Goal: Task Accomplishment & Management: Complete application form

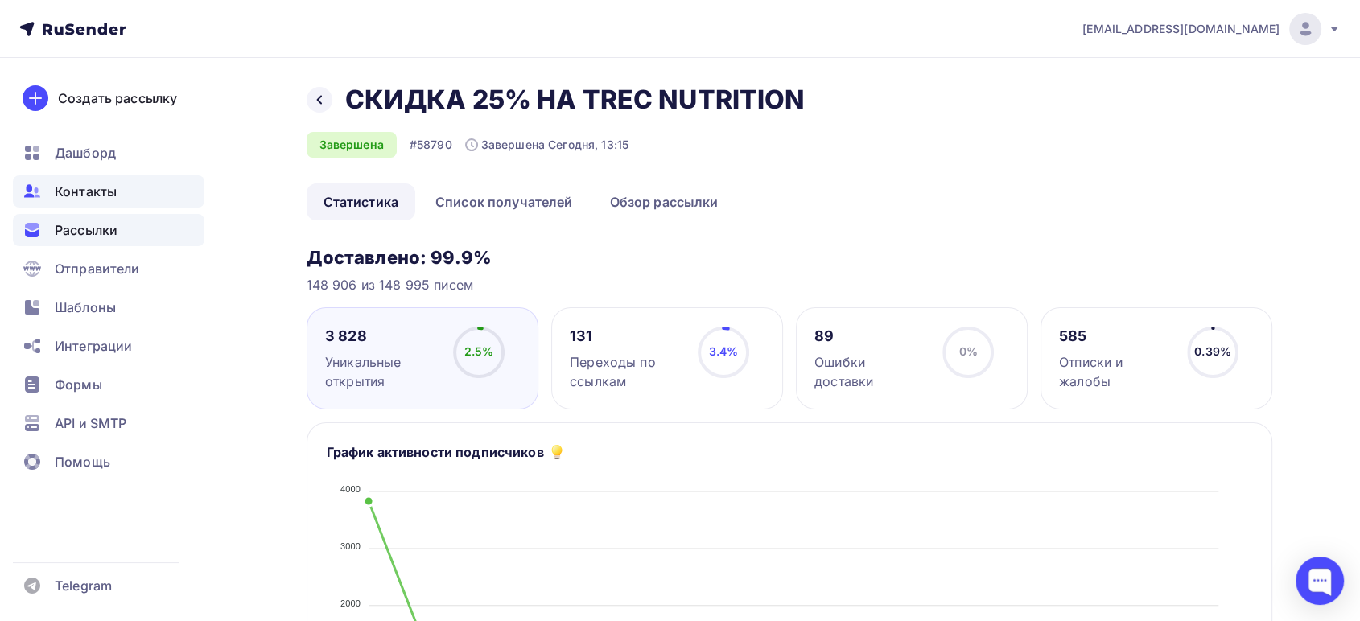
click at [81, 189] on span "Контакты" at bounding box center [86, 191] width 62 height 19
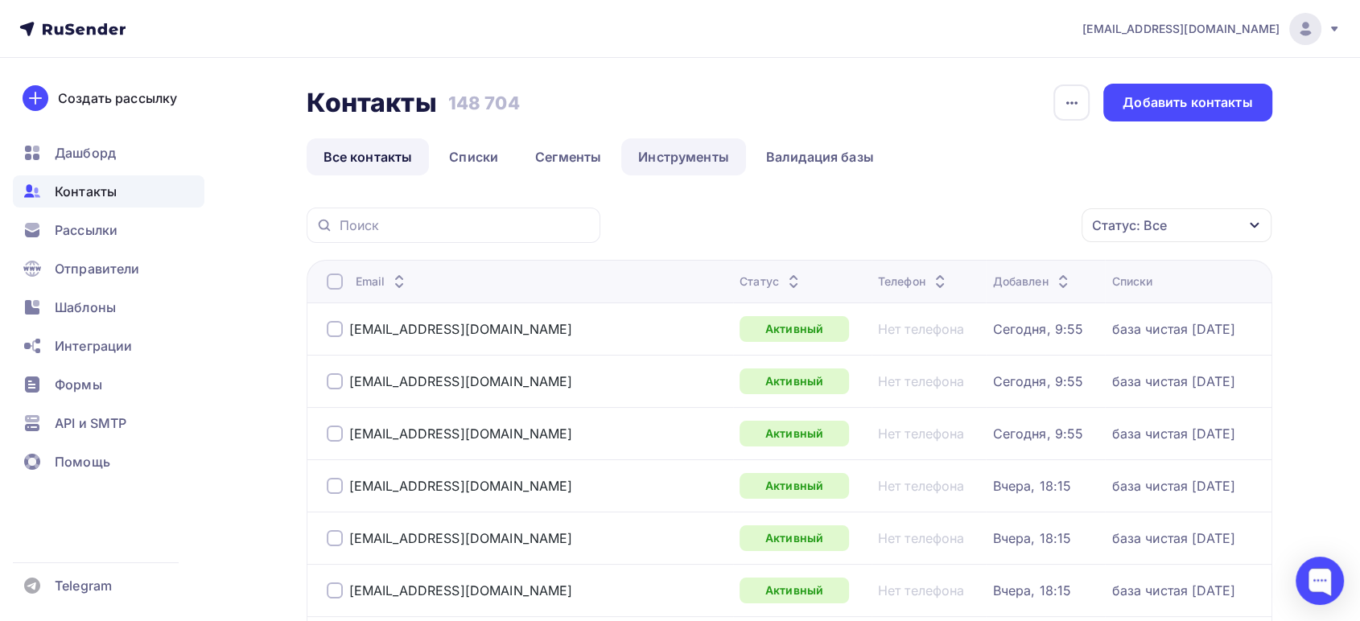
click at [655, 159] on link "Инструменты" at bounding box center [683, 156] width 125 height 37
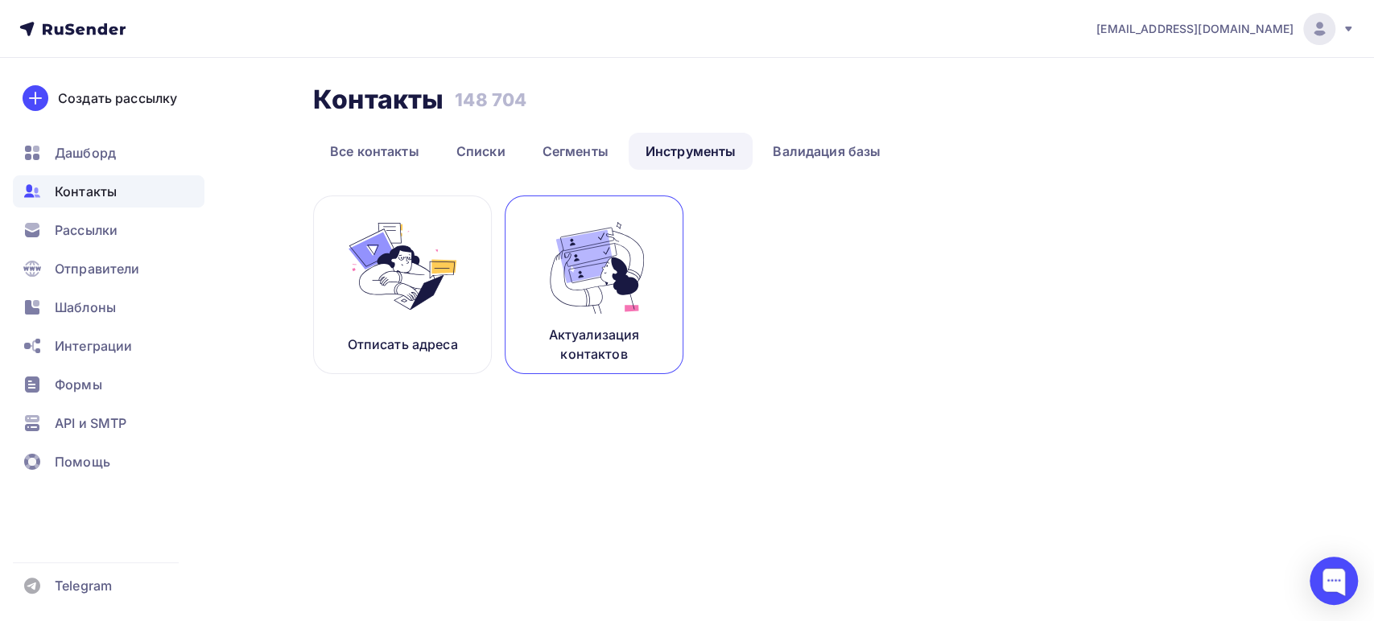
click at [620, 295] on img at bounding box center [594, 266] width 108 height 101
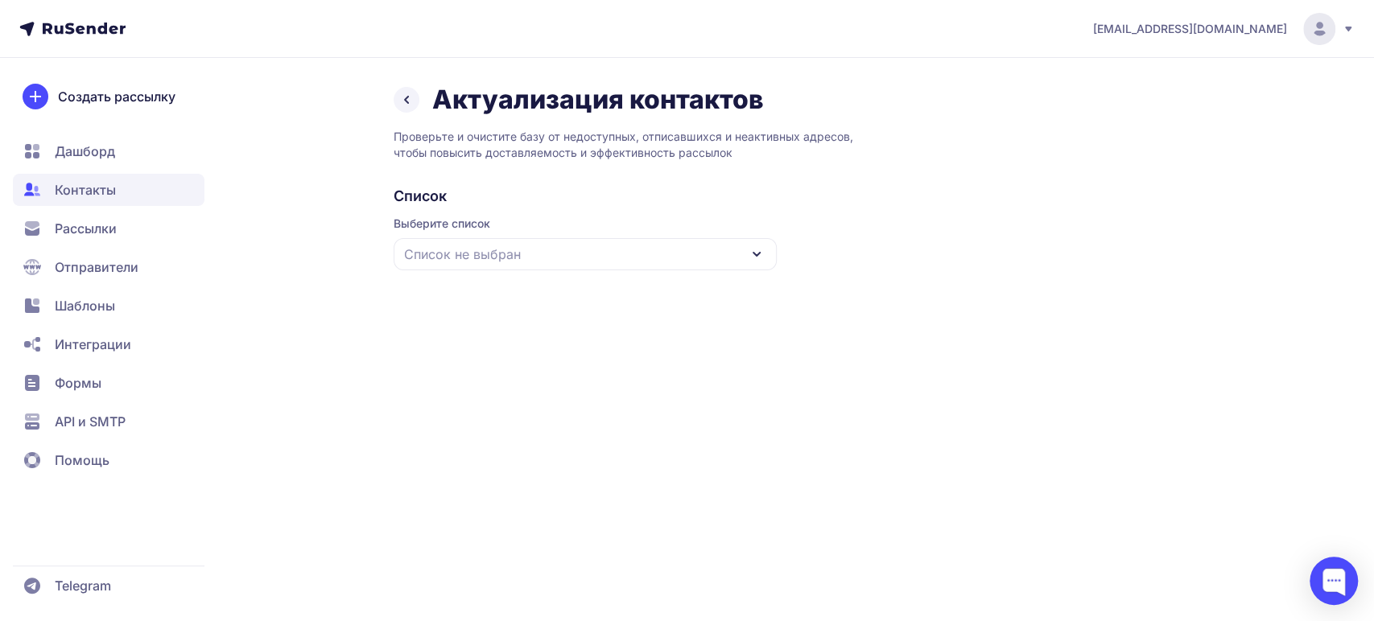
click at [570, 258] on div "Список не выбран" at bounding box center [585, 254] width 383 height 32
click at [495, 350] on div "база чистая [DATE]" at bounding box center [585, 353] width 364 height 39
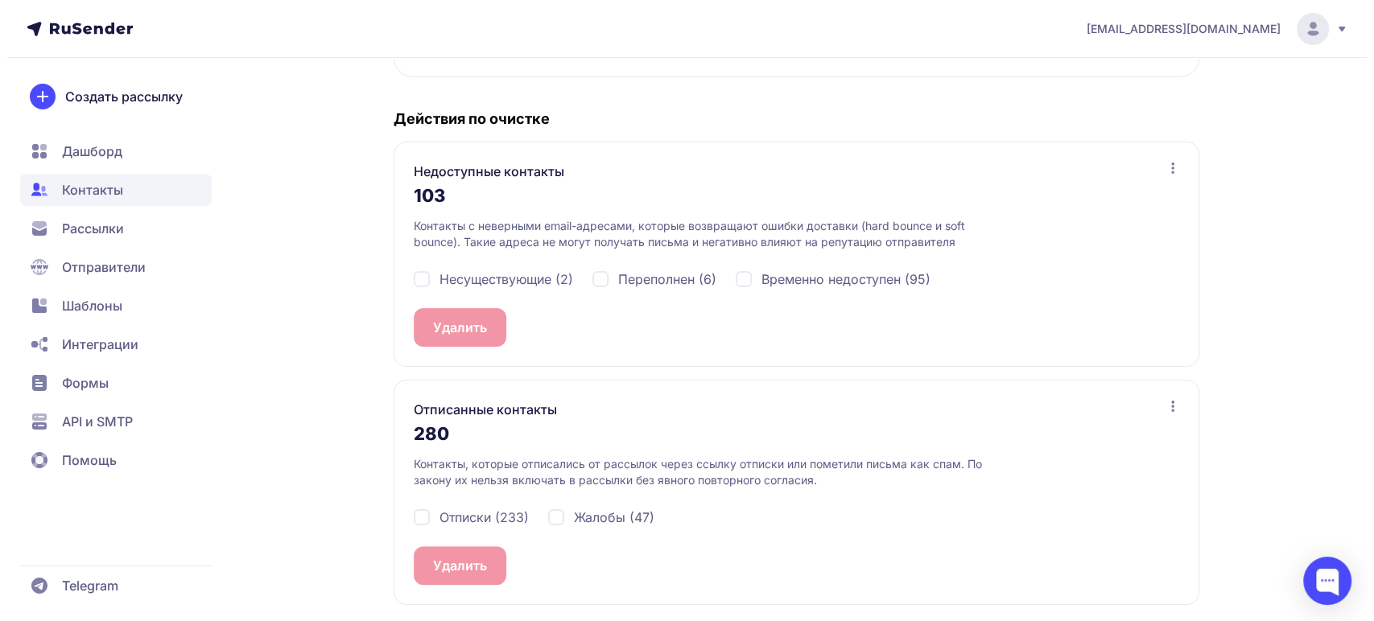
scroll to position [290, 0]
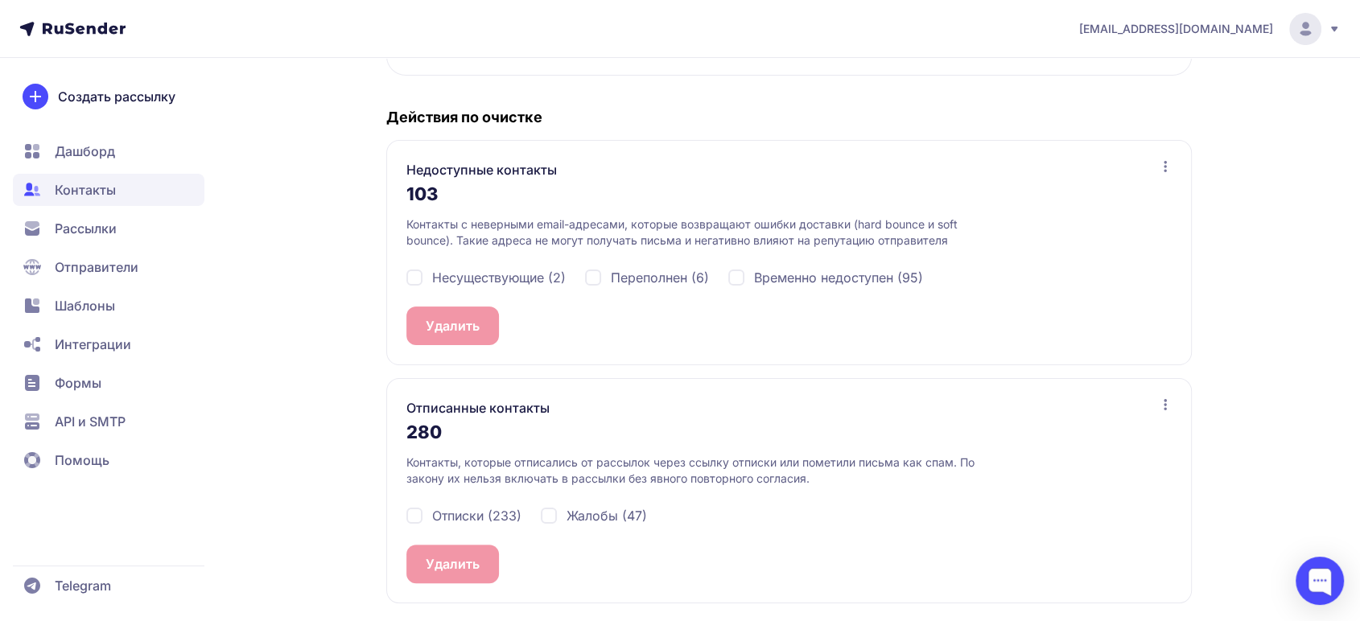
click at [418, 276] on div "Несуществующие (2)" at bounding box center [486, 277] width 159 height 19
checkbox input "true"
click at [412, 514] on div "Отписки (233)" at bounding box center [464, 515] width 115 height 19
checkbox input "true"
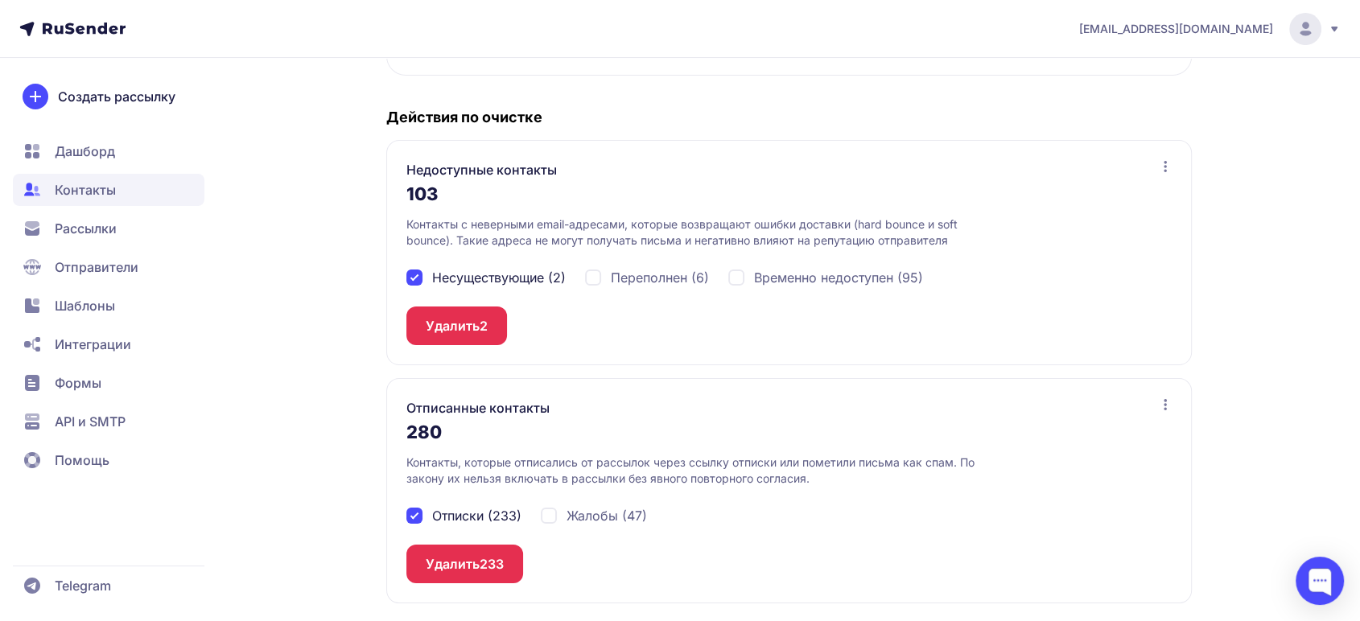
click at [549, 515] on div "Жалобы (47)" at bounding box center [594, 515] width 106 height 19
checkbox input "true"
click at [474, 562] on button "Удалить 280" at bounding box center [466, 564] width 118 height 39
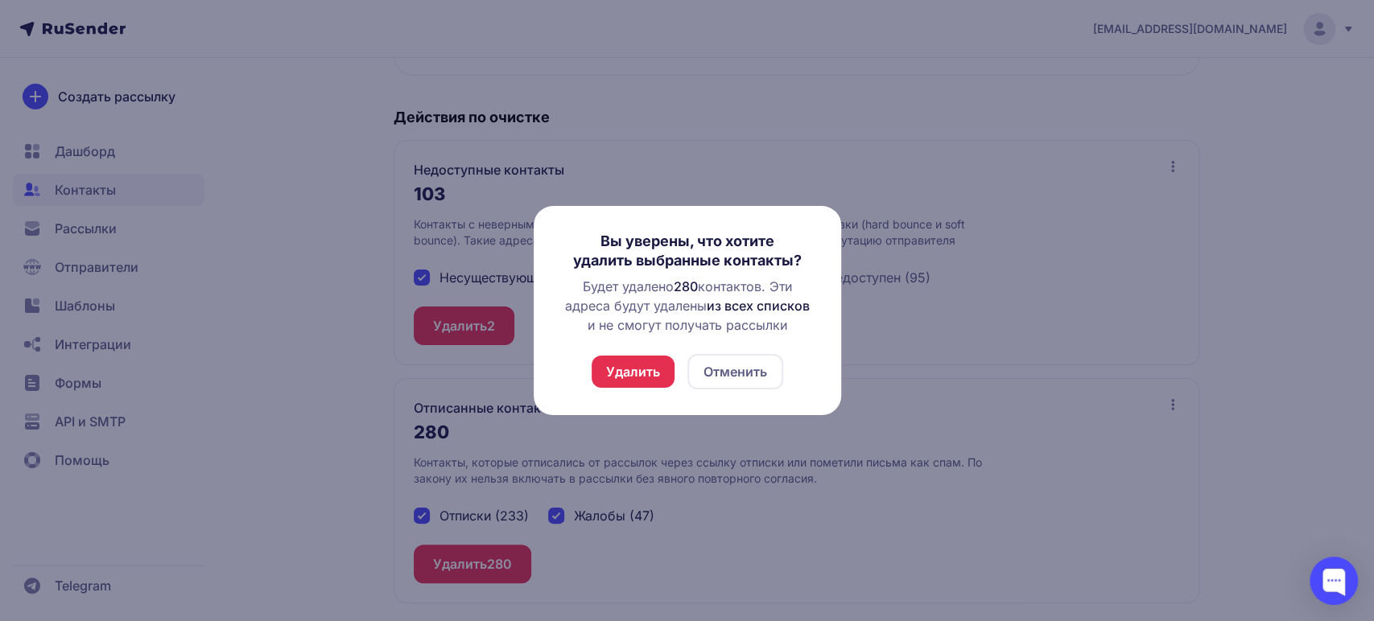
click at [605, 373] on button "Удалить" at bounding box center [633, 372] width 83 height 32
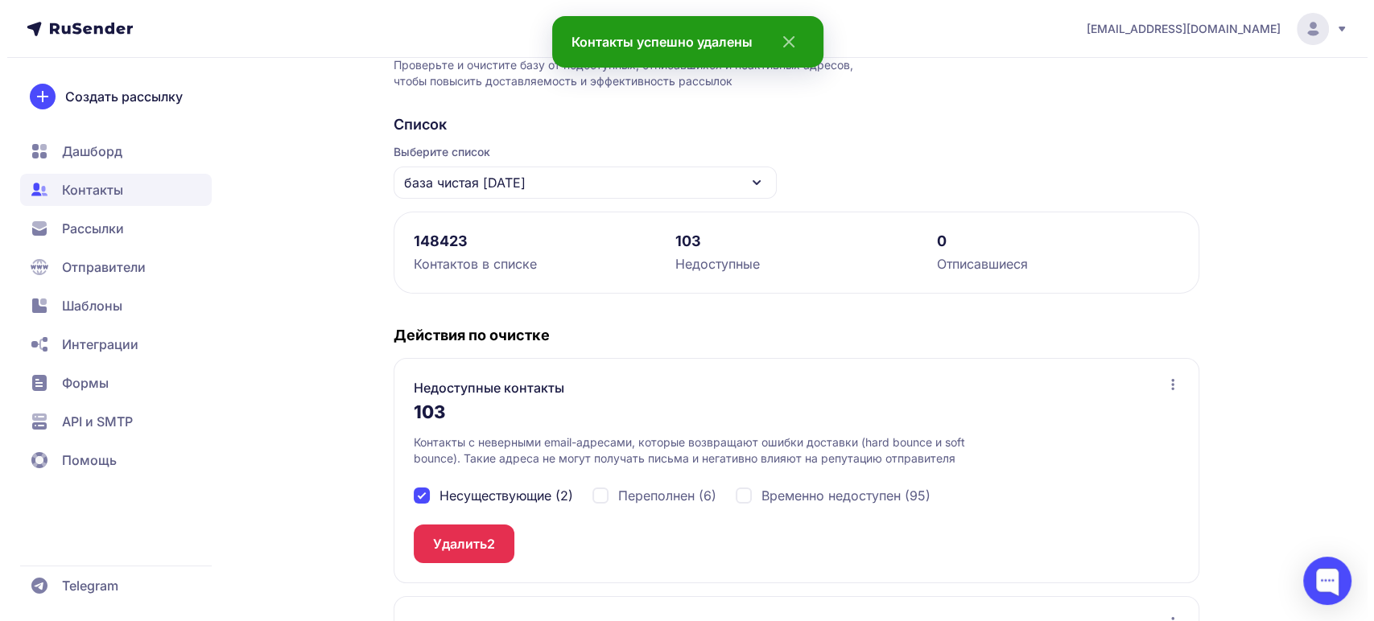
scroll to position [179, 0]
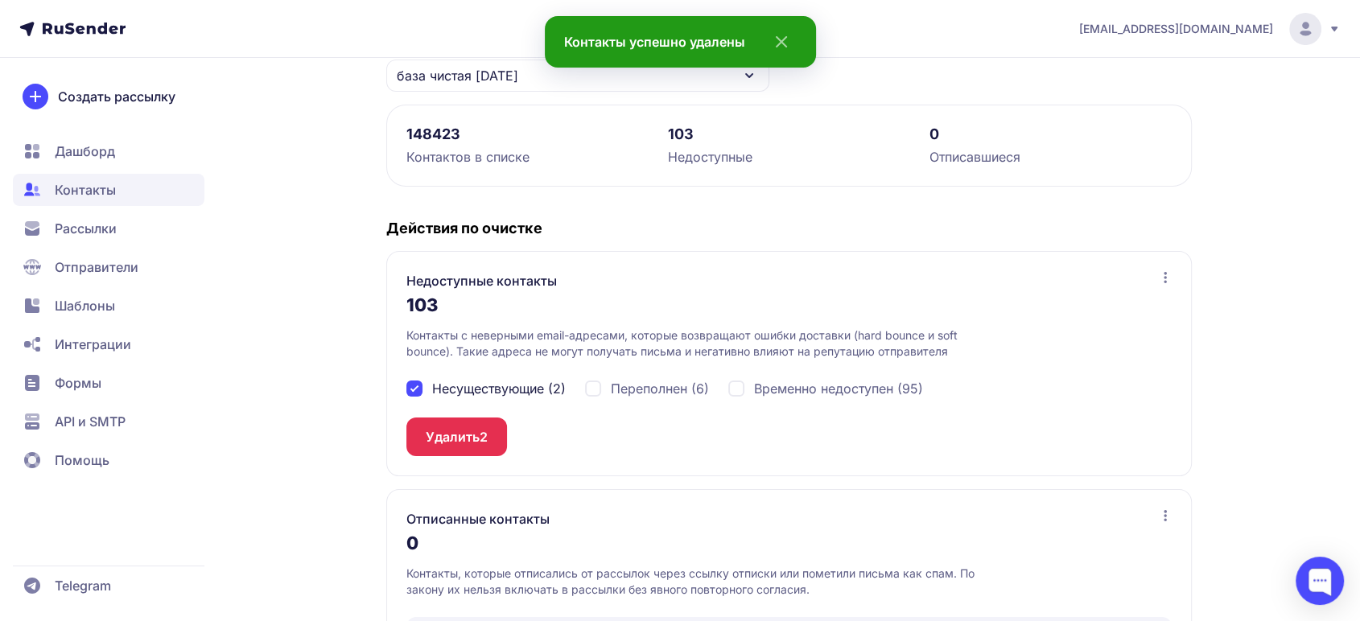
click at [455, 435] on button "Удалить 2" at bounding box center [457, 437] width 101 height 39
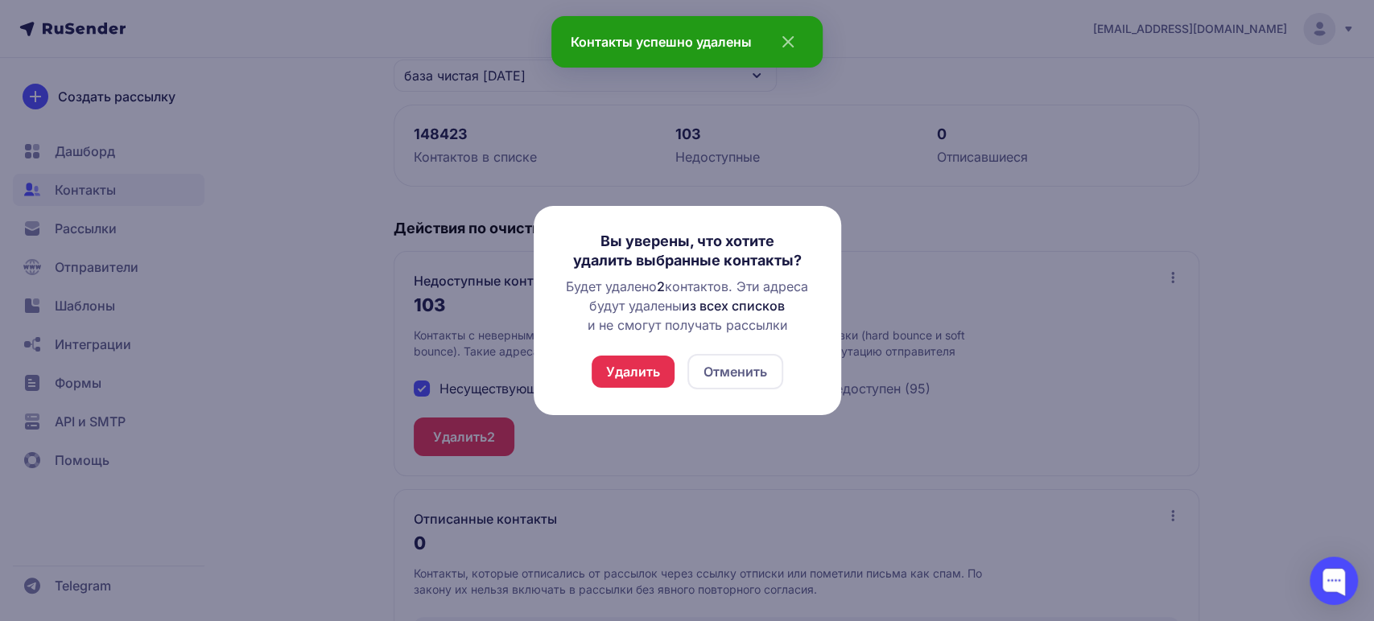
click at [619, 374] on button "Удалить" at bounding box center [633, 372] width 83 height 32
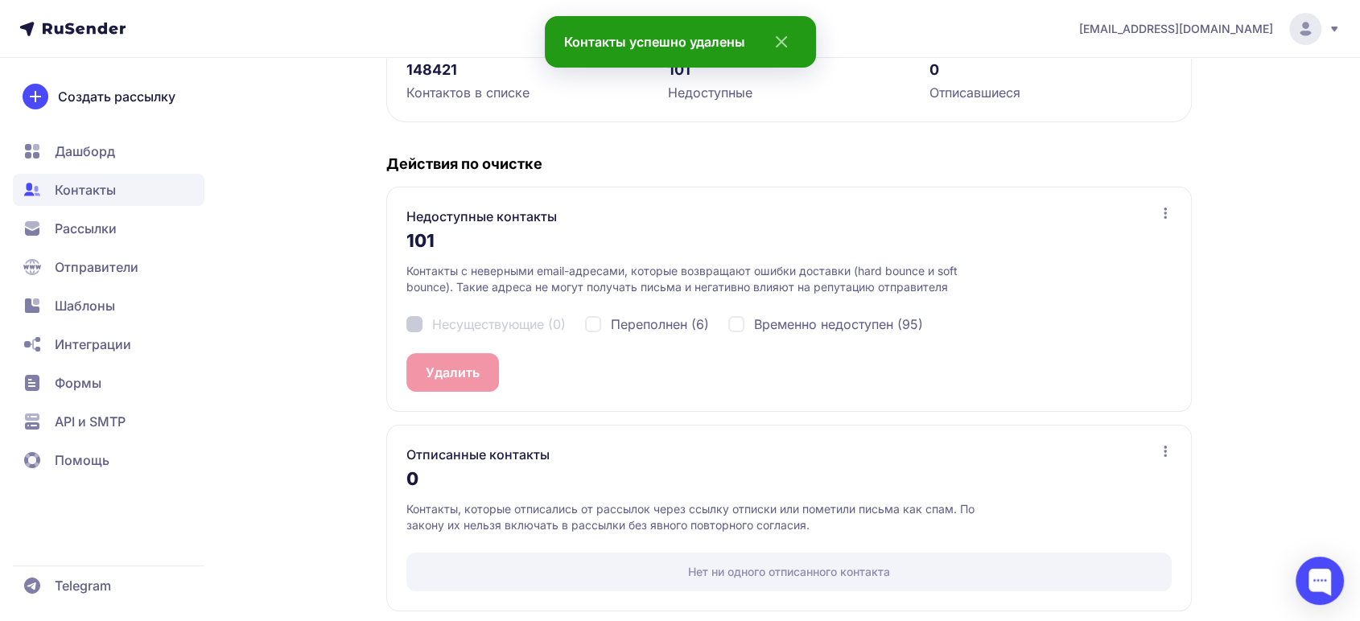
scroll to position [251, 0]
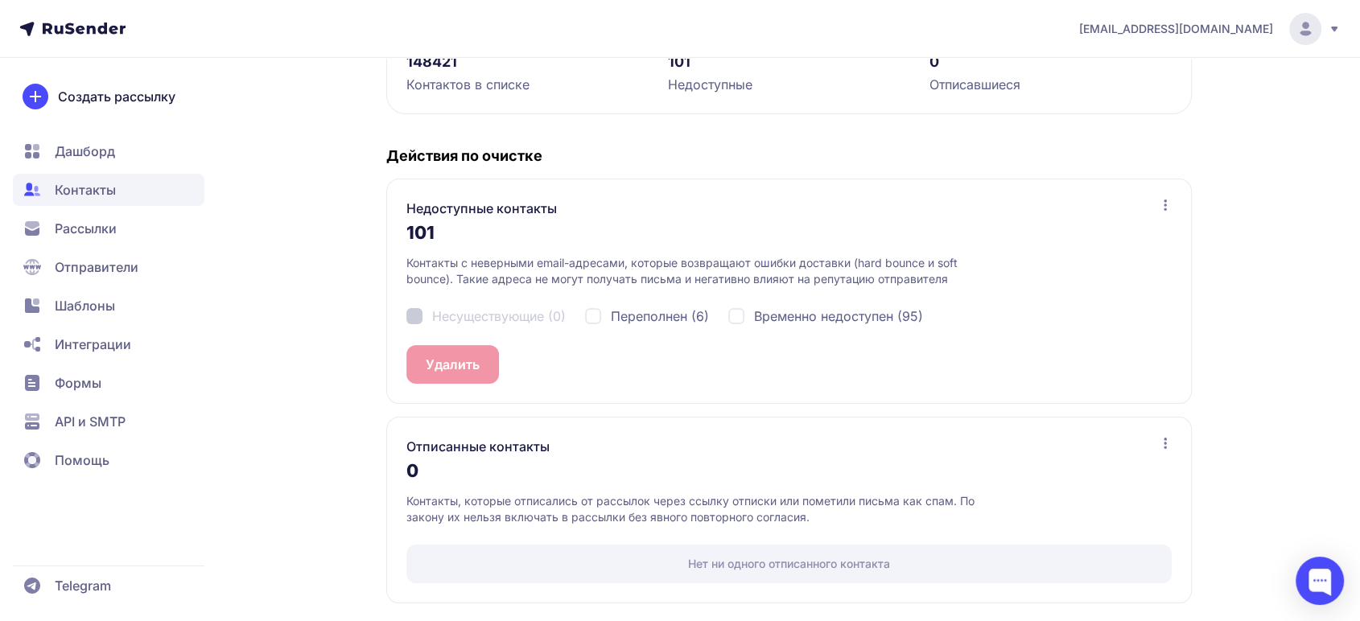
click at [89, 153] on span "Дашборд" at bounding box center [85, 151] width 60 height 19
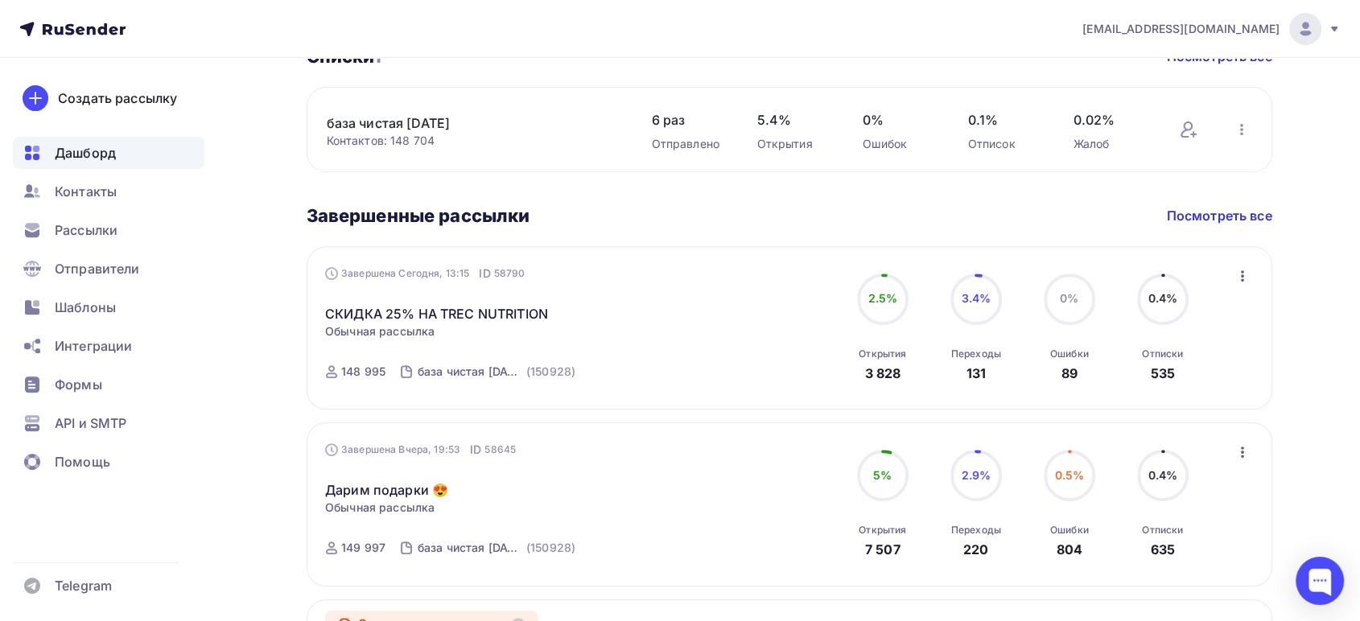
scroll to position [626, 0]
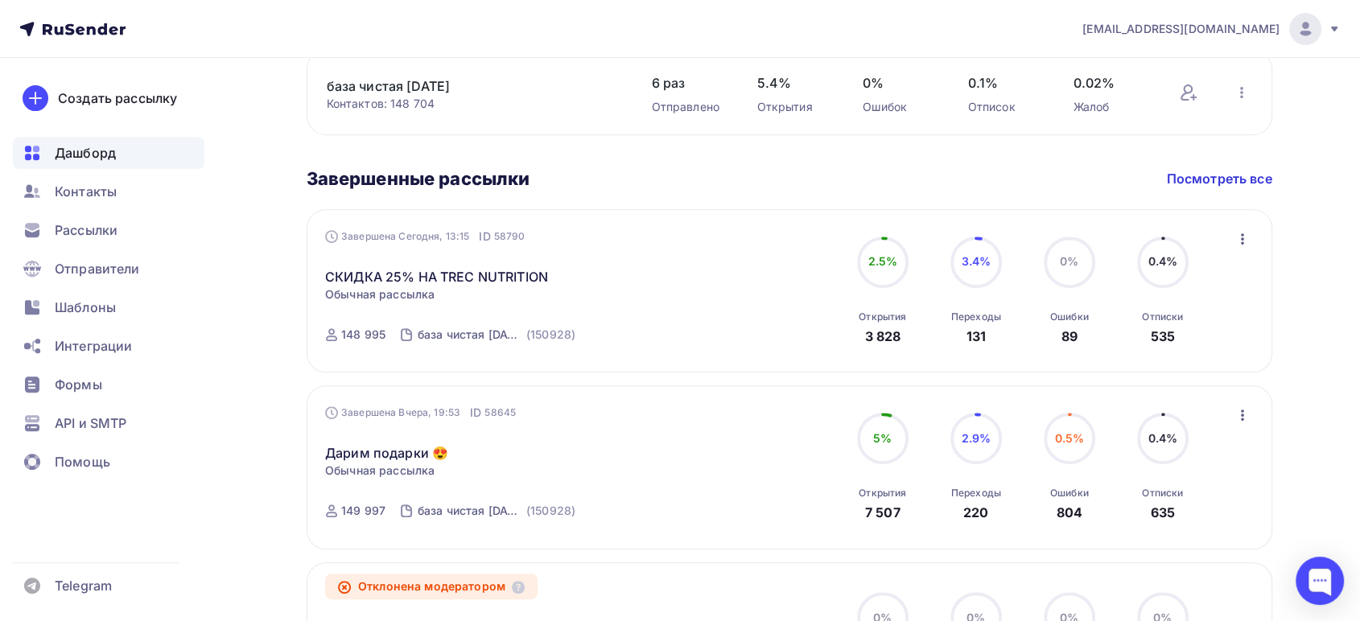
scroll to position [536, 0]
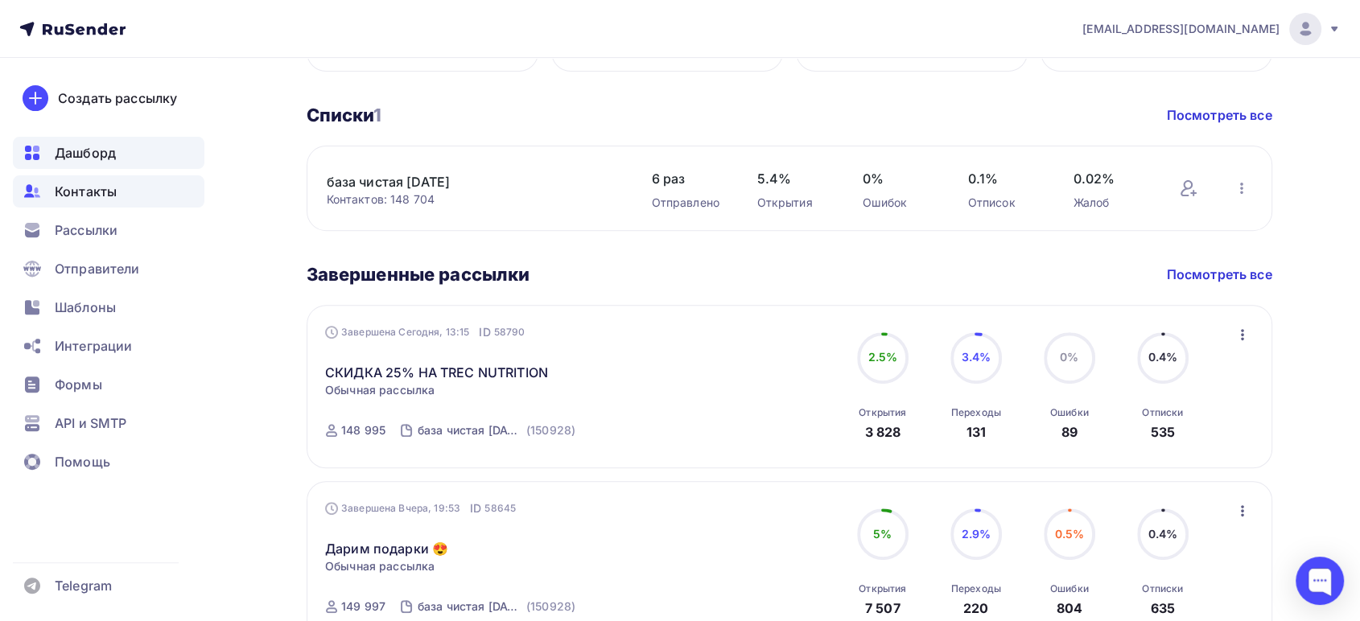
click at [84, 196] on span "Контакты" at bounding box center [86, 191] width 62 height 19
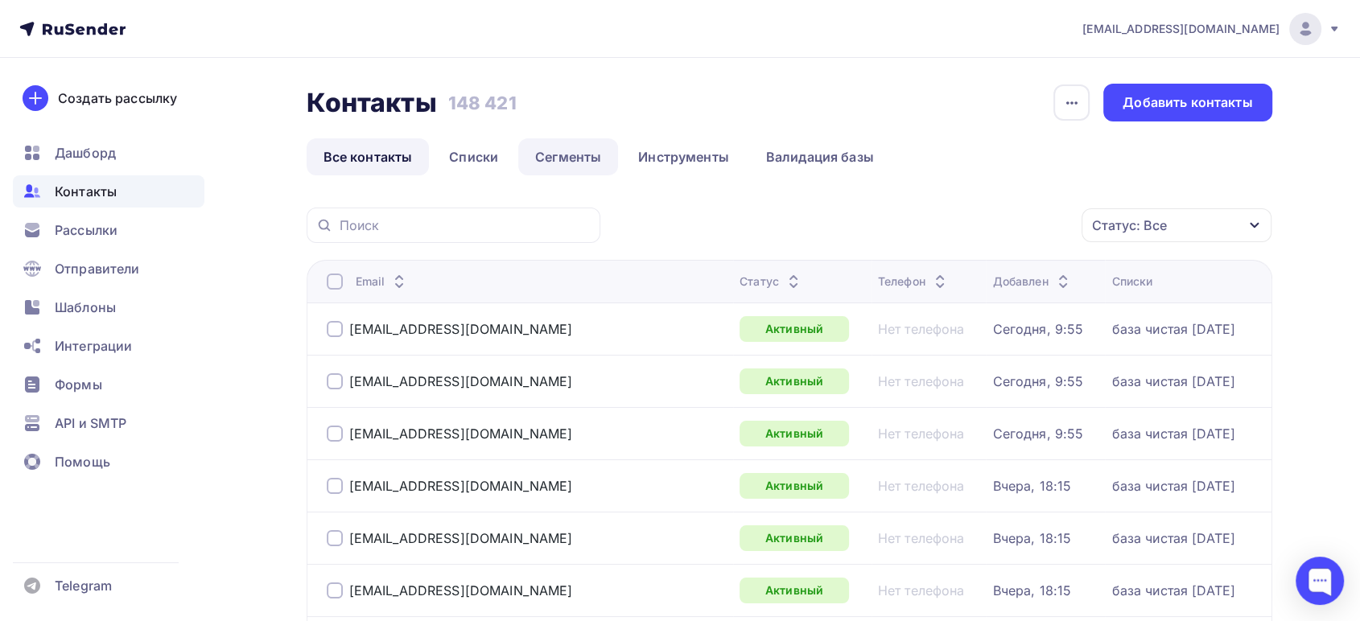
click at [557, 160] on link "Сегменты" at bounding box center [568, 156] width 100 height 37
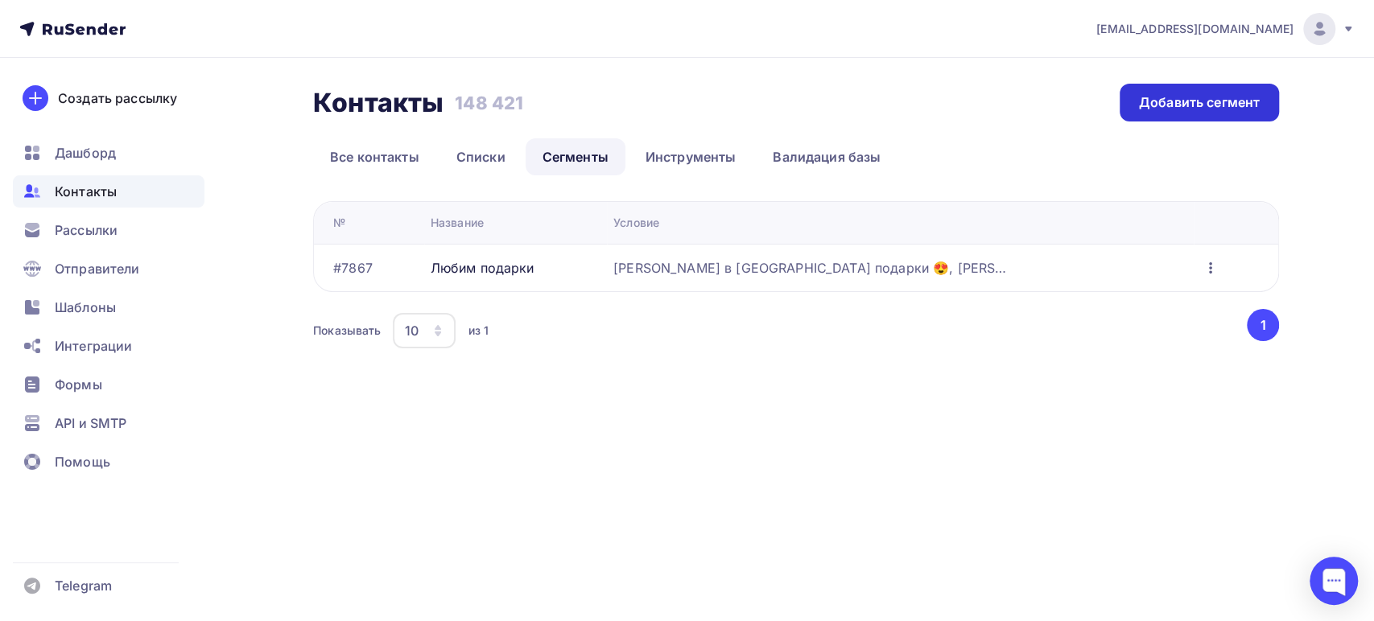
click at [1145, 109] on div "Добавить сегмент" at bounding box center [1199, 102] width 121 height 19
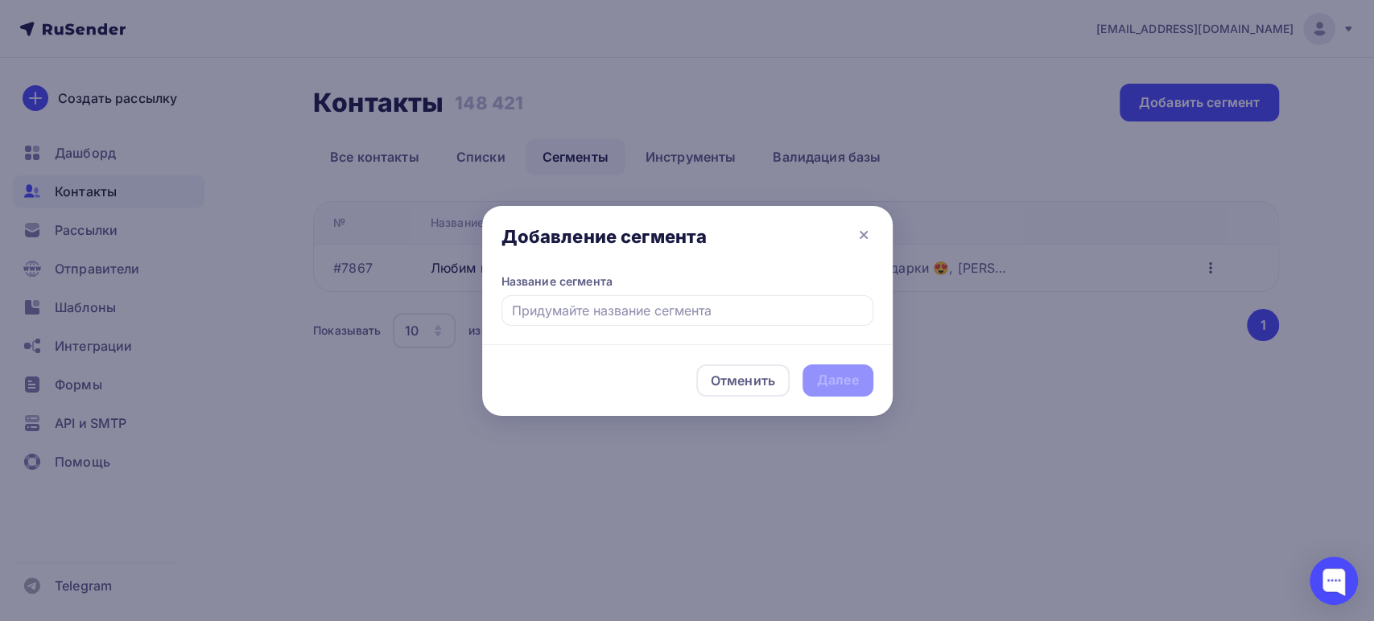
click at [551, 321] on input "text" at bounding box center [688, 310] width 372 height 31
type input "ТРЕК"
click at [836, 378] on div "Далее" at bounding box center [838, 380] width 42 height 19
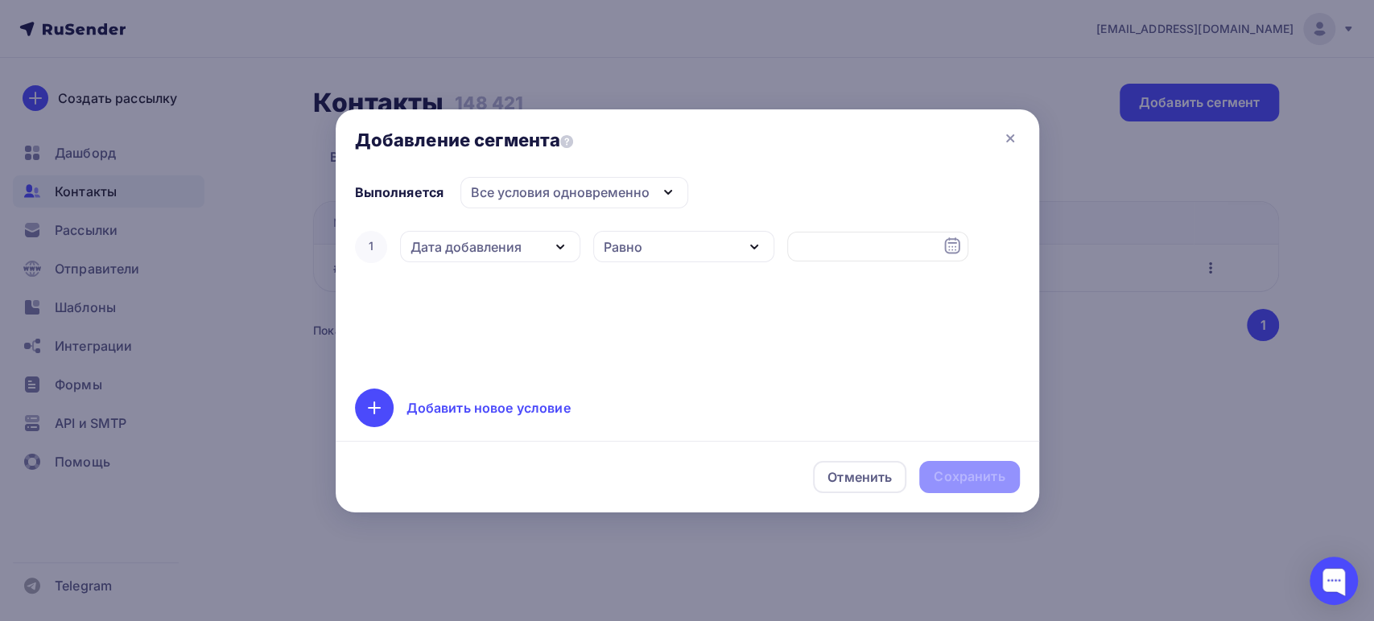
drag, startPoint x: 509, startPoint y: 245, endPoint x: 505, endPoint y: 252, distance: 8.3
click at [509, 244] on div "Дата добавления" at bounding box center [466, 246] width 111 height 19
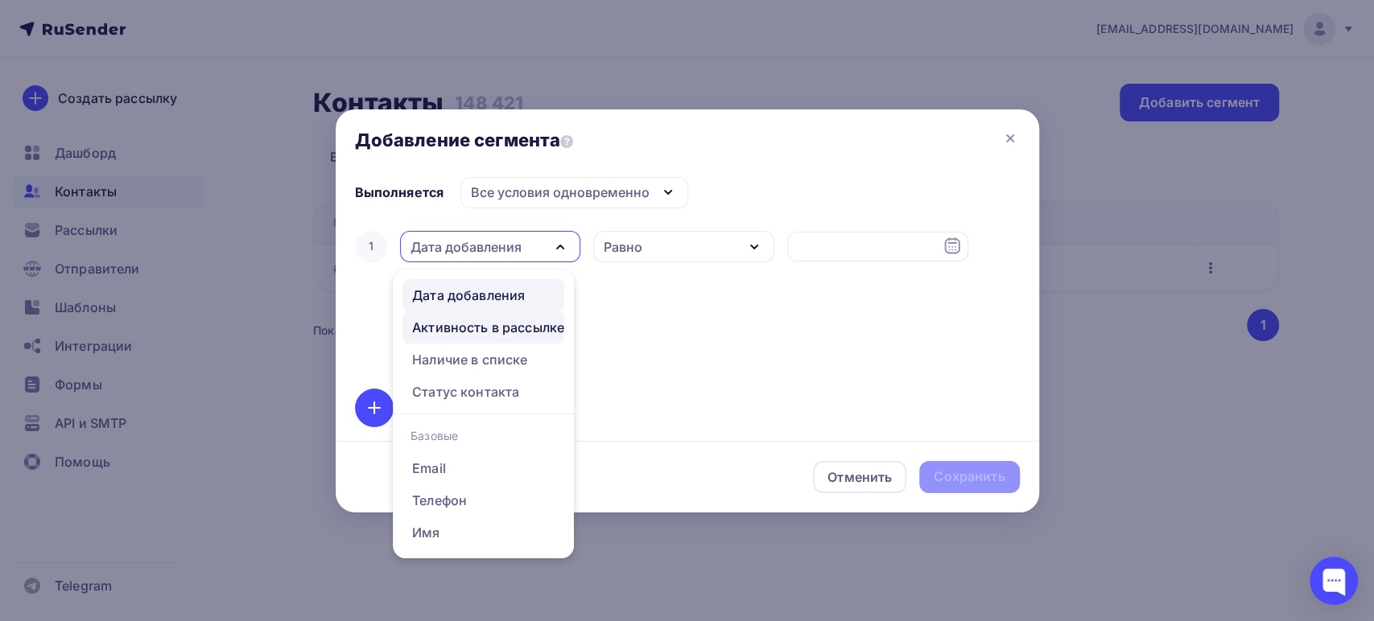
click at [481, 322] on div "Активность в рассылке" at bounding box center [488, 327] width 152 height 19
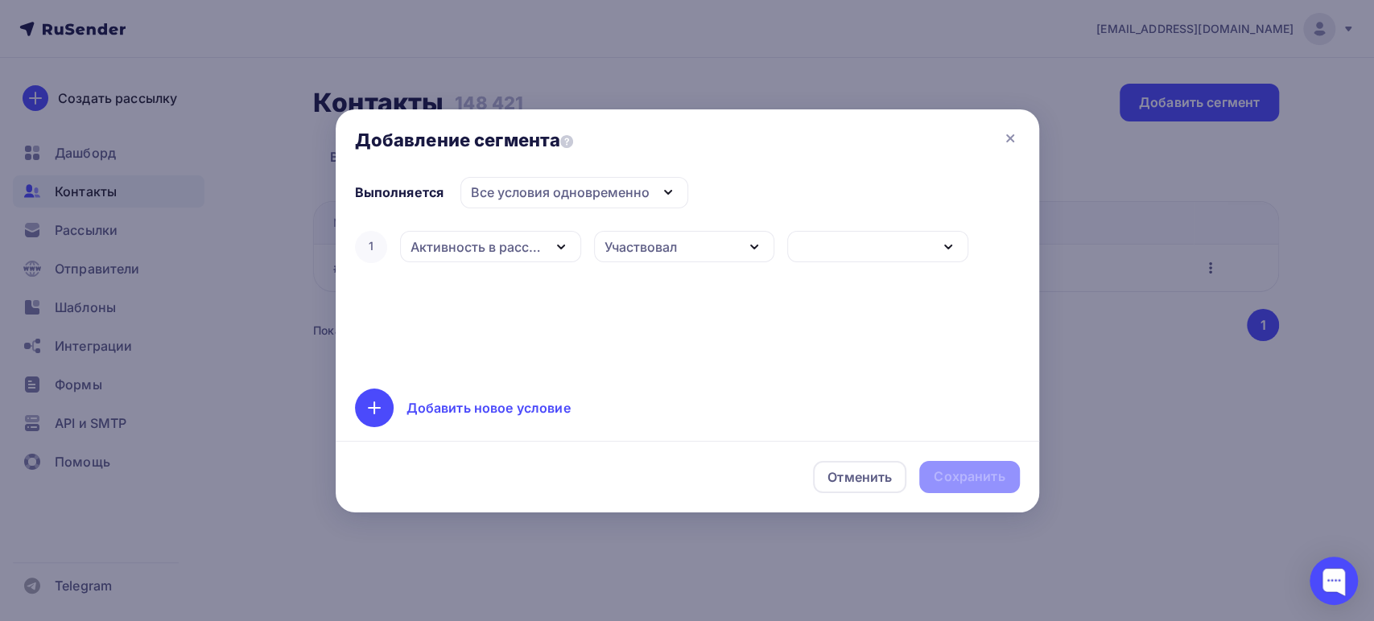
click at [634, 230] on div "1 Активность в рассылке Дата добавления Активность в рассылке Наличие в списке …" at bounding box center [687, 247] width 665 height 39
click at [645, 247] on div "Участвовал" at bounding box center [641, 246] width 72 height 19
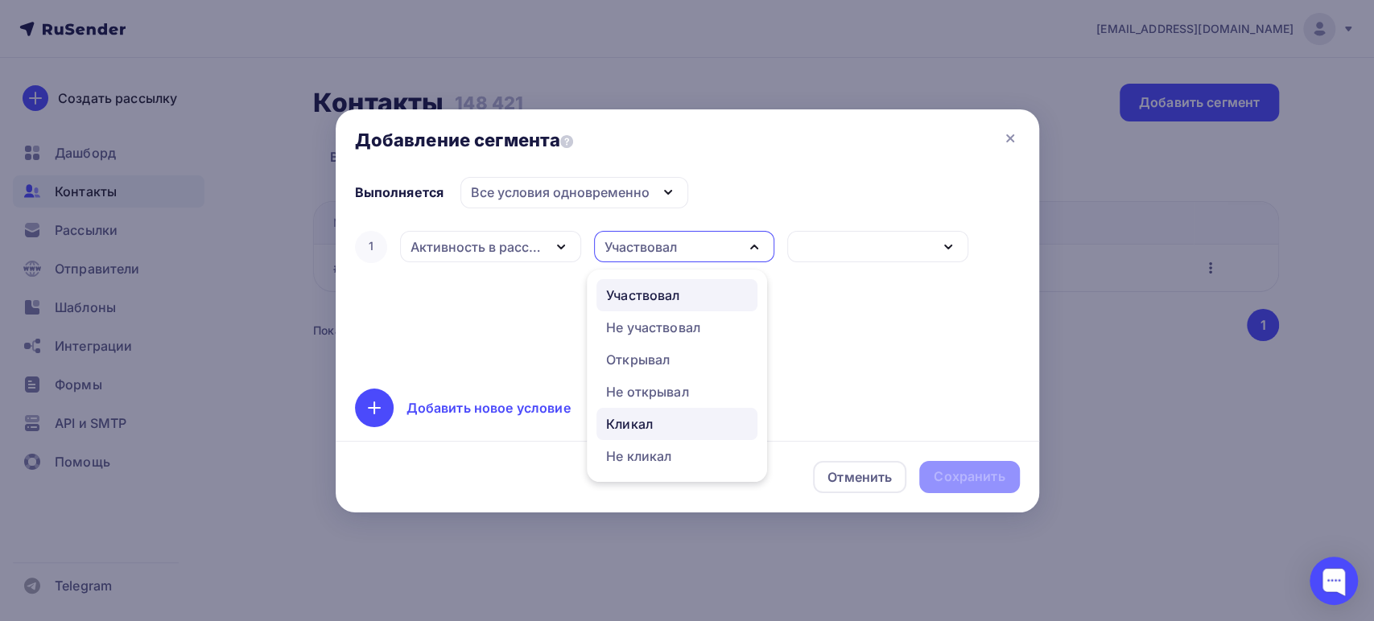
click at [646, 419] on div "Кликал" at bounding box center [629, 424] width 47 height 19
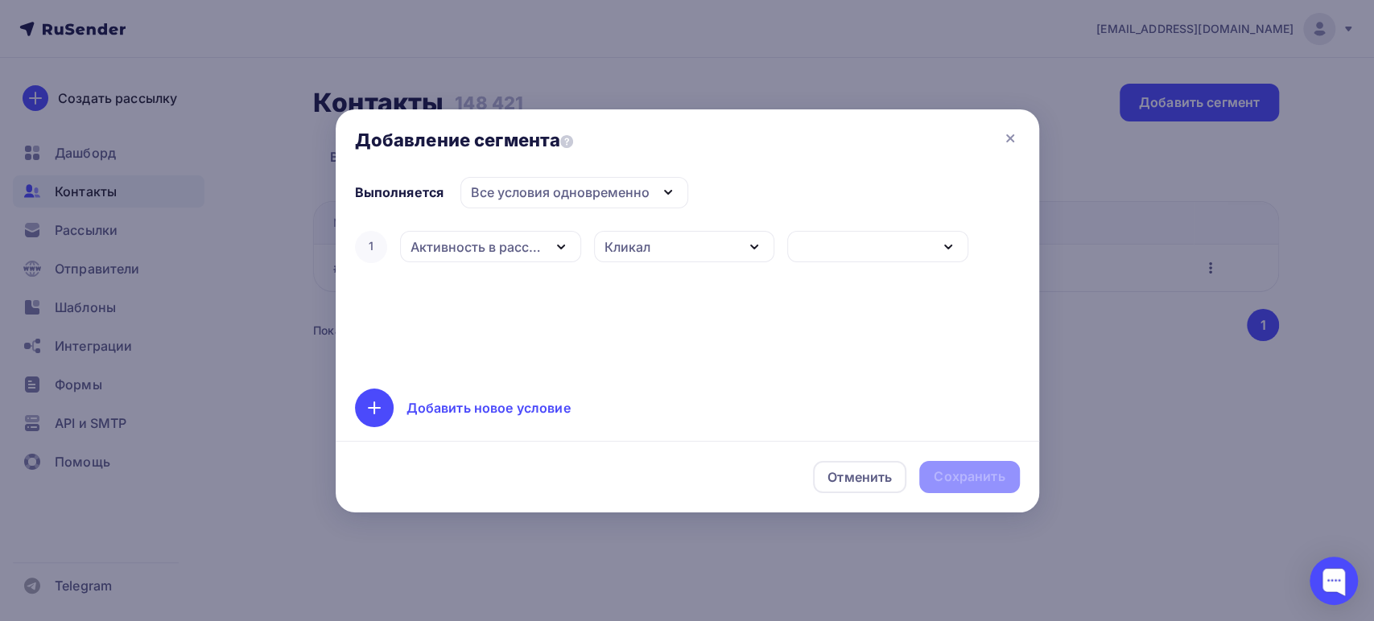
click at [821, 247] on div "button" at bounding box center [877, 246] width 181 height 31
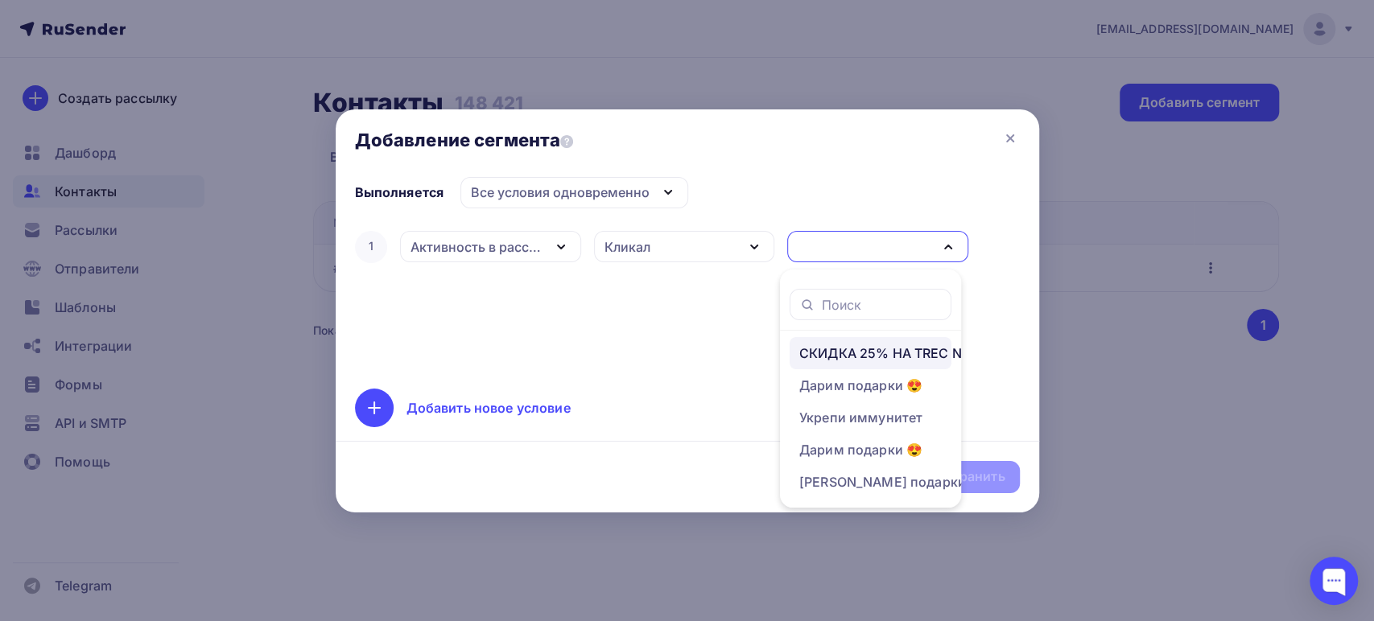
click at [836, 356] on div "СКИДКА 25% НА TREC NUTRITION" at bounding box center [910, 353] width 223 height 19
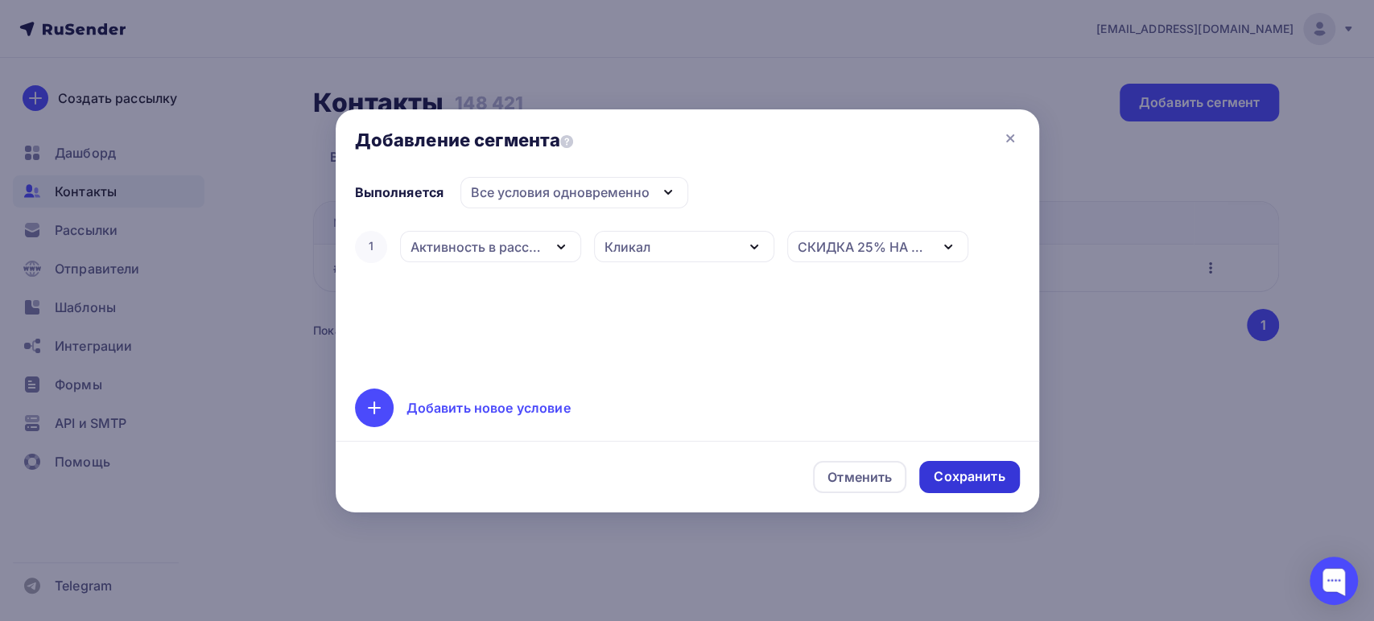
click at [944, 481] on div "Сохранить" at bounding box center [969, 477] width 71 height 19
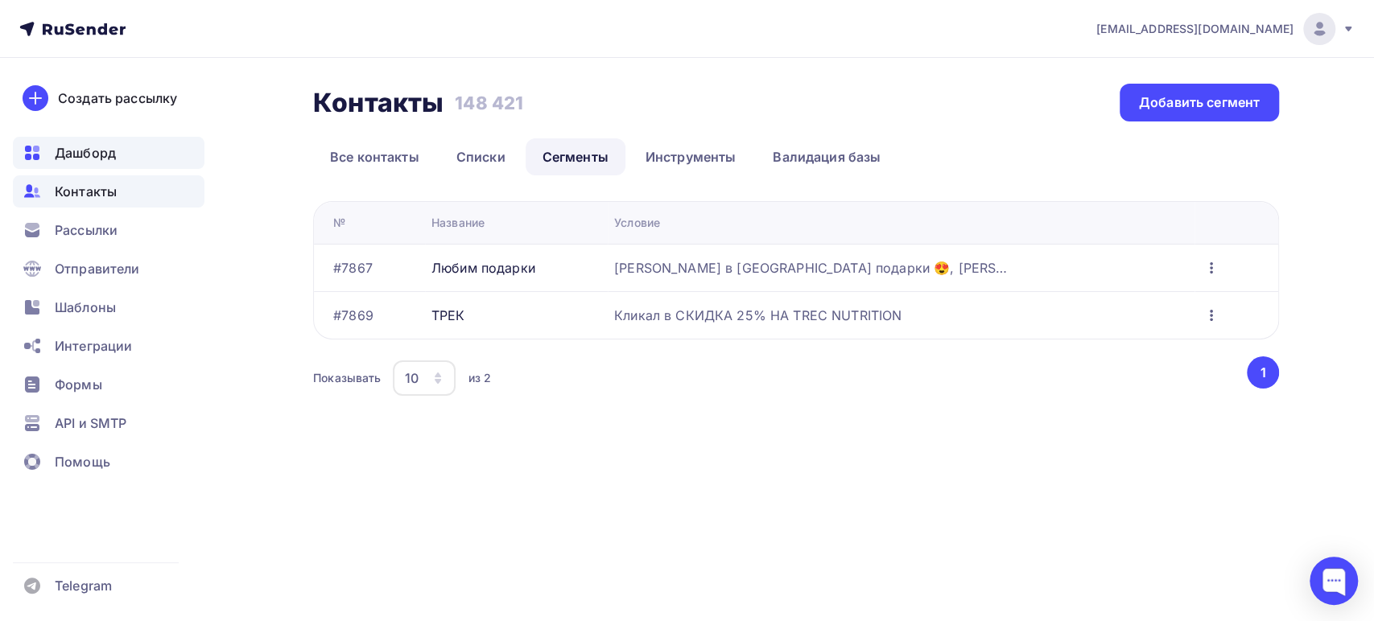
click at [70, 156] on span "Дашборд" at bounding box center [85, 152] width 61 height 19
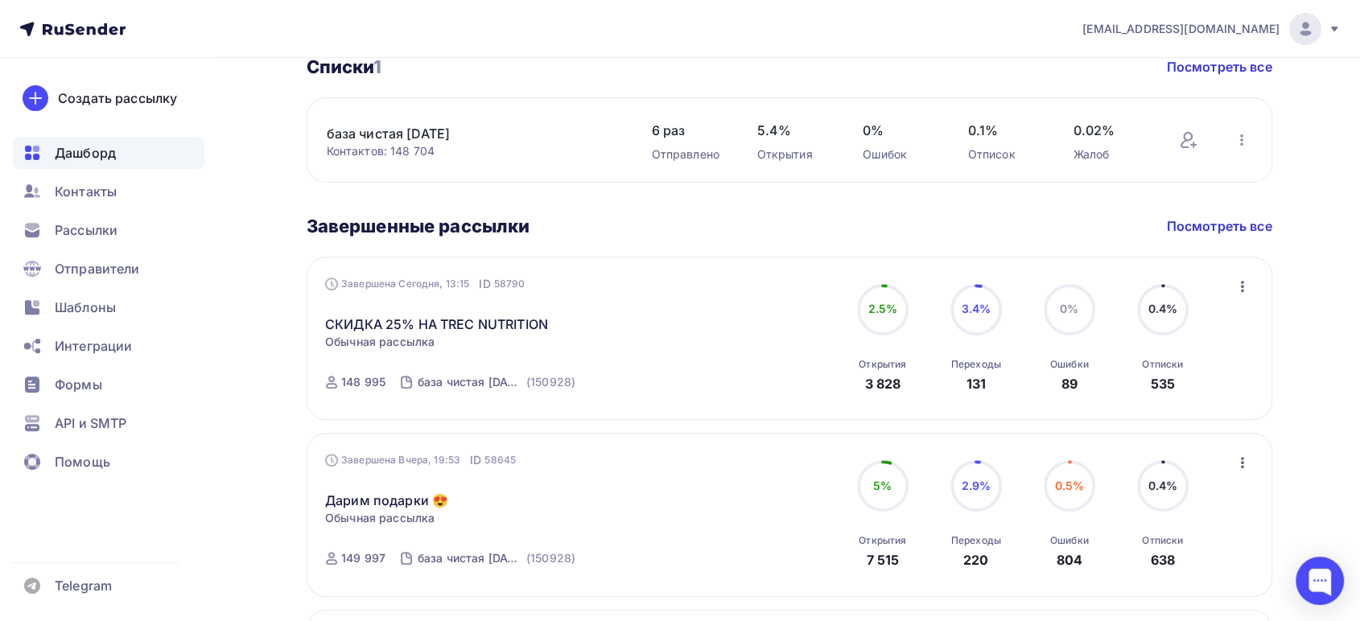
scroll to position [626, 0]
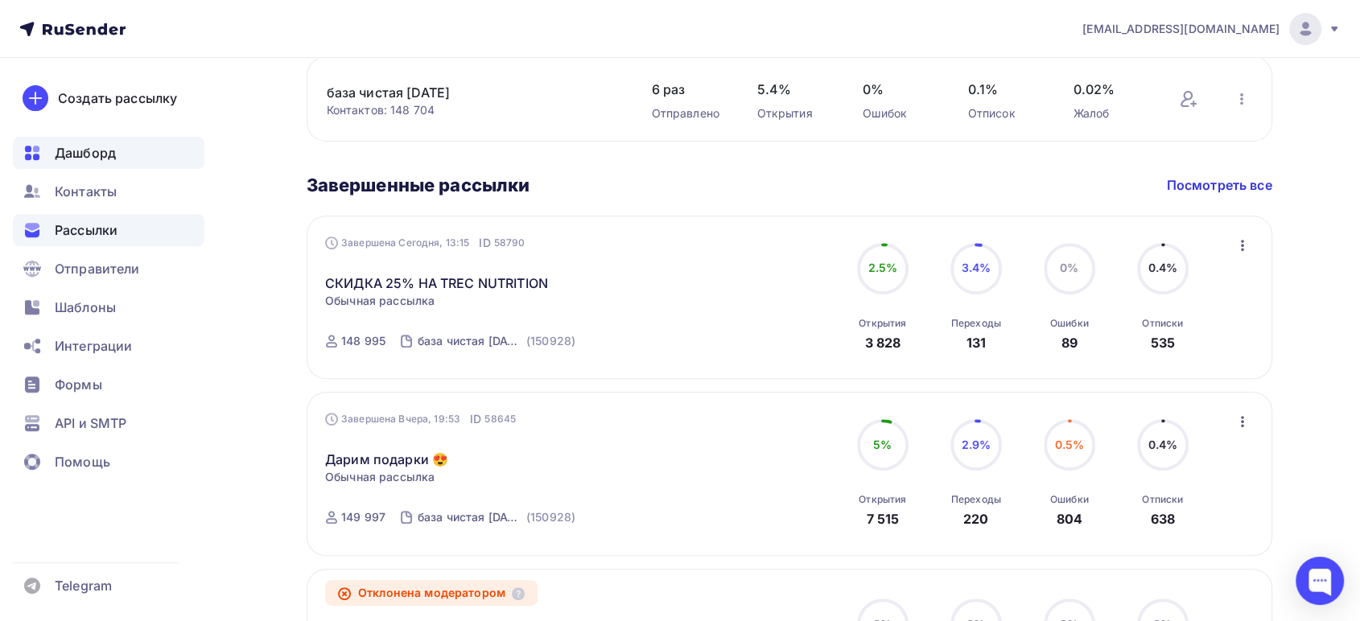
click at [126, 233] on div "Рассылки" at bounding box center [109, 230] width 192 height 32
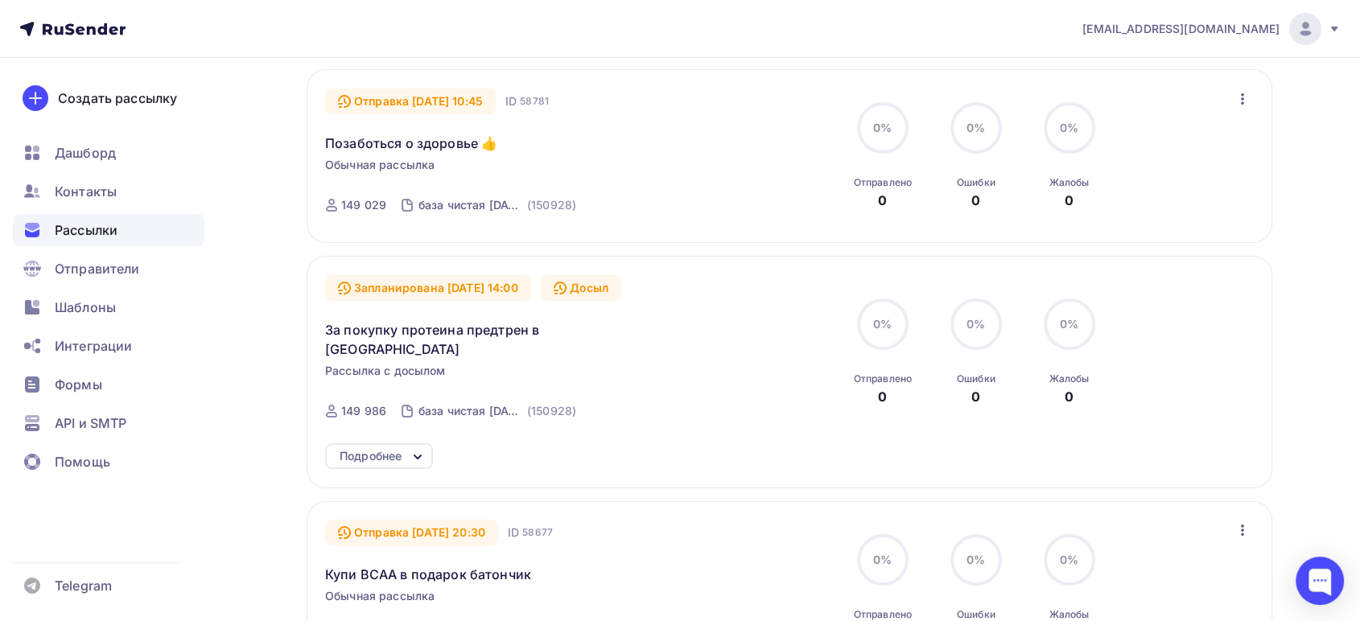
scroll to position [89, 0]
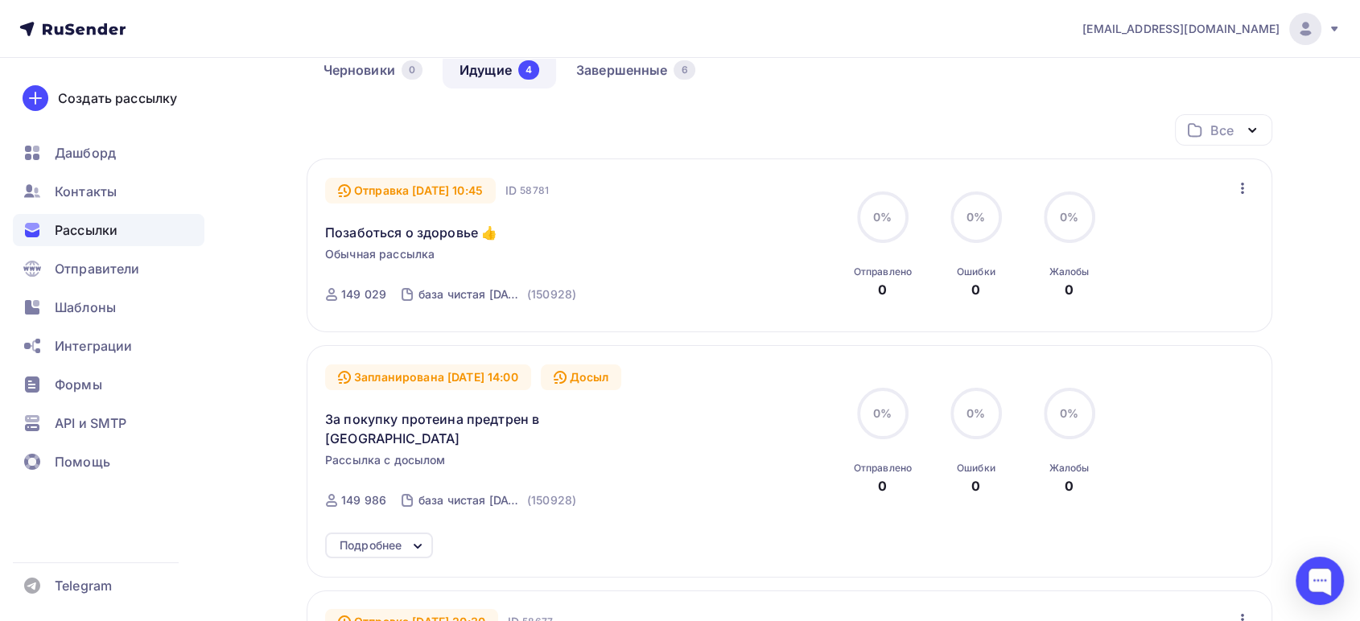
click at [761, 141] on div "Все Все папки Создать новую папку" at bounding box center [790, 136] width 966 height 44
click at [68, 151] on span "Дашборд" at bounding box center [85, 152] width 61 height 19
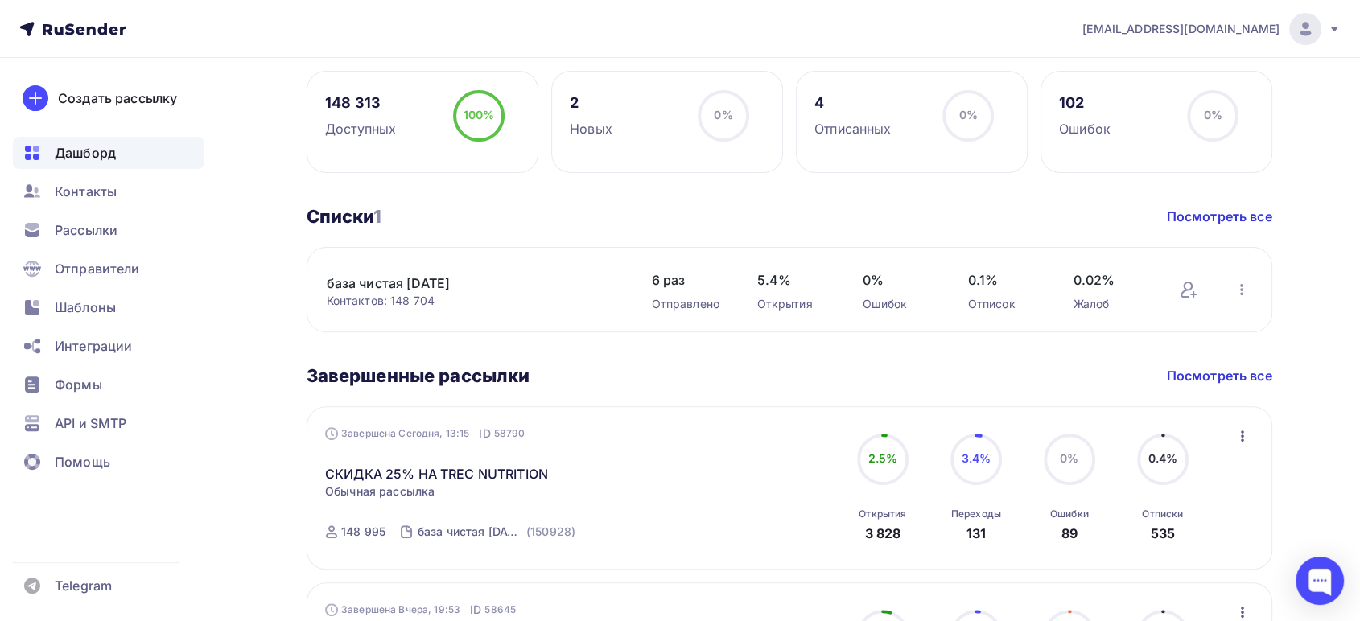
scroll to position [357, 0]
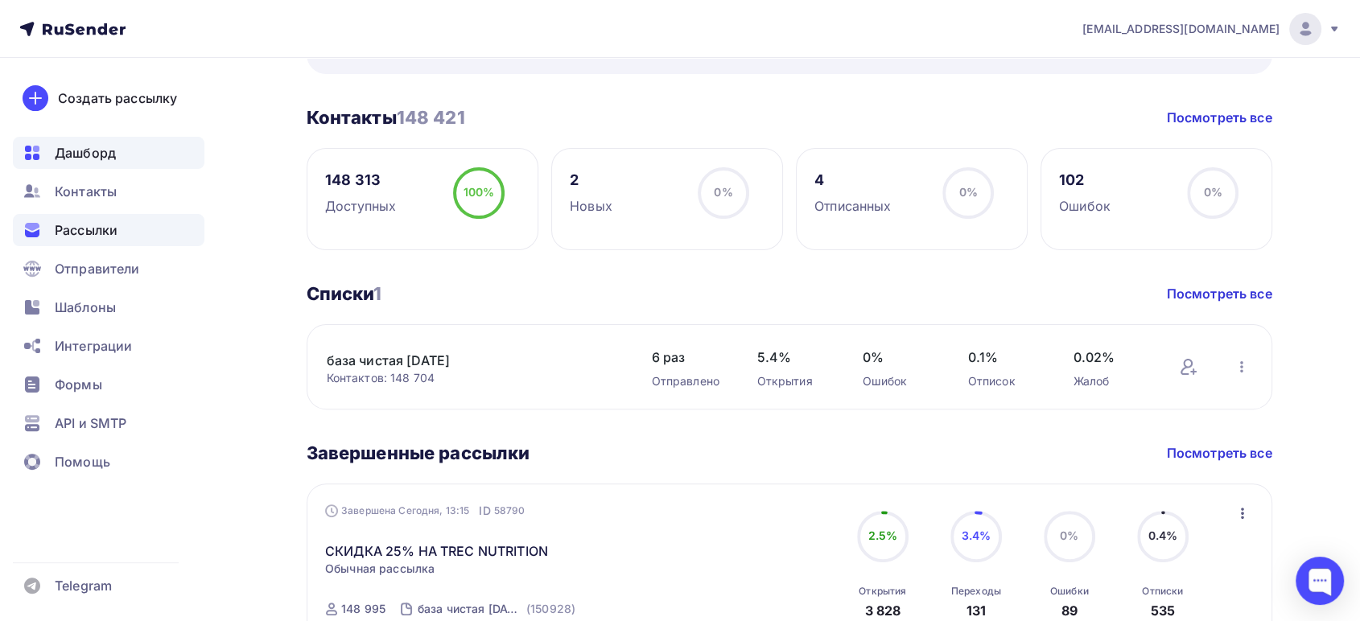
click at [89, 233] on span "Рассылки" at bounding box center [86, 230] width 63 height 19
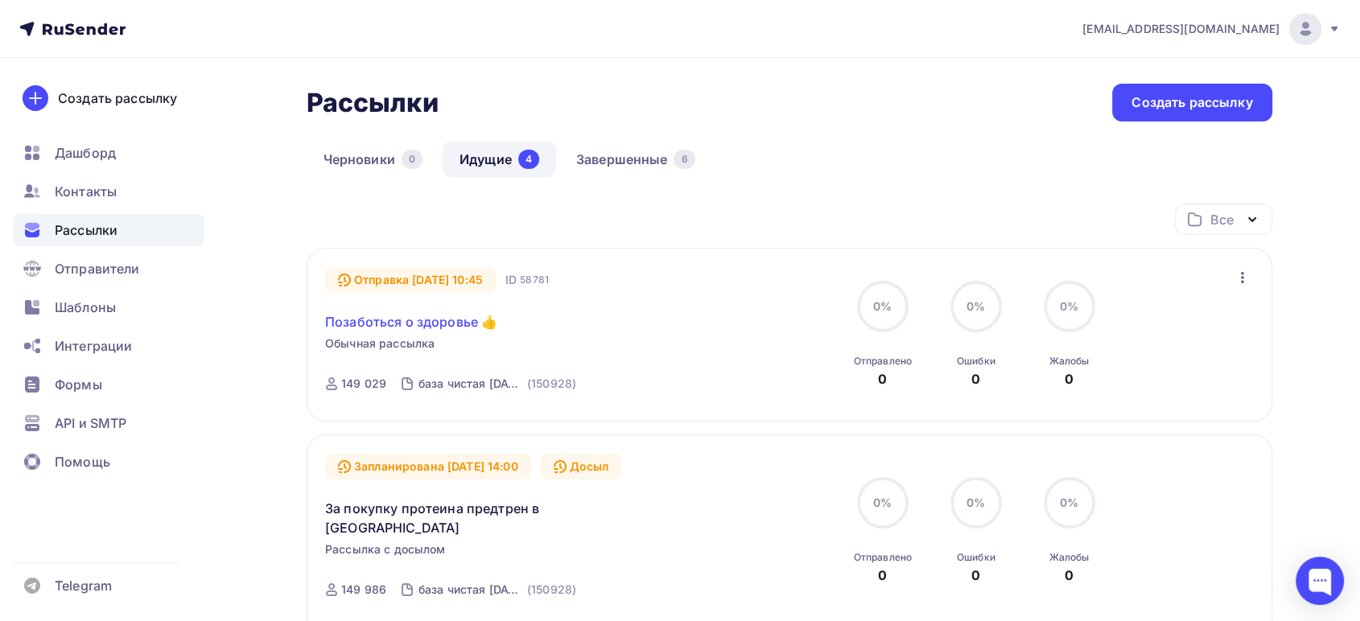
click at [403, 316] on link "Позаботься о здоровье 👍" at bounding box center [411, 321] width 172 height 19
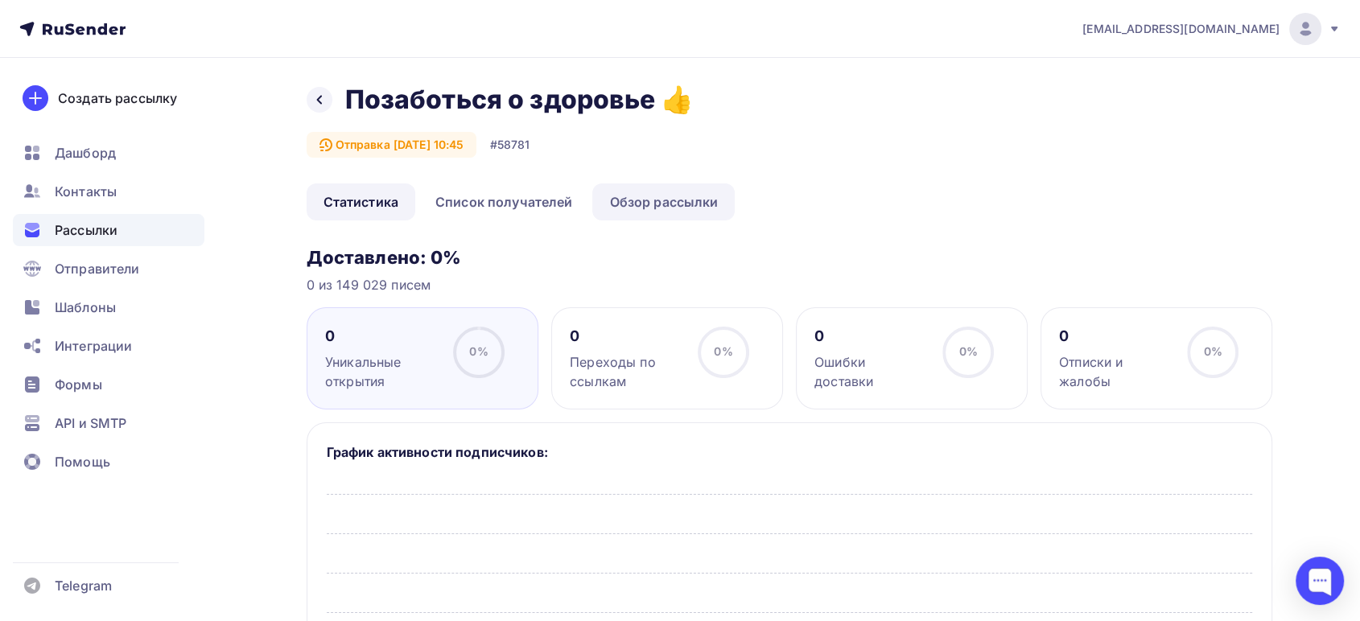
click at [651, 197] on link "Обзор рассылки" at bounding box center [663, 202] width 142 height 37
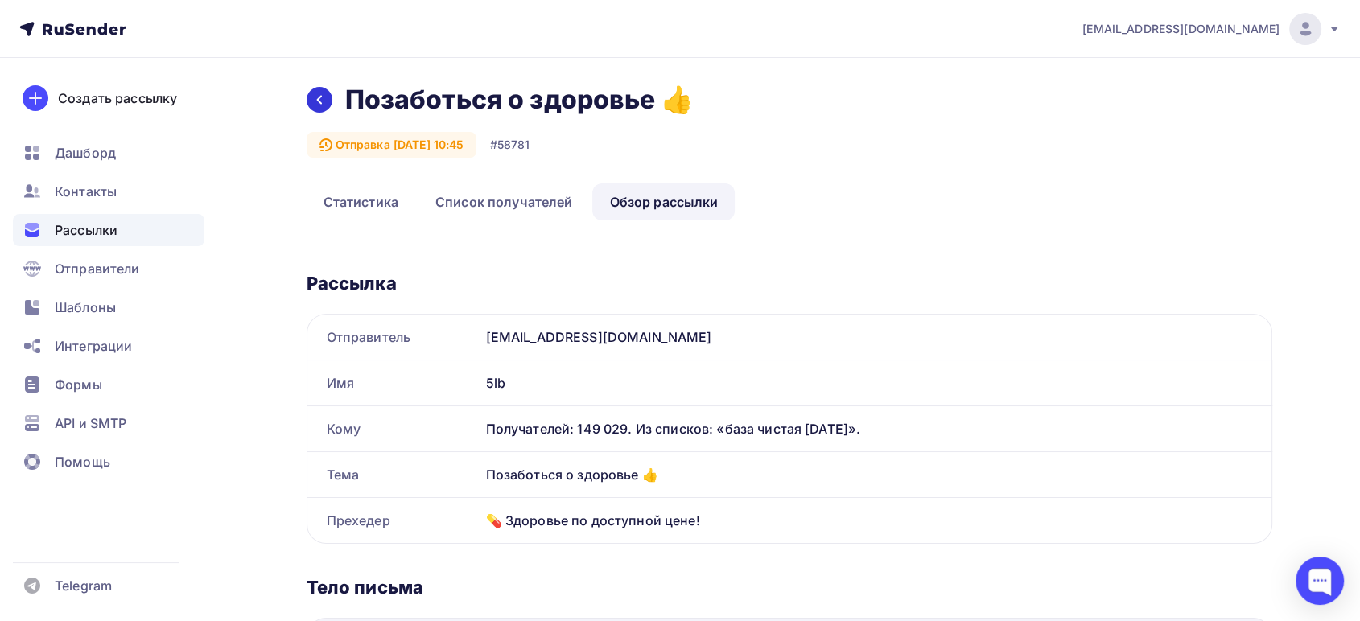
click at [314, 104] on icon at bounding box center [319, 99] width 13 height 13
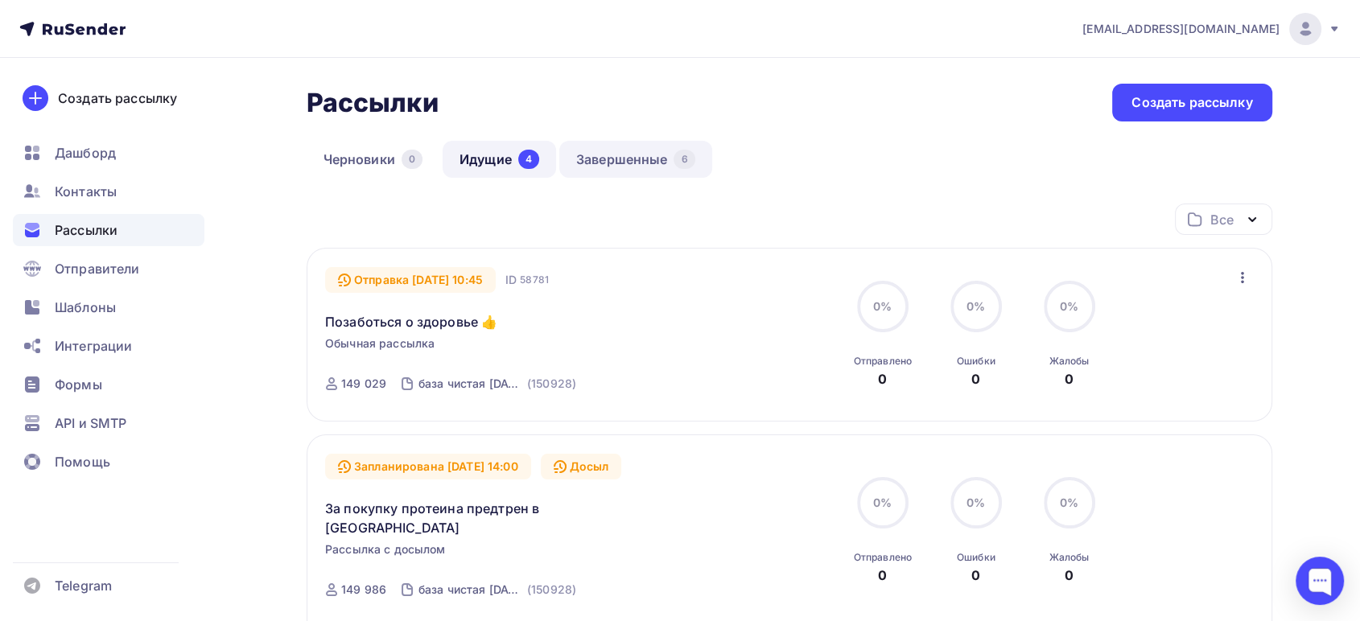
click at [606, 153] on link "Завершенные 6" at bounding box center [635, 159] width 153 height 37
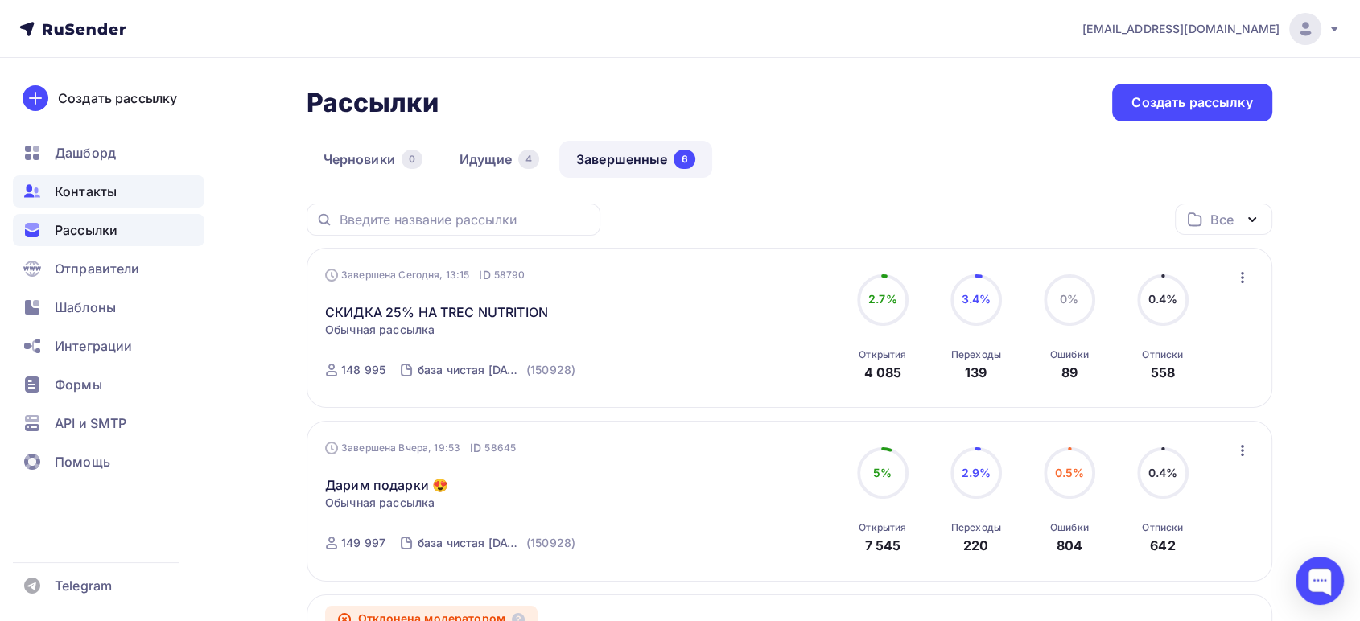
click at [94, 192] on span "Контакты" at bounding box center [86, 191] width 62 height 19
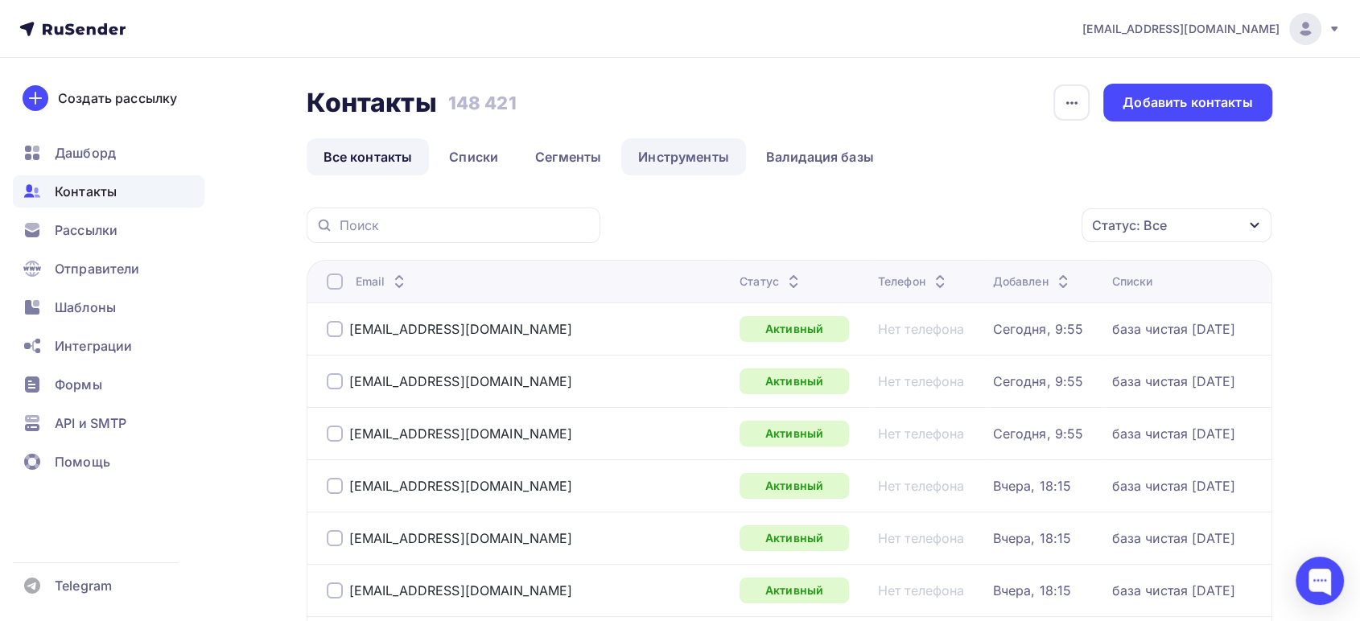
click at [700, 159] on link "Инструменты" at bounding box center [683, 156] width 125 height 37
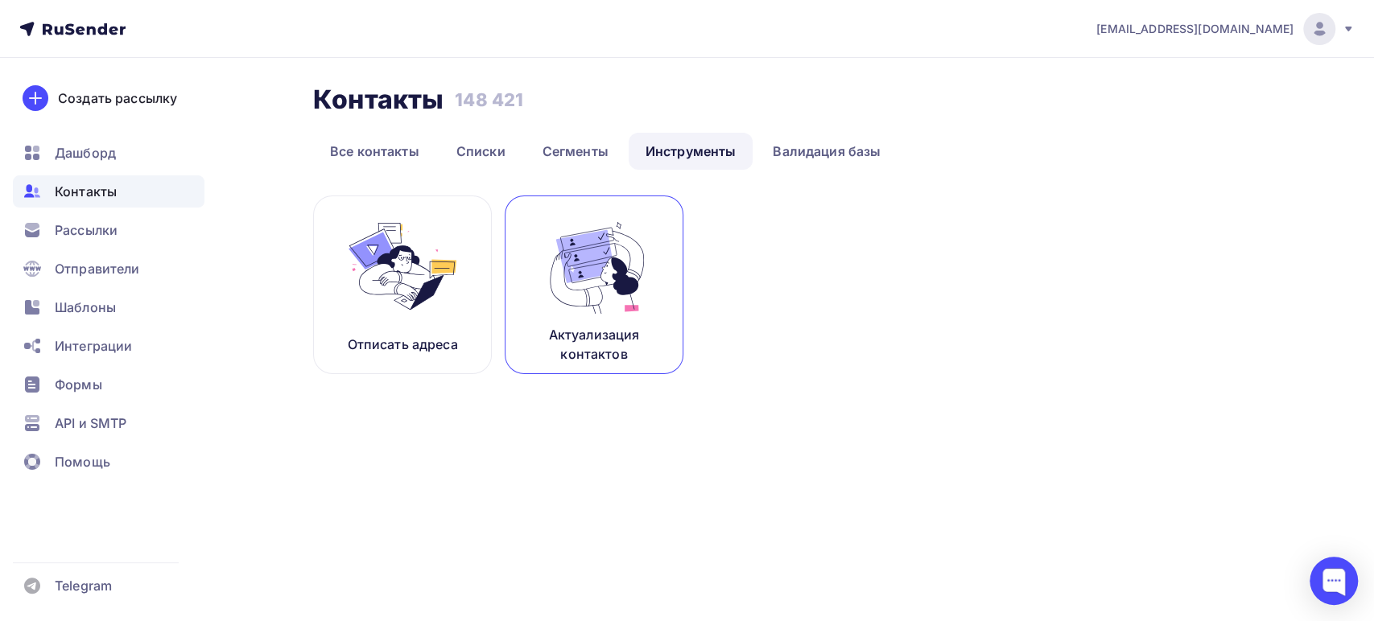
click at [590, 261] on img at bounding box center [594, 266] width 108 height 101
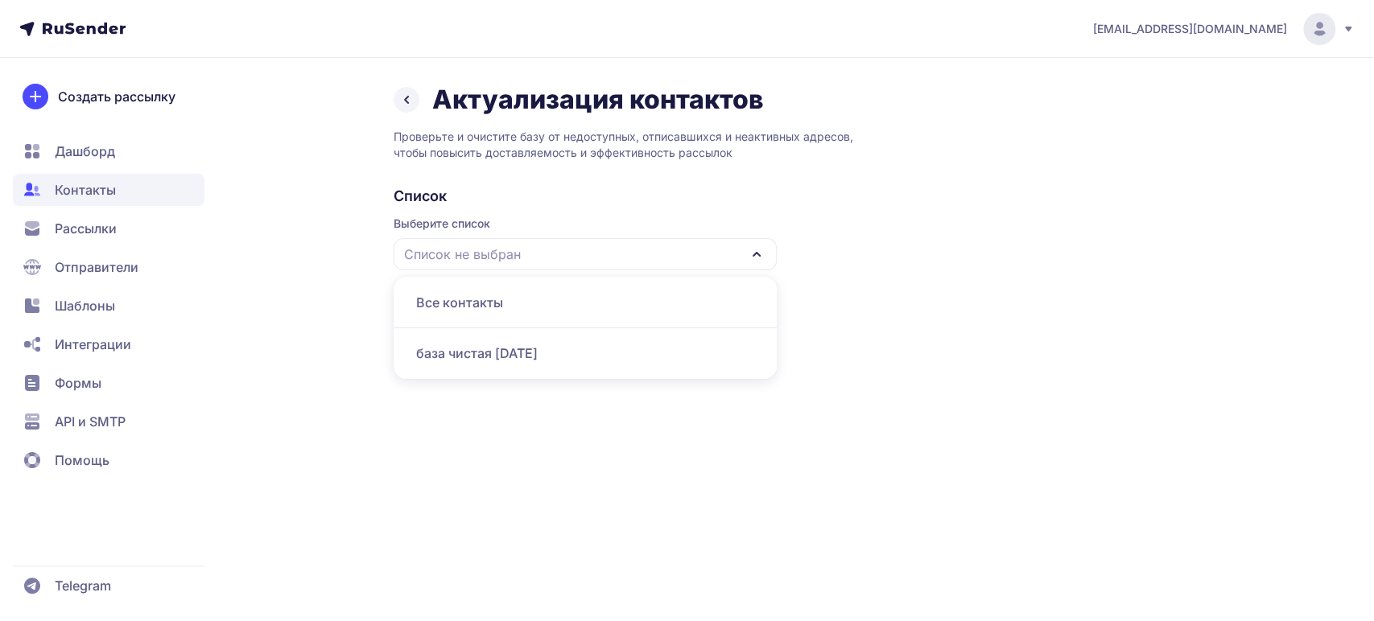
click at [509, 364] on div "база чистая [DATE]" at bounding box center [585, 353] width 364 height 39
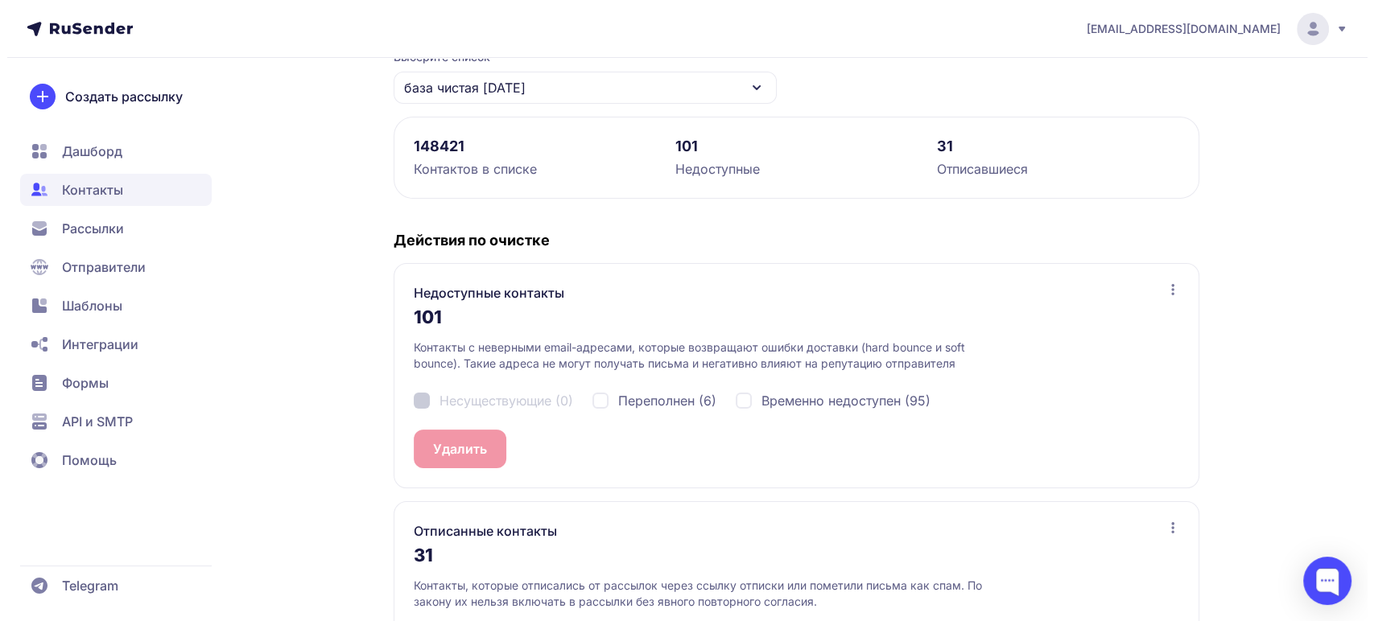
scroll to position [290, 0]
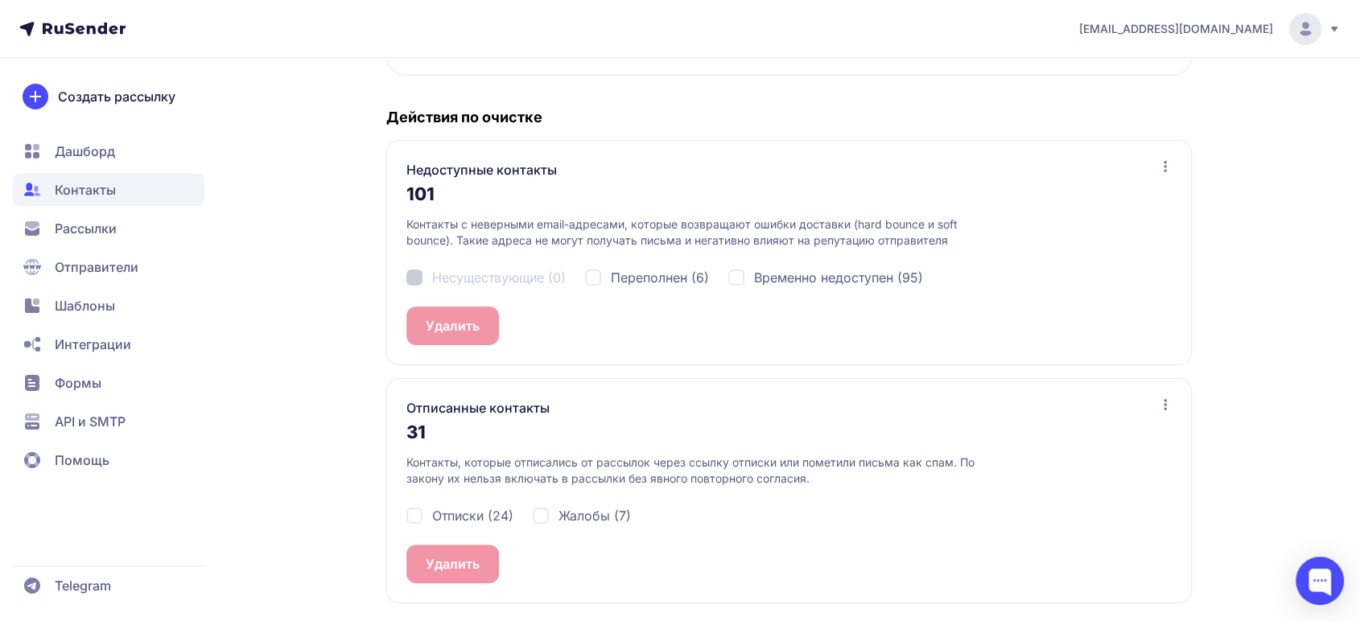
click at [415, 515] on div "Отписки (24)" at bounding box center [460, 515] width 107 height 19
checkbox input "true"
click at [536, 519] on div "Жалобы (7)" at bounding box center [582, 515] width 98 height 19
checkbox input "true"
click at [469, 556] on button "Удалить 31" at bounding box center [460, 564] width 106 height 39
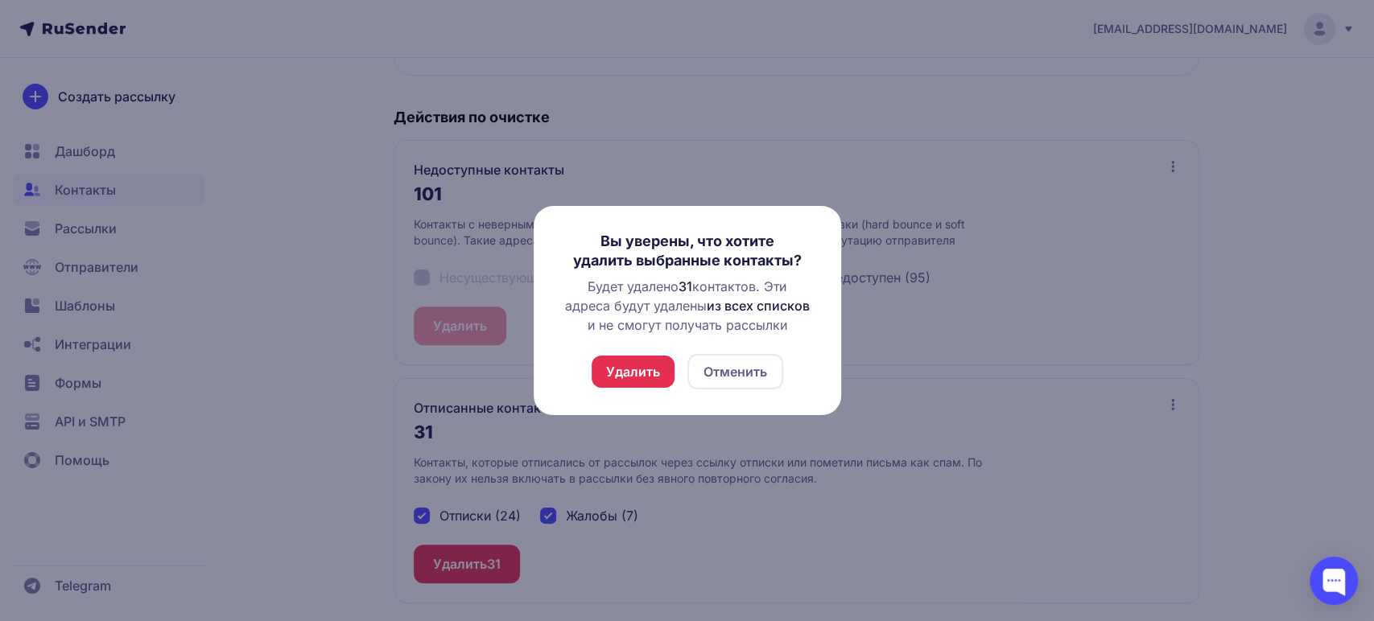
click at [617, 374] on button "Удалить" at bounding box center [633, 372] width 83 height 32
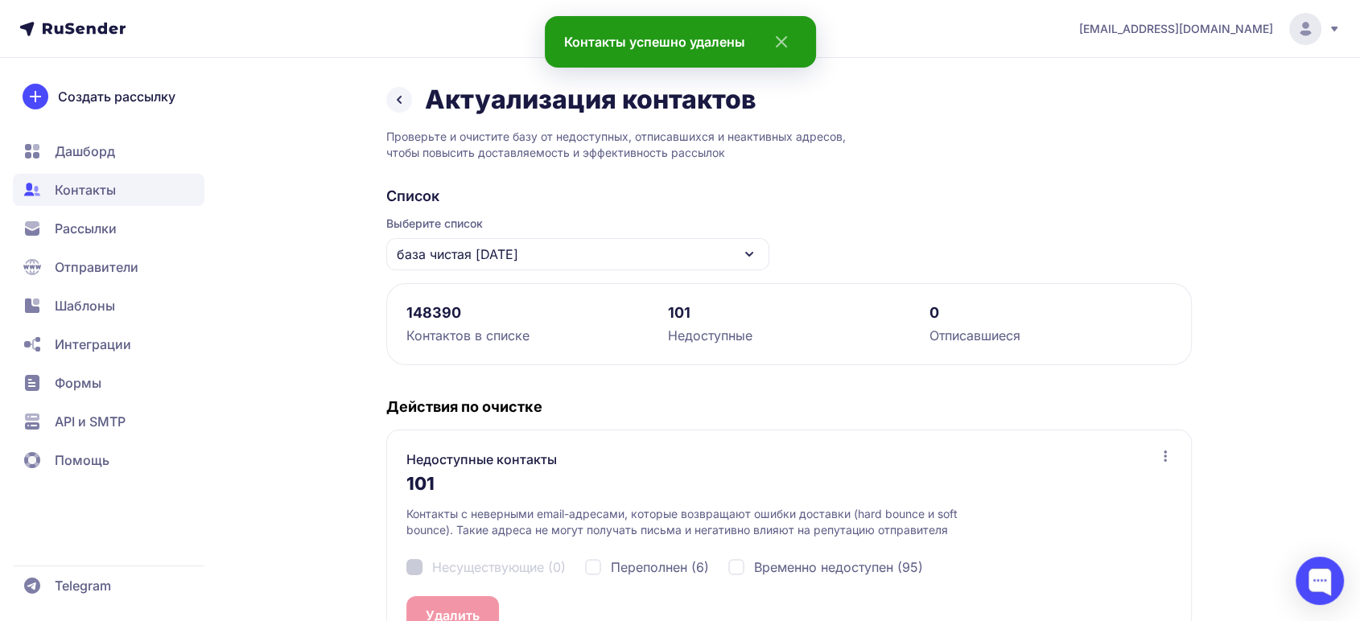
scroll to position [179, 0]
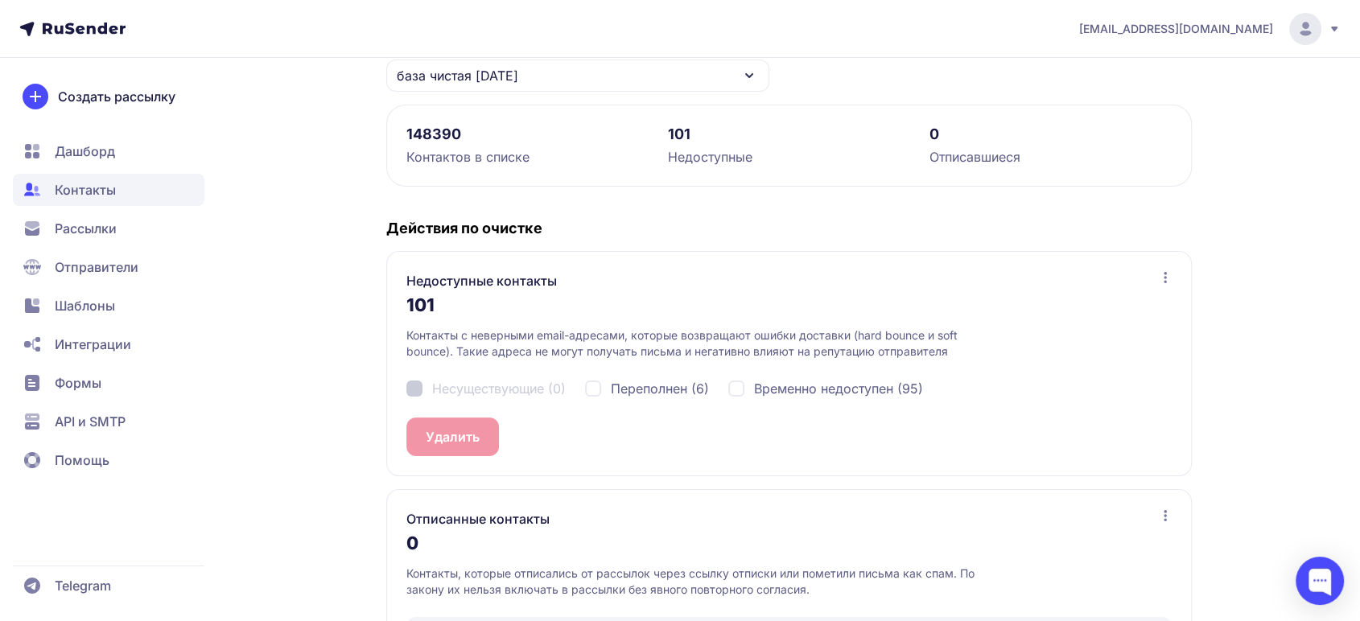
click at [79, 225] on span "Рассылки" at bounding box center [86, 228] width 62 height 19
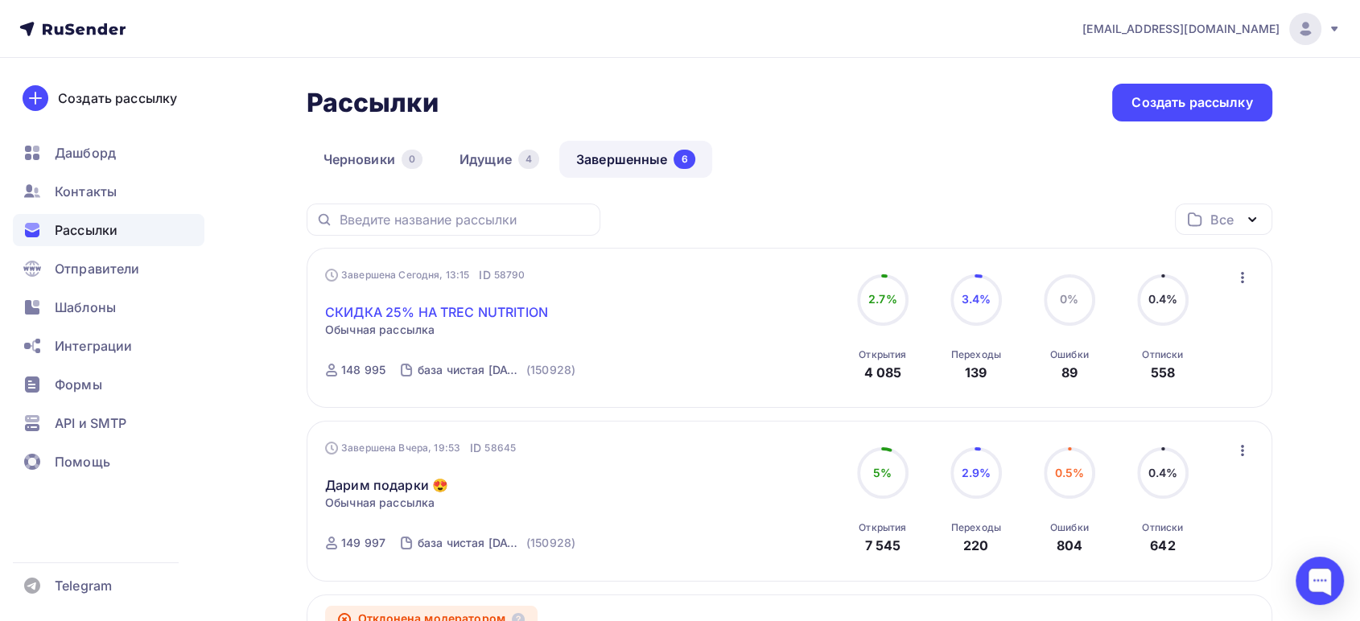
click at [408, 303] on link "СКИДКА 25% НА TREC NUTRITION" at bounding box center [436, 312] width 223 height 19
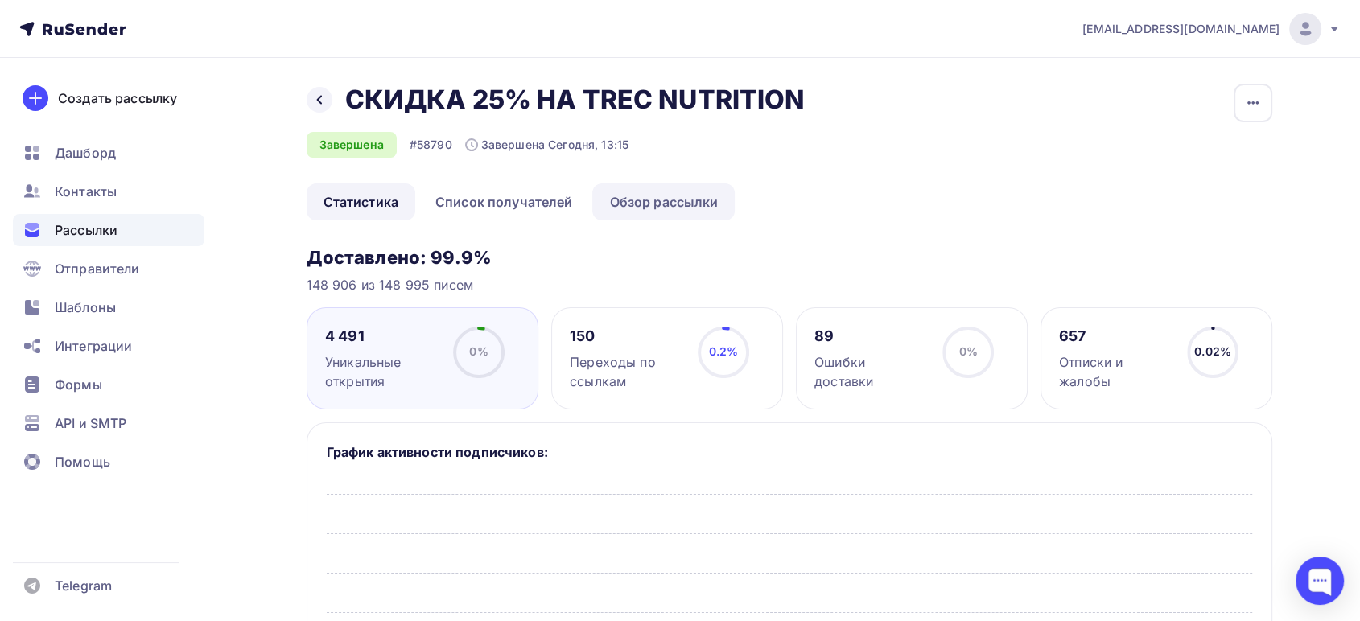
click at [661, 202] on link "Обзор рассылки" at bounding box center [663, 202] width 142 height 37
click at [651, 204] on link "Обзор рассылки" at bounding box center [663, 202] width 142 height 37
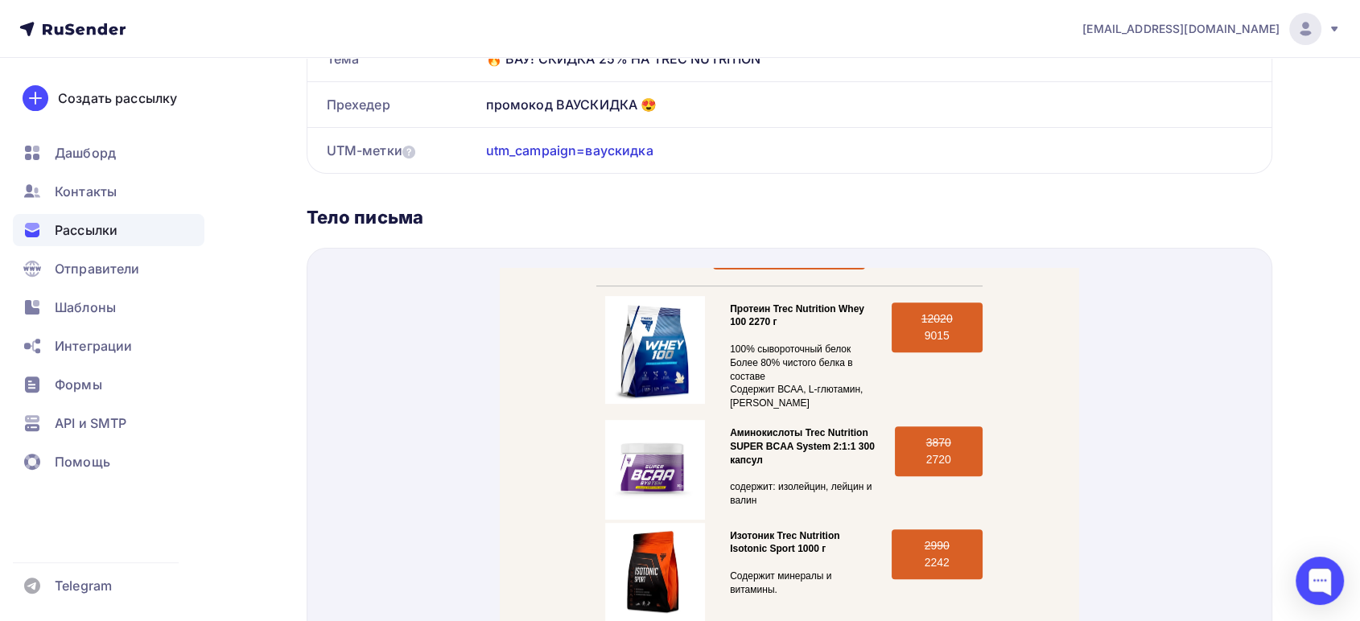
scroll to position [715, 0]
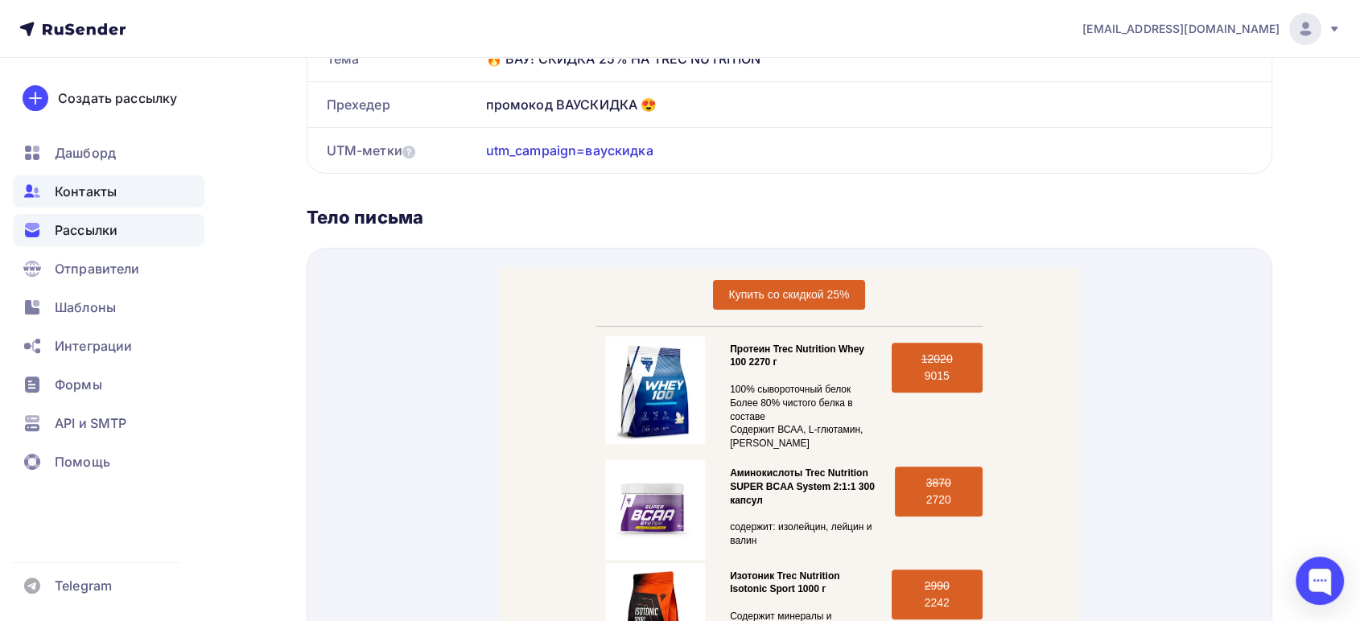
click at [99, 193] on span "Контакты" at bounding box center [86, 191] width 62 height 19
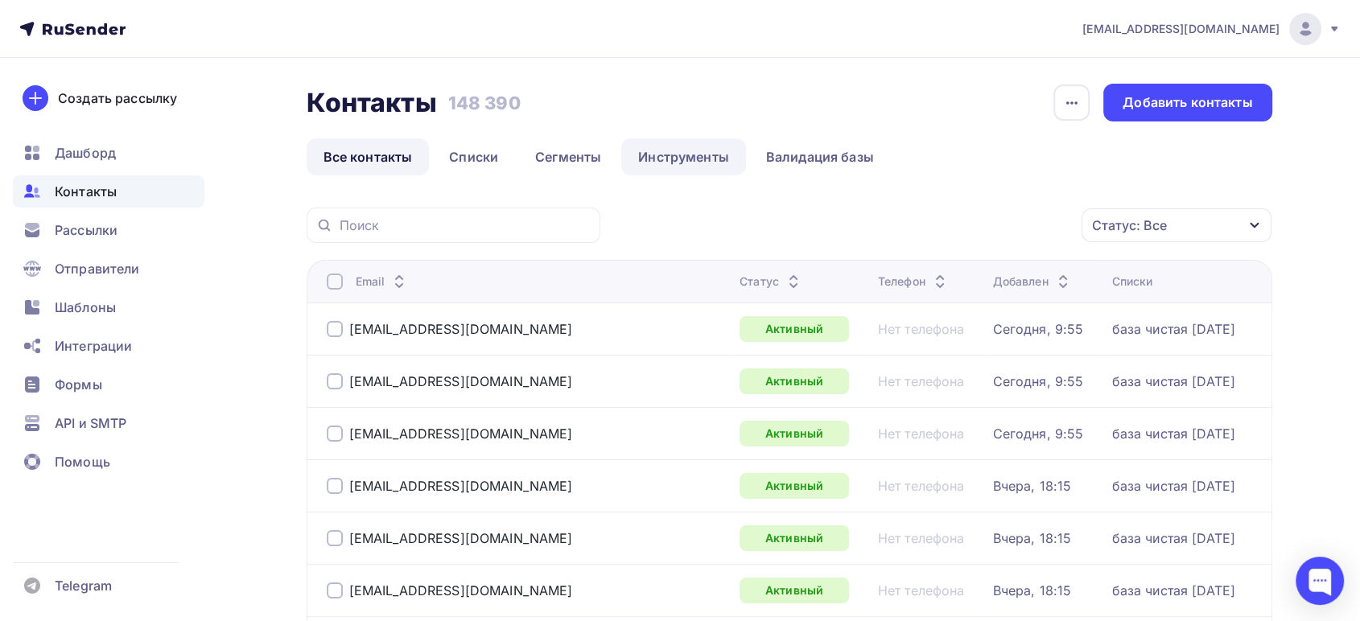
click at [647, 155] on link "Инструменты" at bounding box center [683, 156] width 125 height 37
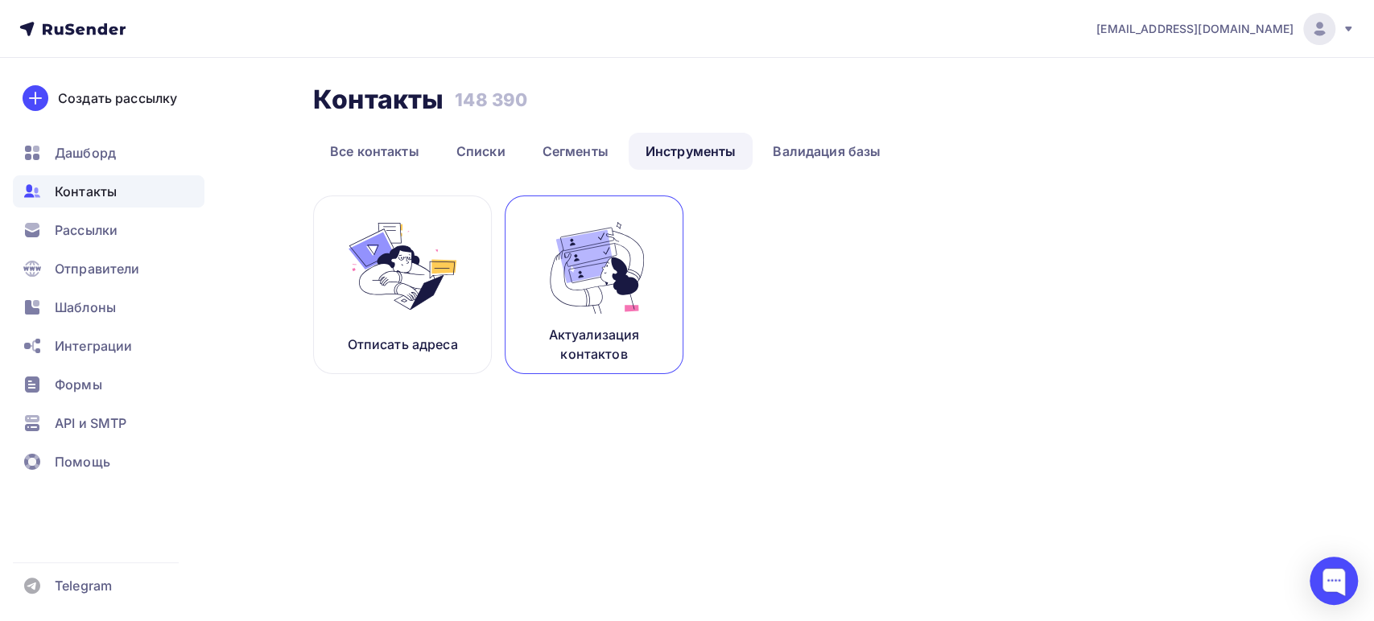
click at [597, 284] on img at bounding box center [594, 266] width 108 height 101
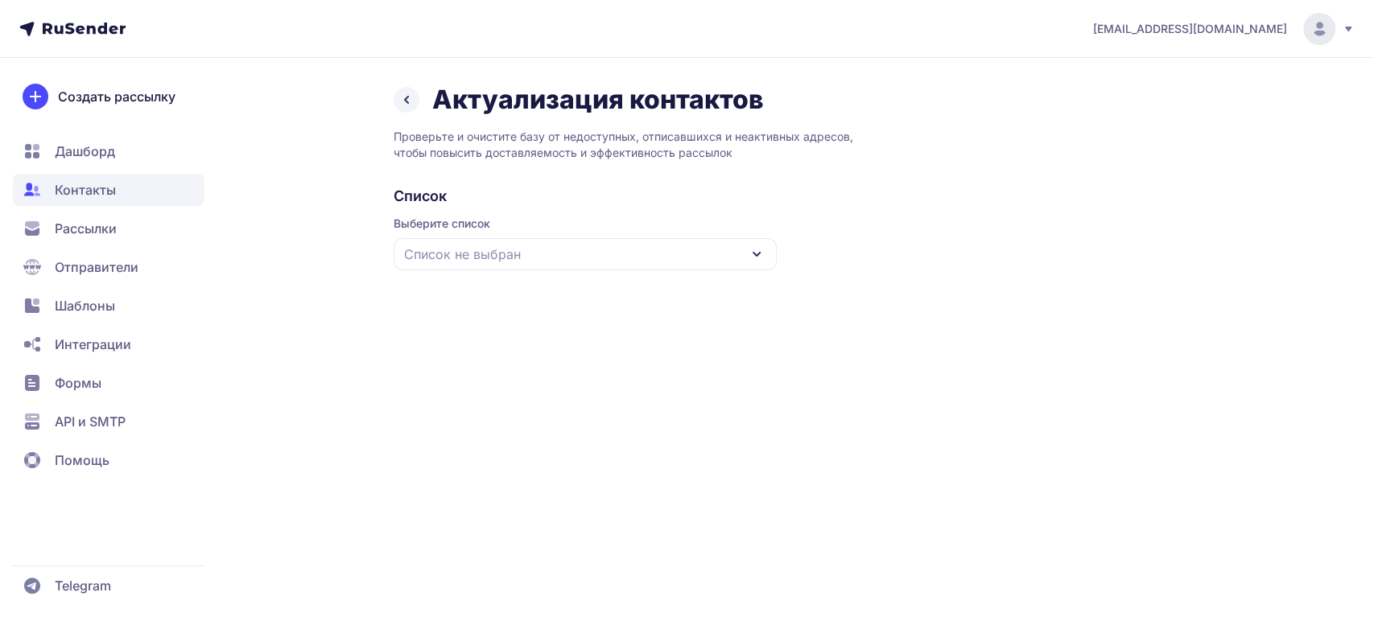
drag, startPoint x: 576, startPoint y: 258, endPoint x: 568, endPoint y: 272, distance: 15.9
click at [576, 258] on div "Список не выбран" at bounding box center [585, 254] width 383 height 32
click at [495, 357] on div "база чистая [DATE]" at bounding box center [585, 353] width 364 height 39
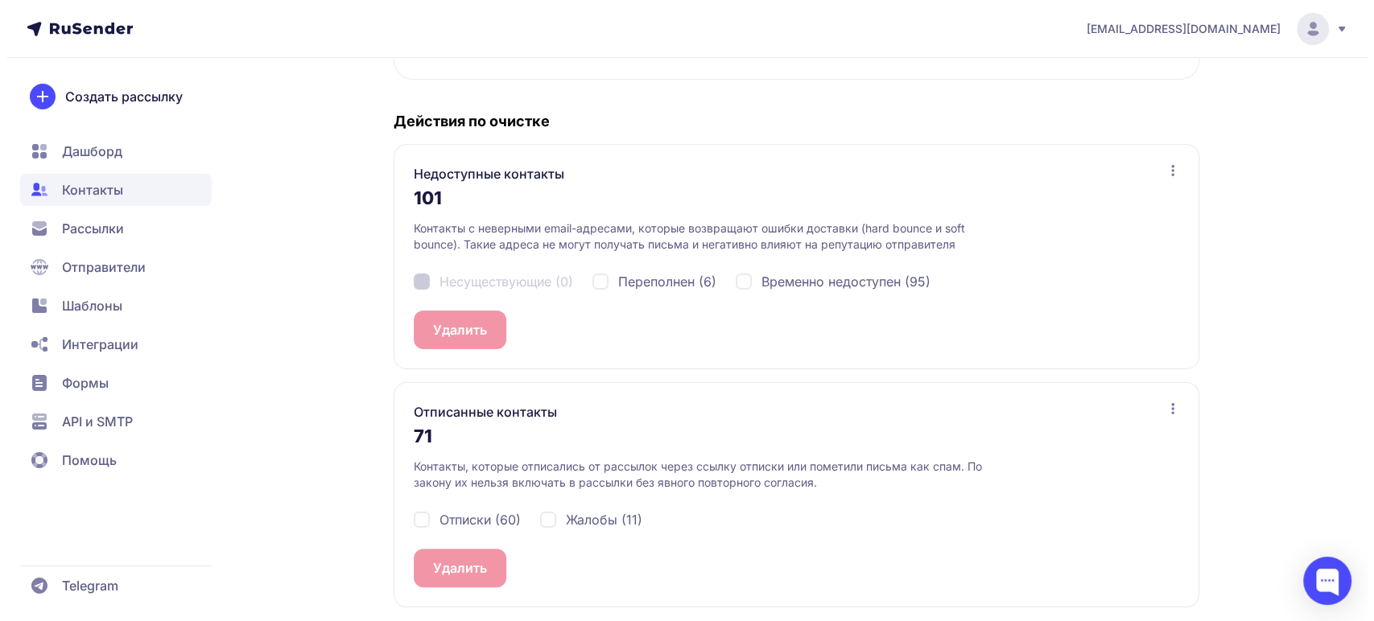
scroll to position [290, 0]
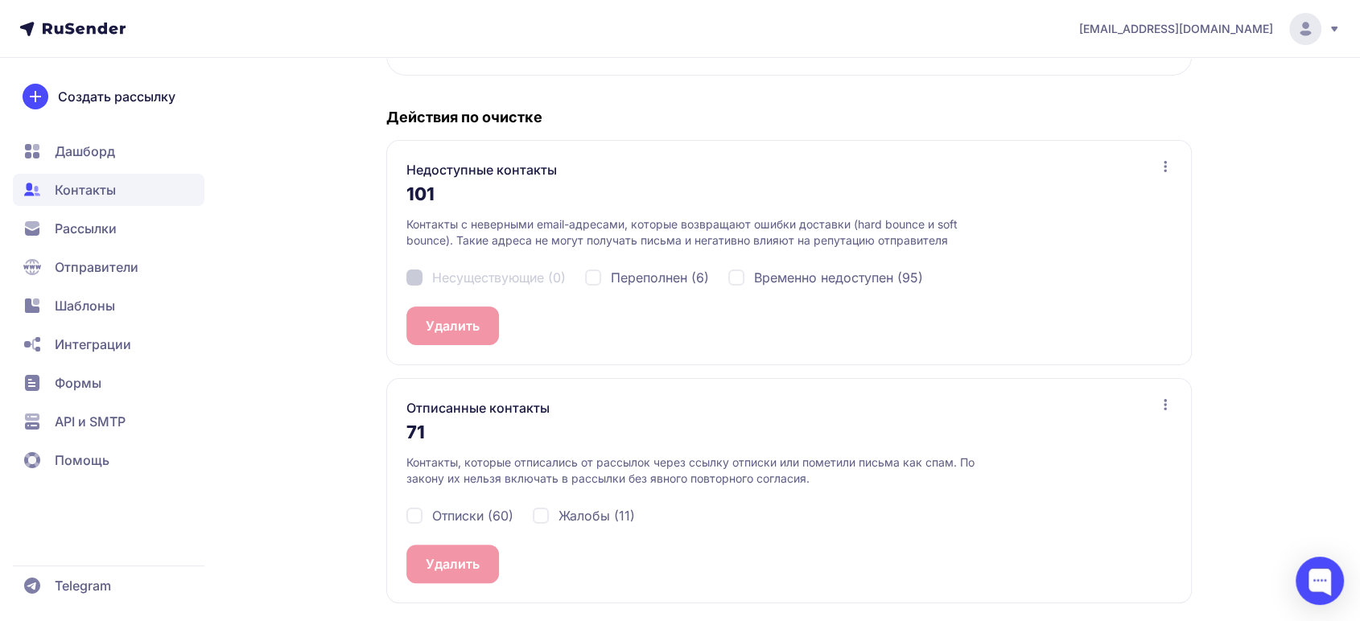
click at [412, 518] on div "Отписки (60)" at bounding box center [460, 515] width 107 height 19
checkbox input "true"
drag, startPoint x: 547, startPoint y: 514, endPoint x: 533, endPoint y: 525, distance: 18.4
click at [546, 514] on div "Жалобы (11)" at bounding box center [584, 515] width 102 height 19
checkbox input "true"
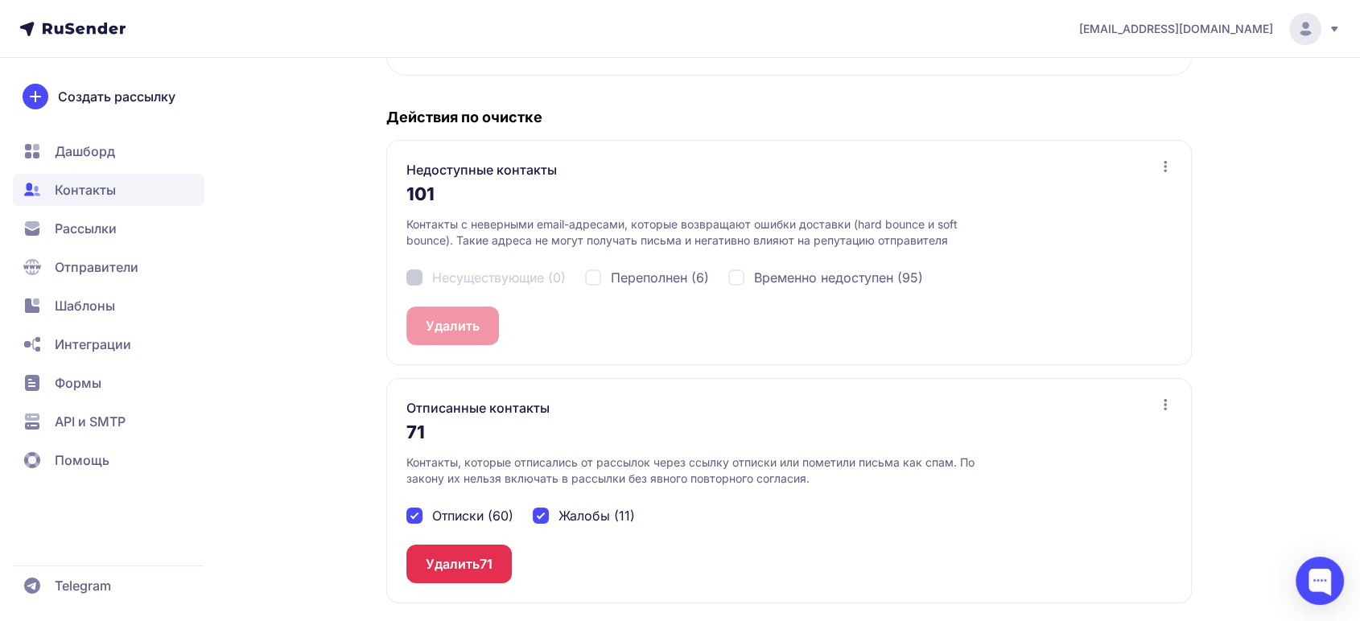
click at [460, 555] on button "Удалить 71" at bounding box center [459, 564] width 105 height 39
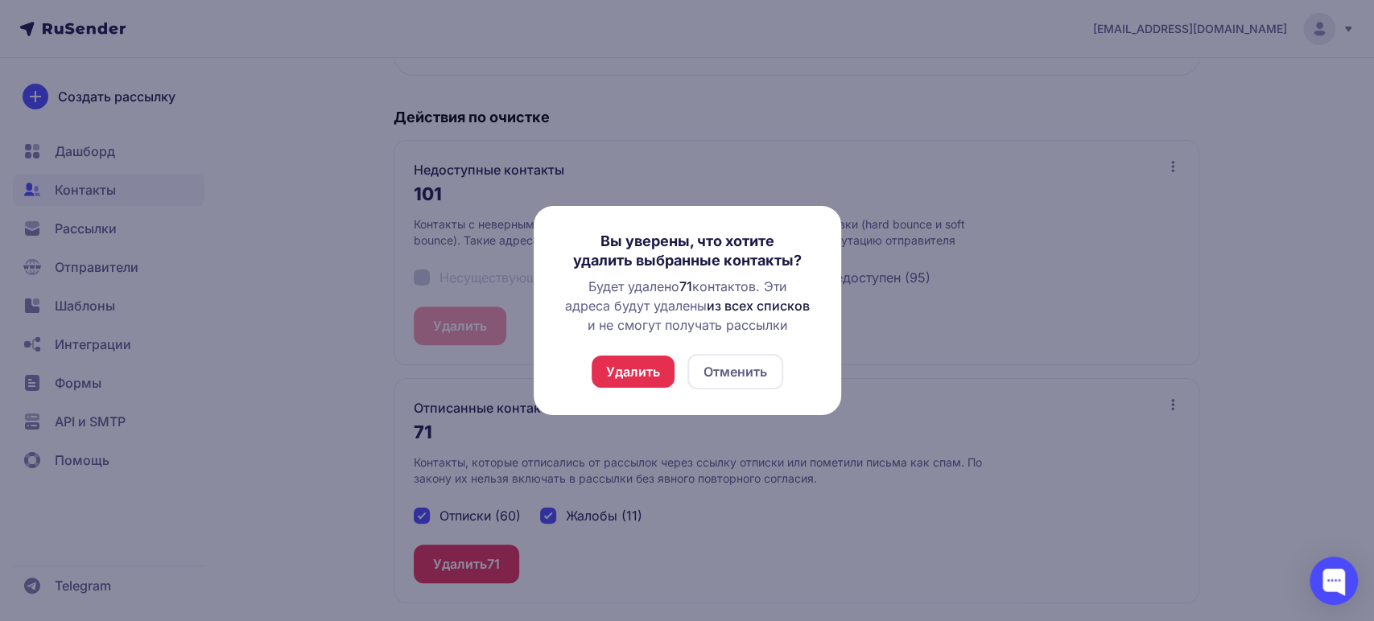
click at [634, 378] on button "Удалить" at bounding box center [633, 372] width 83 height 32
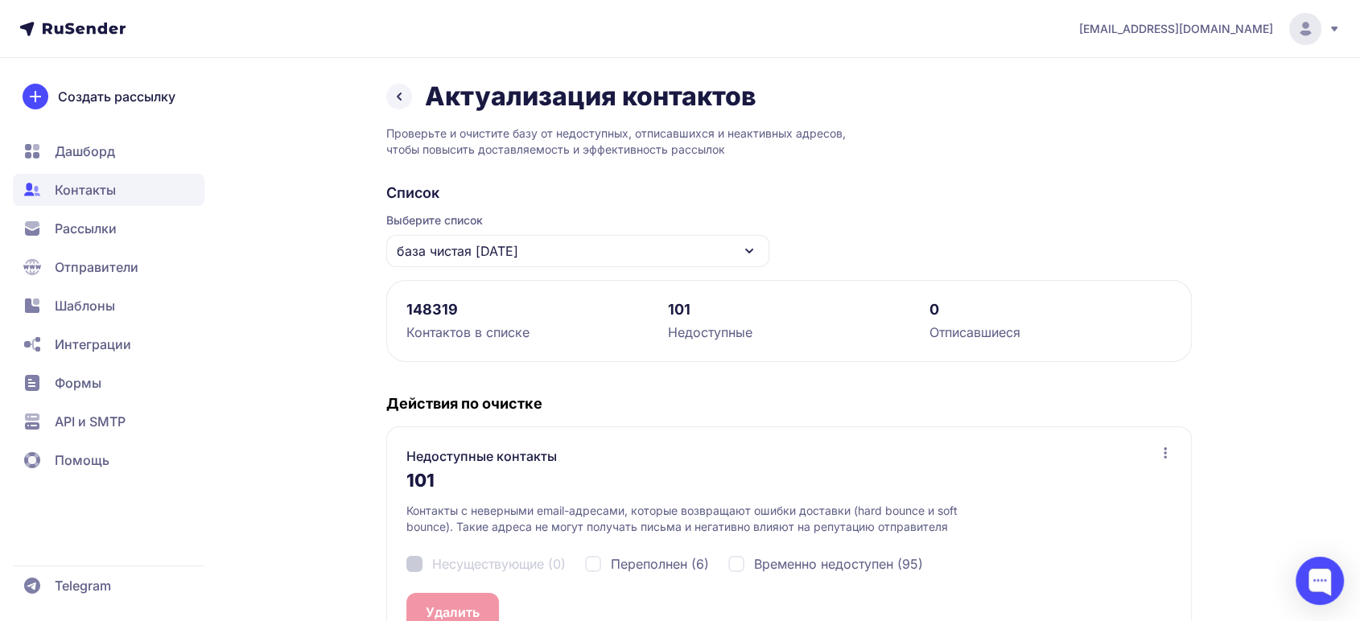
scroll to position [0, 0]
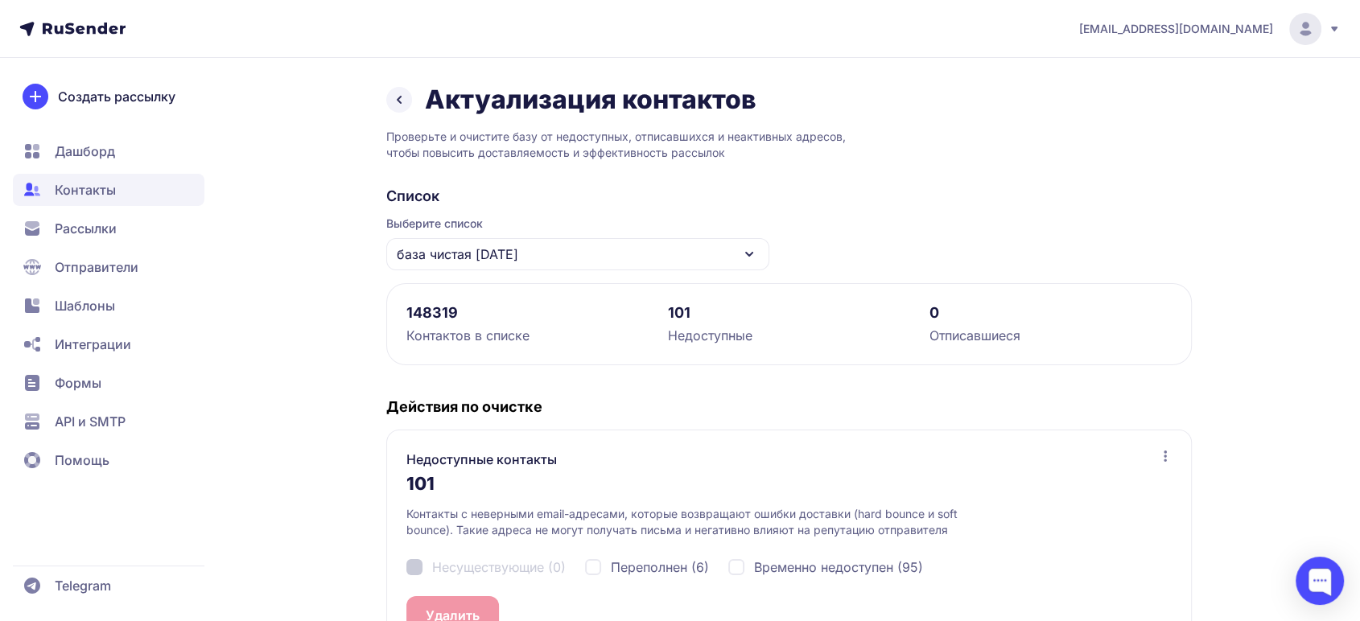
click at [97, 155] on span "Дашборд" at bounding box center [85, 151] width 60 height 19
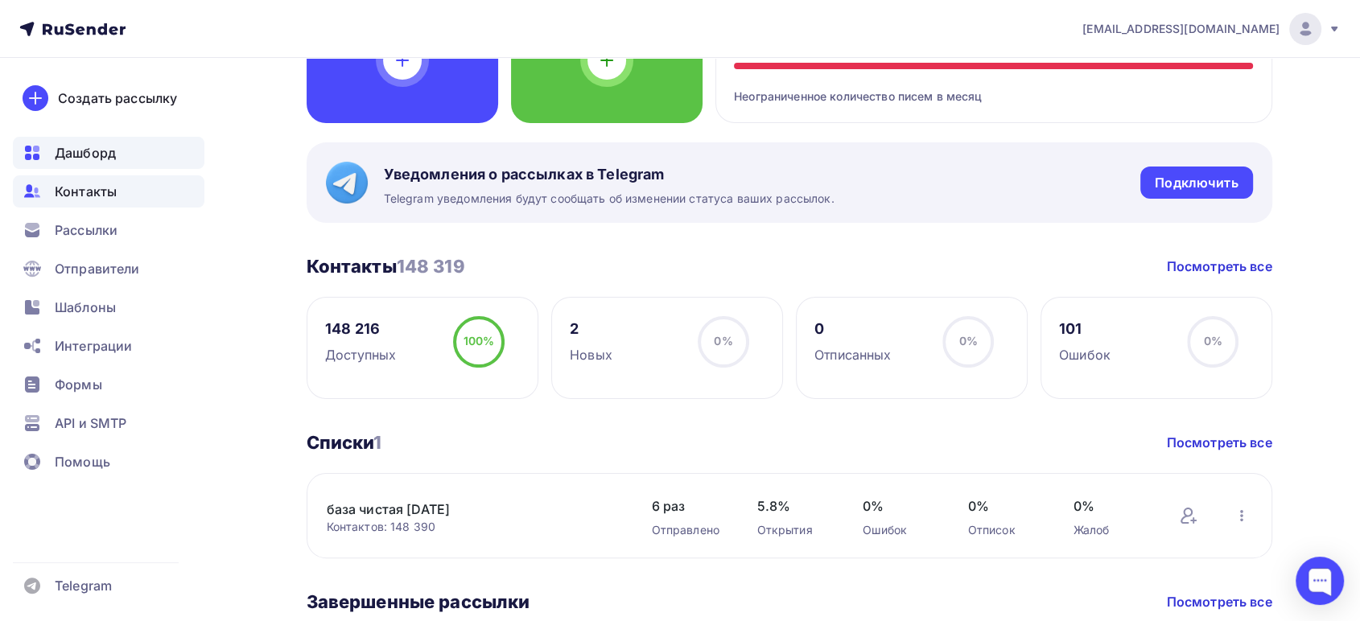
scroll to position [179, 0]
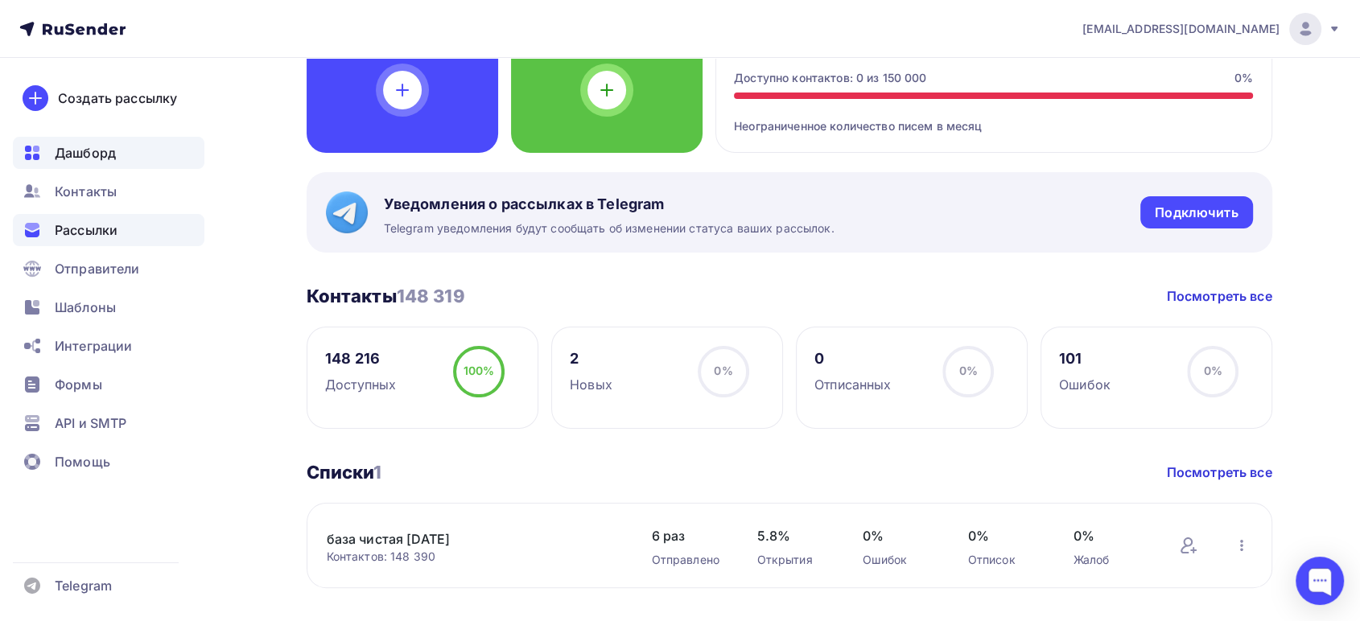
click at [97, 225] on span "Рассылки" at bounding box center [86, 230] width 63 height 19
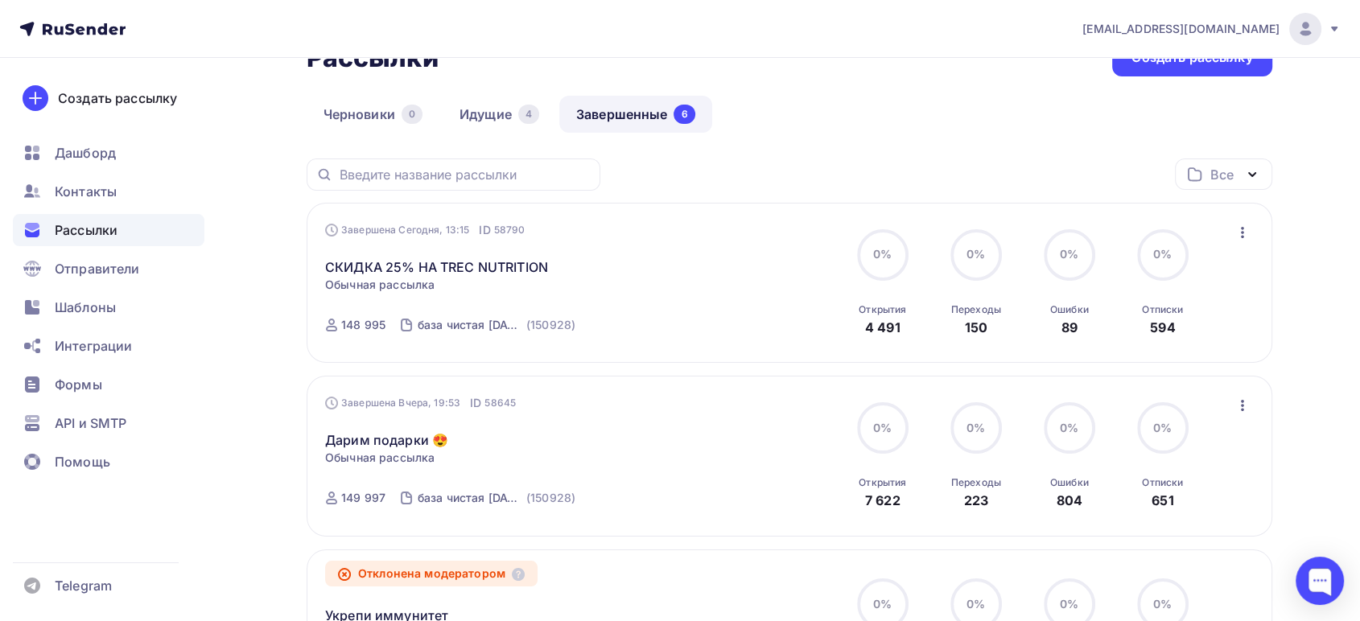
scroll to position [89, 0]
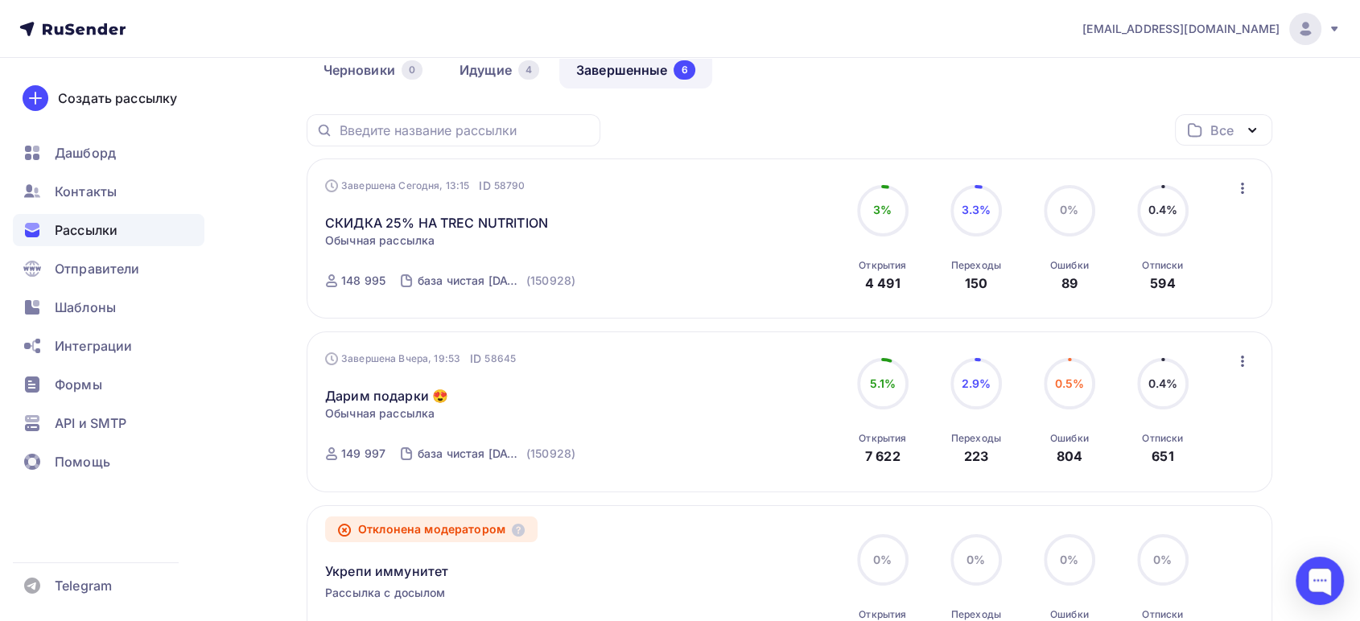
click at [1335, 23] on icon at bounding box center [1334, 29] width 13 height 13
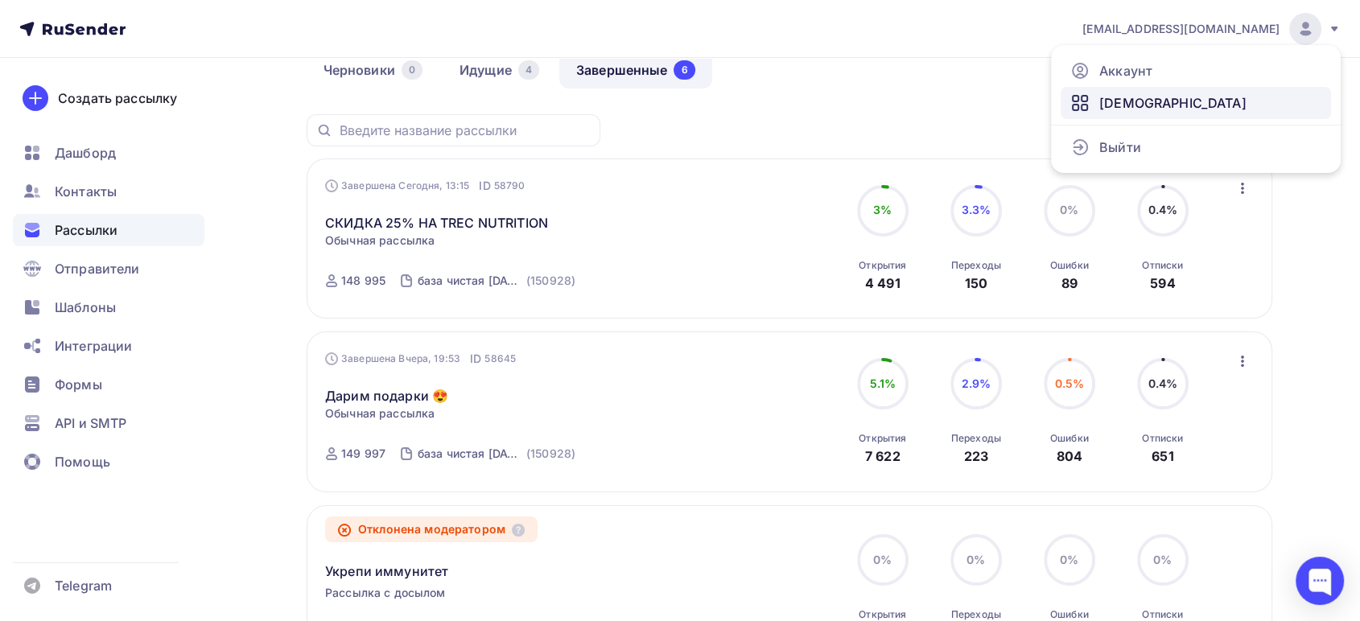
click at [1142, 92] on link "[DEMOGRAPHIC_DATA]" at bounding box center [1196, 103] width 270 height 32
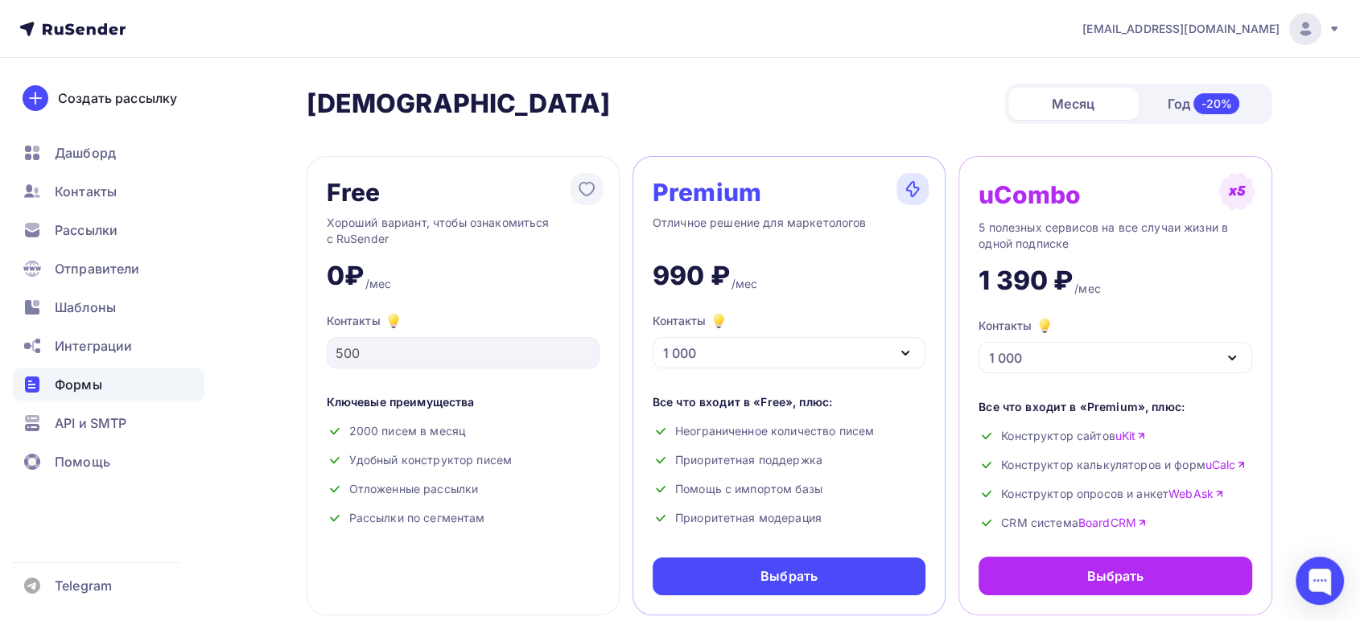
click at [69, 381] on span "Формы" at bounding box center [78, 384] width 47 height 19
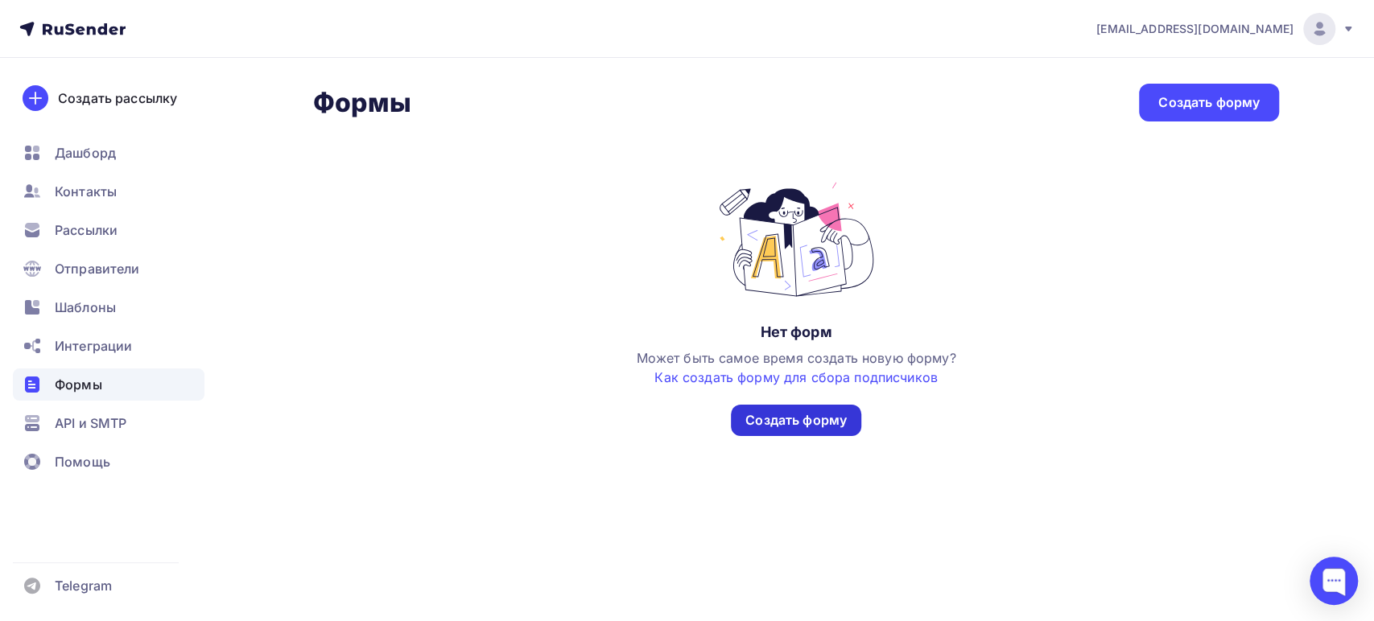
click at [776, 419] on div "Создать форму" at bounding box center [795, 420] width 101 height 19
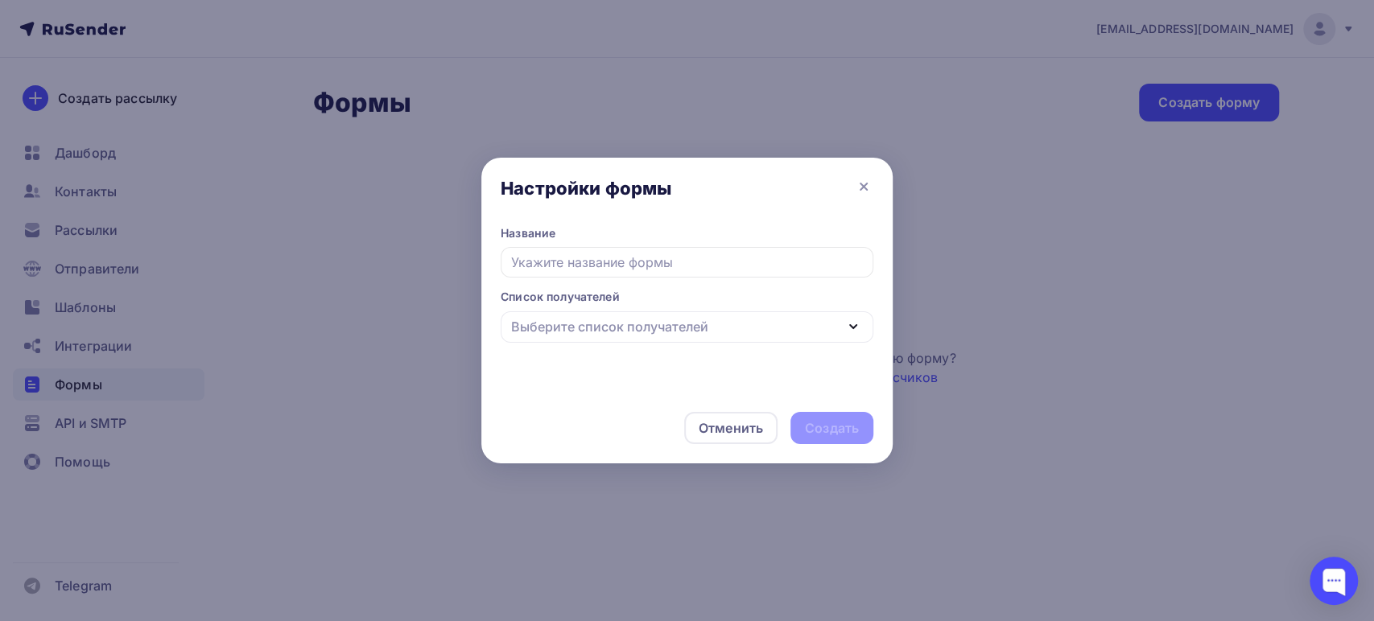
click at [626, 261] on input "text" at bounding box center [687, 262] width 373 height 31
click at [605, 328] on div "Выберите список получателей" at bounding box center [609, 326] width 197 height 19
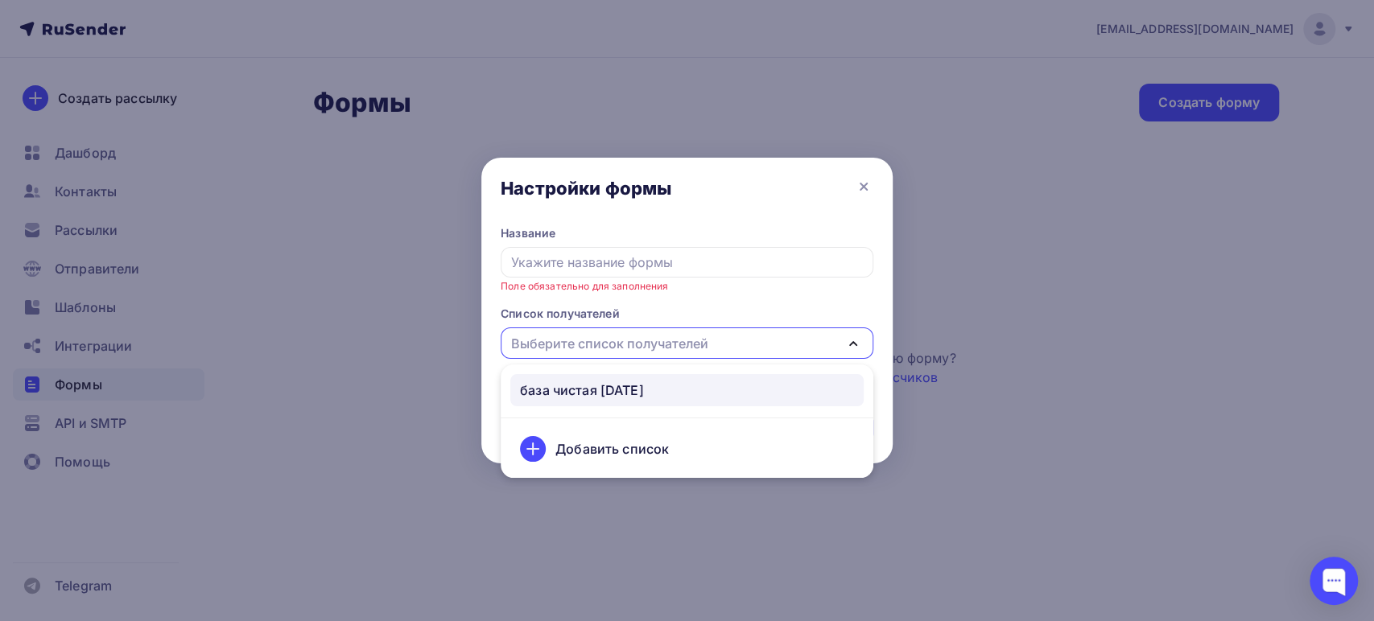
click at [572, 381] on div "база чистая [DATE]" at bounding box center [582, 390] width 124 height 19
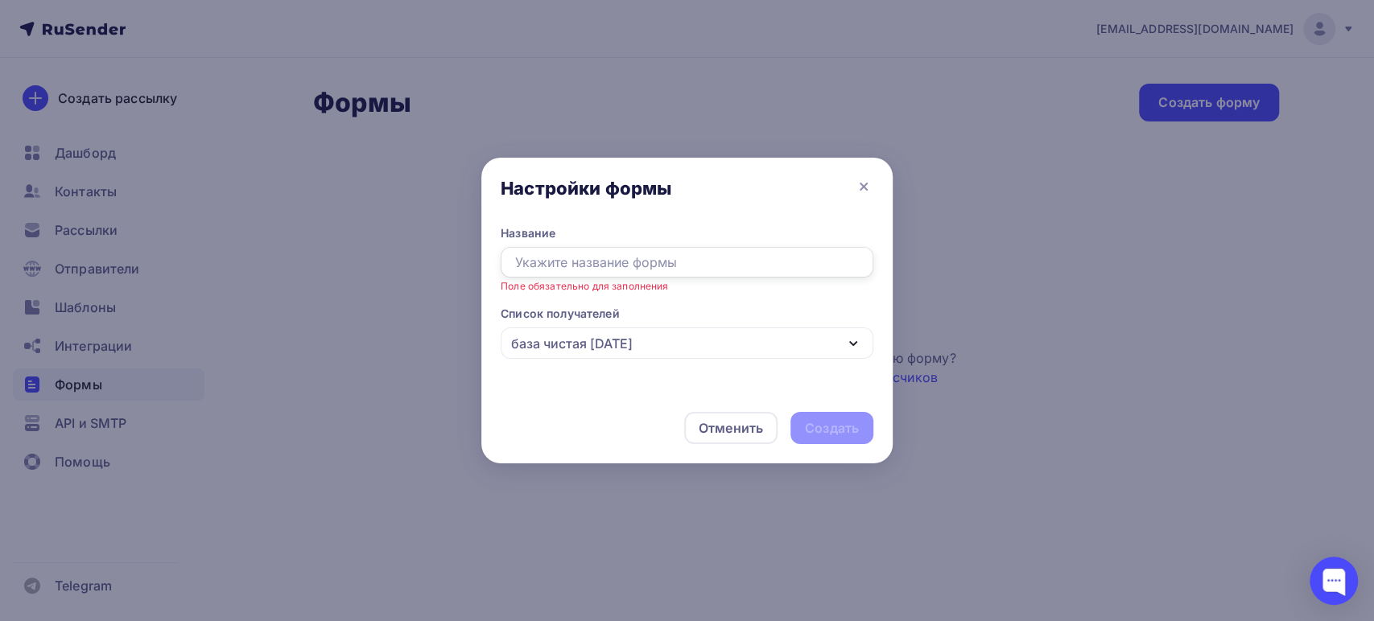
click at [562, 246] on fieldset "Название Поле обязательно для заполнения" at bounding box center [687, 259] width 373 height 69
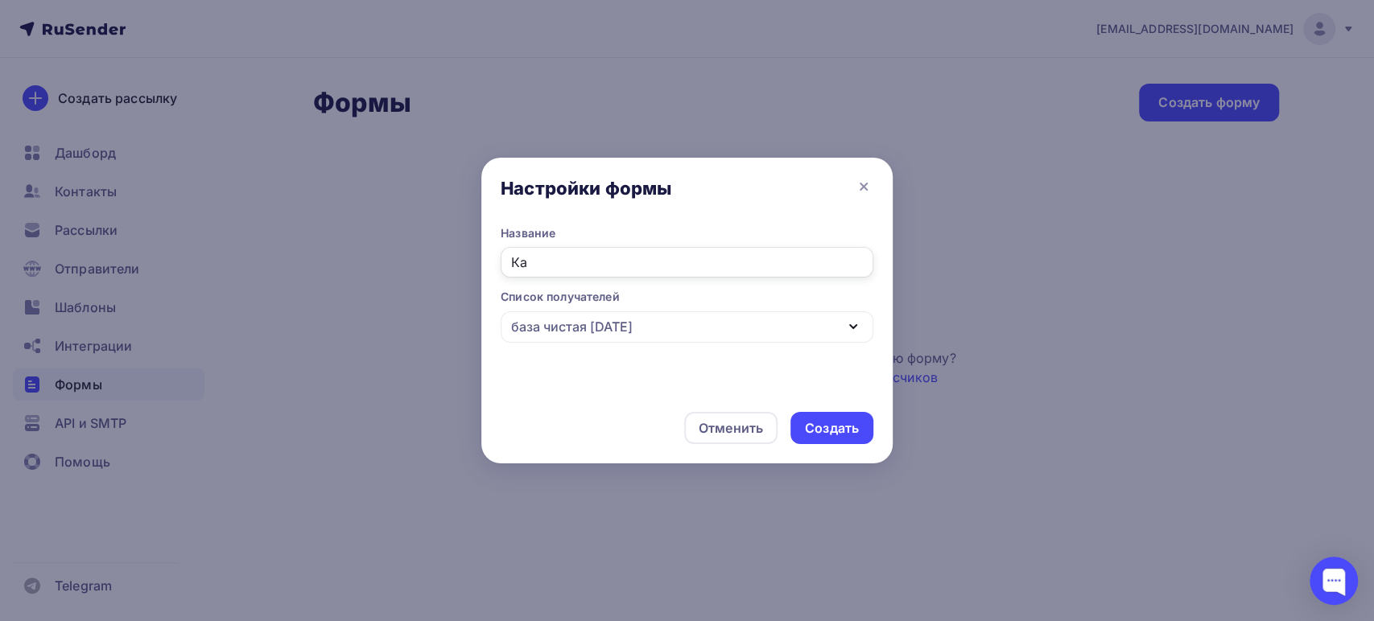
type input "К"
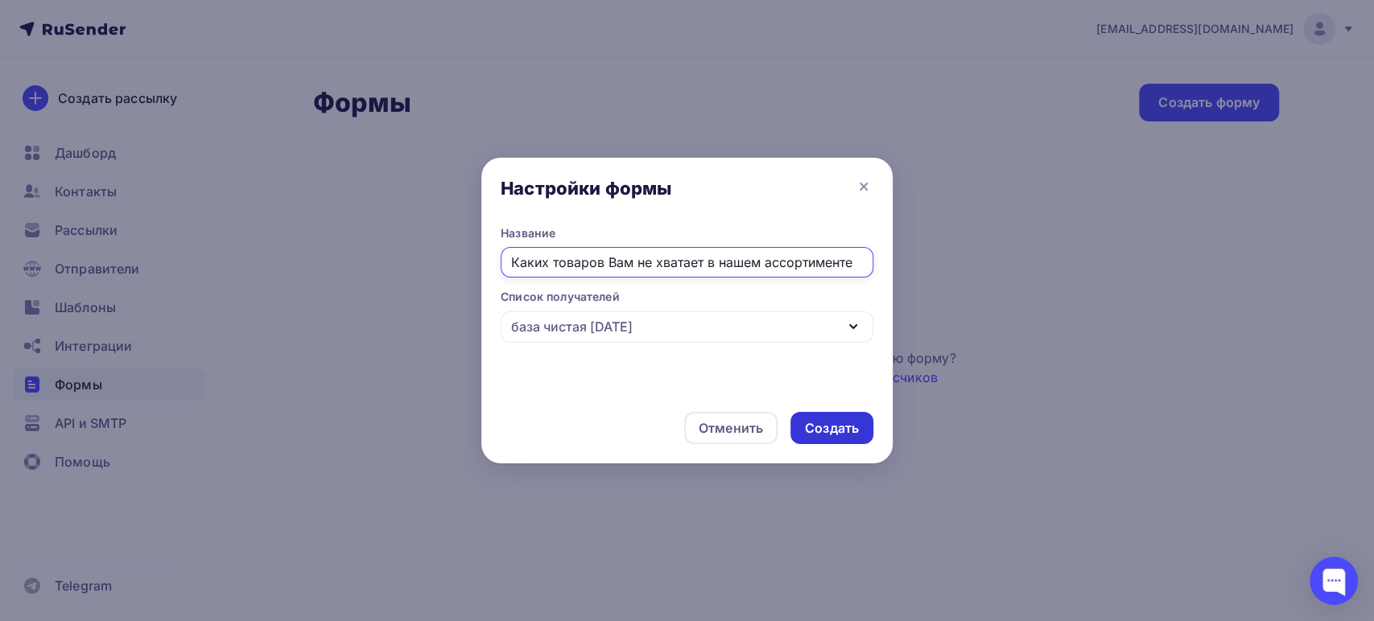
type input "Каких товаров Вам не хватает в нашем ассортименте"
click at [838, 430] on div "Создать" at bounding box center [832, 428] width 54 height 19
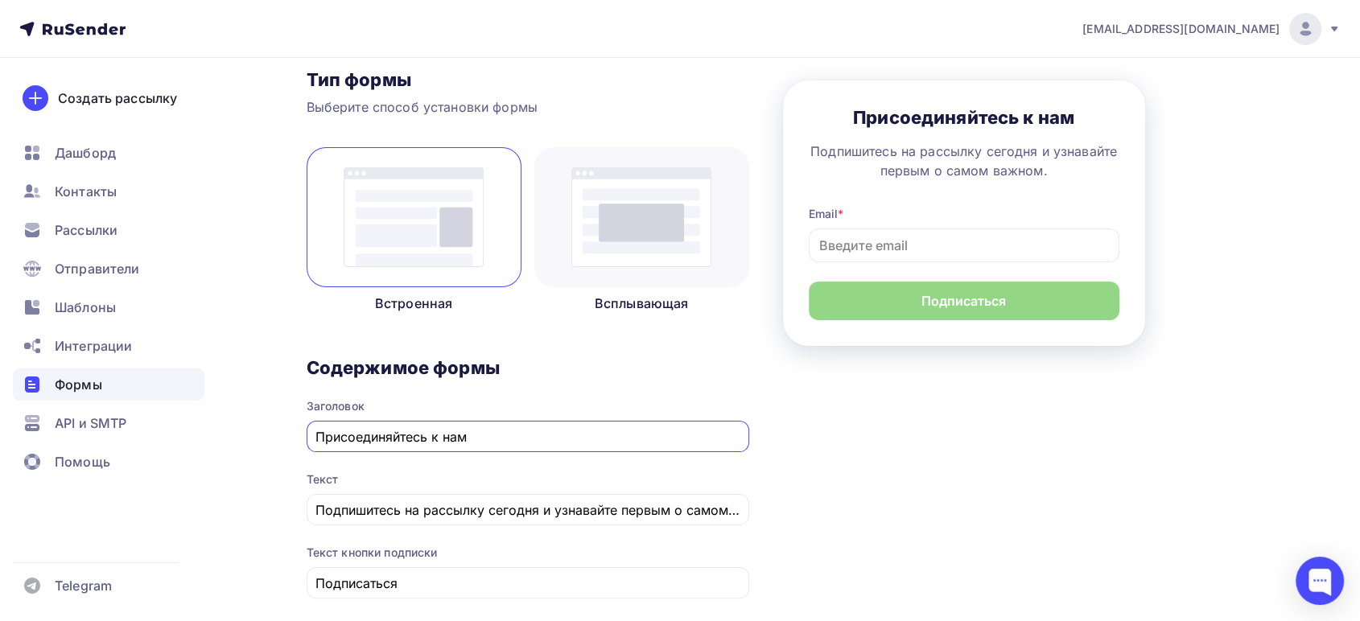
scroll to position [179, 0]
click at [646, 236] on img at bounding box center [642, 216] width 140 height 100
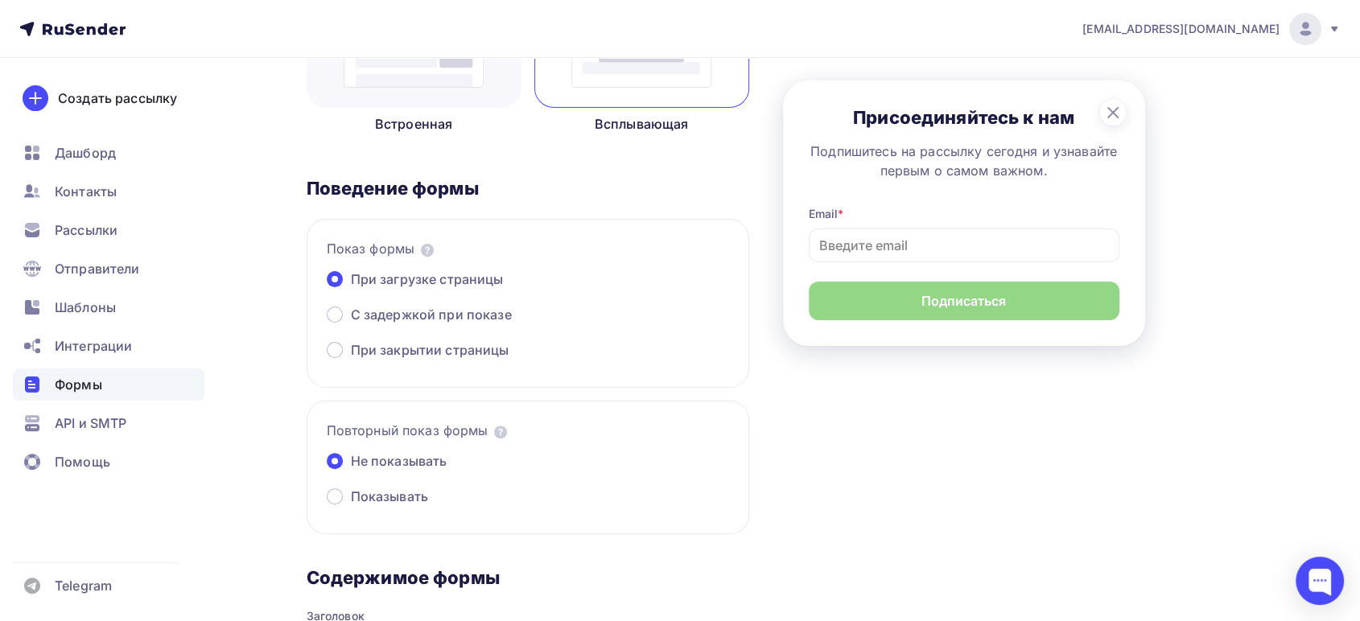
scroll to position [357, 0]
click at [425, 317] on span "С задержкой при показе" at bounding box center [431, 313] width 161 height 19
click at [351, 324] on input "С задержкой при показе" at bounding box center [351, 324] width 0 height 0
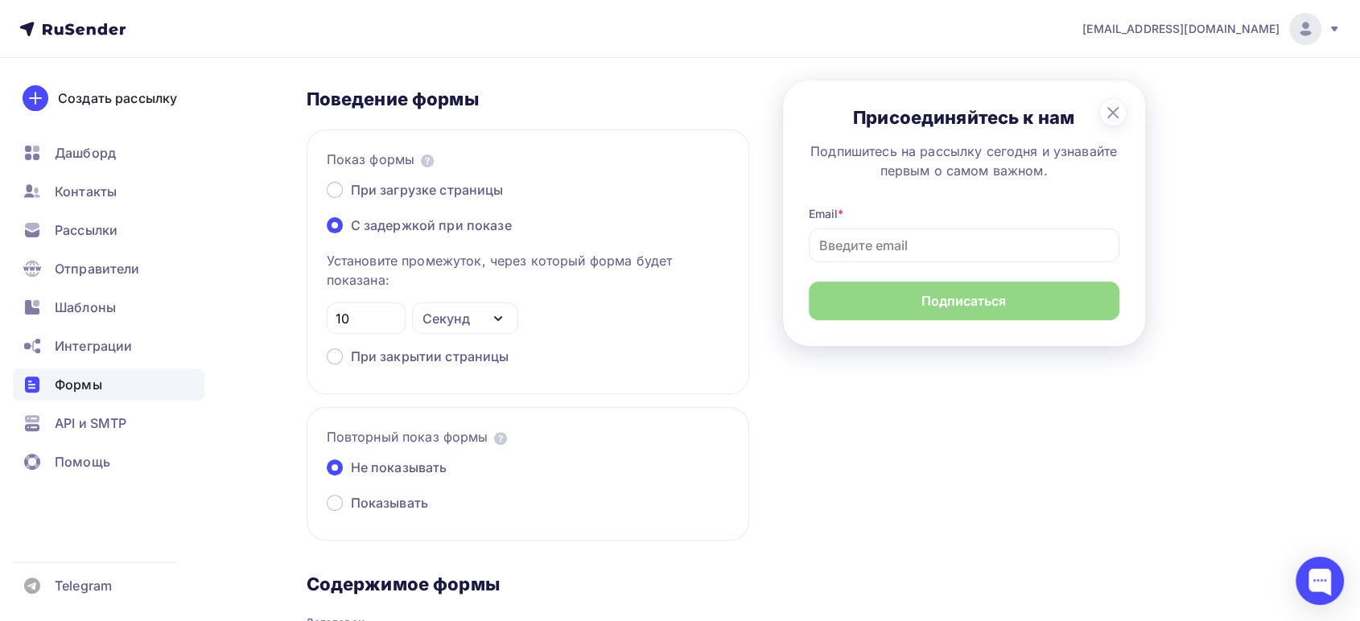
scroll to position [447, 0]
click at [386, 323] on input "10" at bounding box center [366, 317] width 60 height 19
drag, startPoint x: 382, startPoint y: 325, endPoint x: 283, endPoint y: 311, distance: 99.3
click at [283, 311] on div "Назад Каких товаров Вам не хватает в нашем ассортименте Каких товаров Вам не хв…" at bounding box center [680, 573] width 1319 height 1924
type input "50"
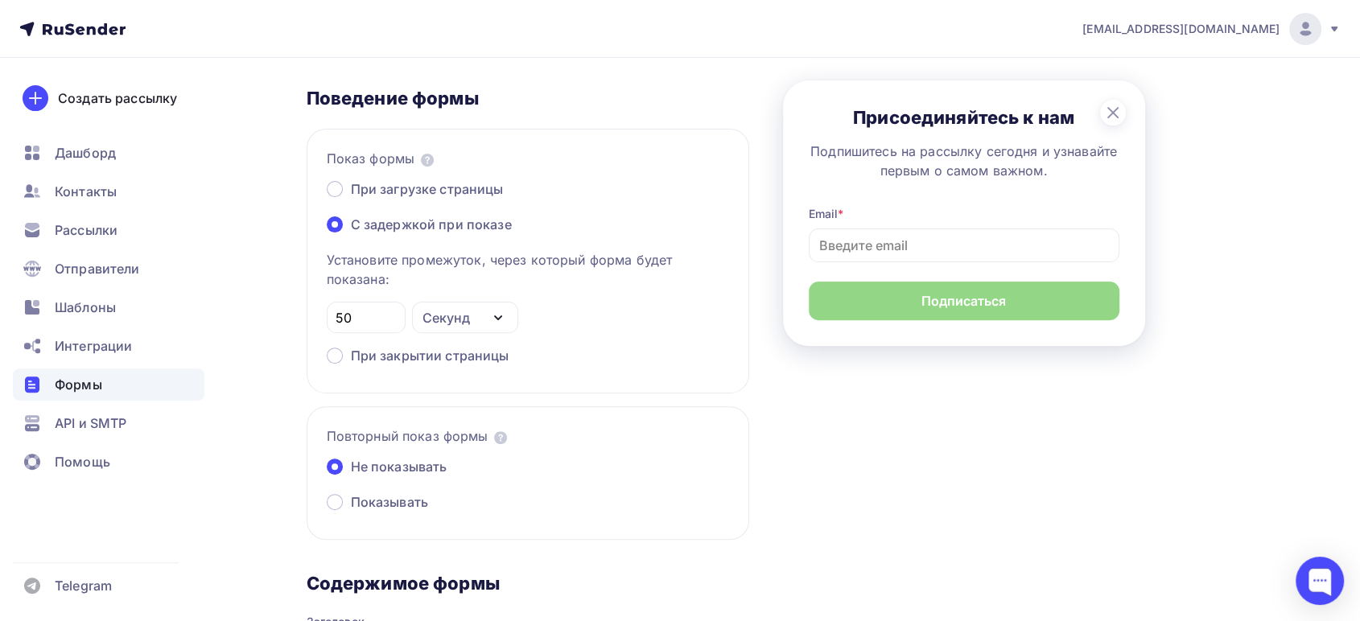
click at [792, 447] on div "1 Контент 2 Поля формы 3 Дизайн Тип формы Выберите способ установки формы Встро…" at bounding box center [790, 573] width 966 height 1704
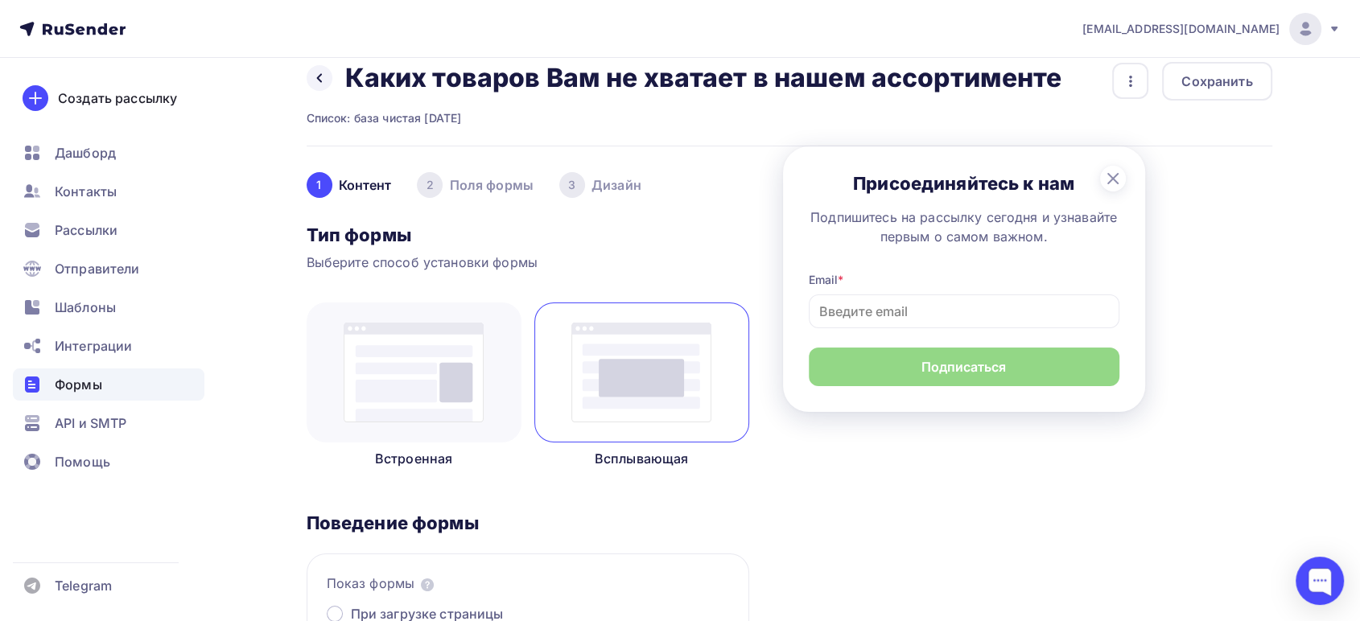
scroll to position [0, 0]
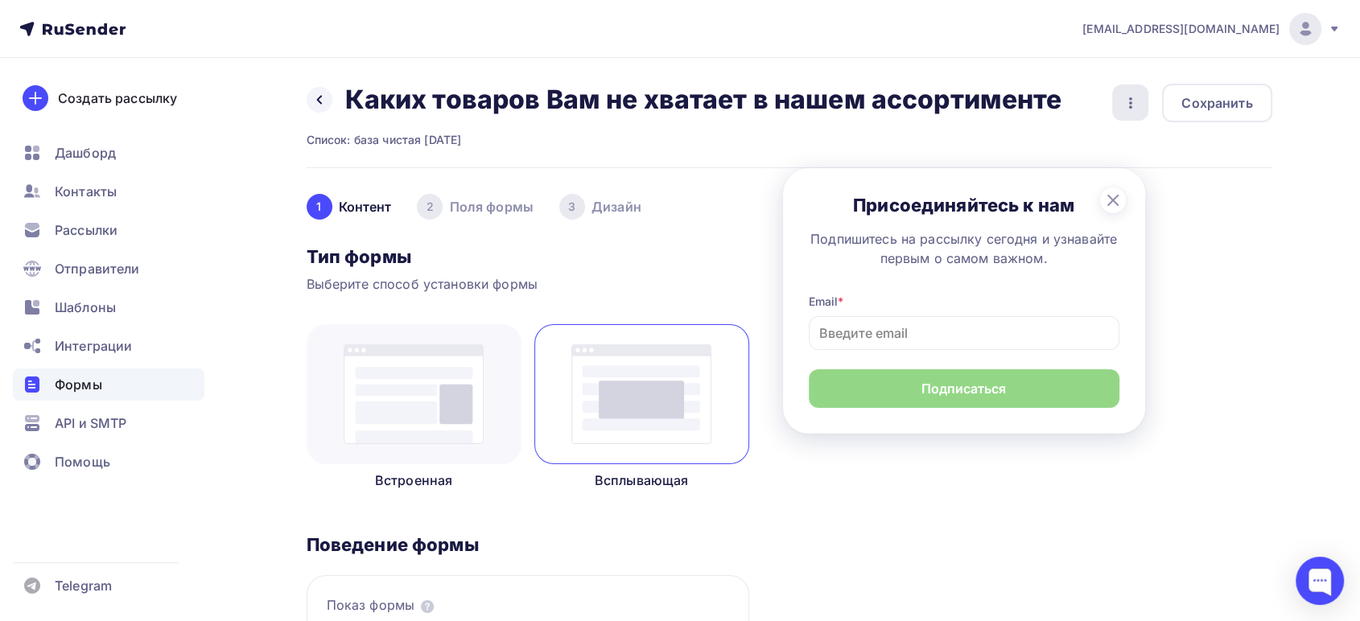
click at [1122, 105] on icon "button" at bounding box center [1130, 102] width 19 height 19
click at [1023, 150] on div "Переименовать" at bounding box center [1069, 152] width 155 height 19
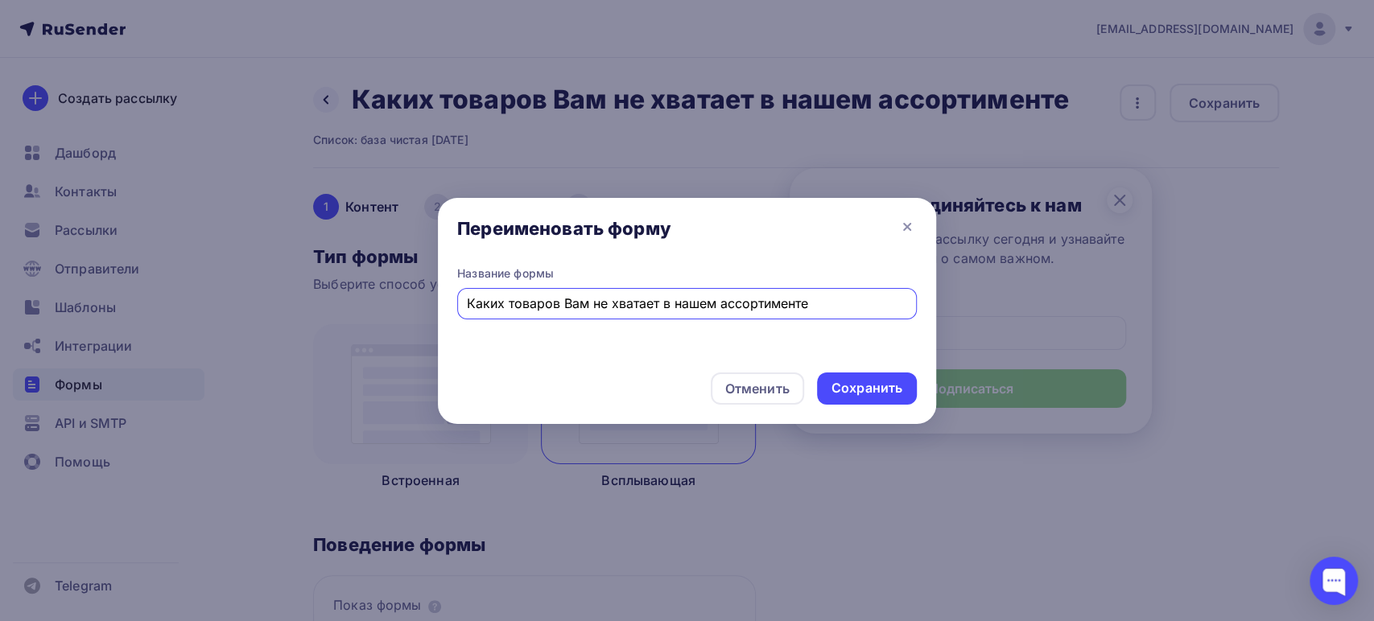
drag, startPoint x: 825, startPoint y: 305, endPoint x: 450, endPoint y: 308, distance: 375.1
click at [451, 308] on div "Название формы Каких товаров Вам не хватает в нашем ассортименте" at bounding box center [687, 313] width 498 height 94
type input "ВАУСКИДКА"
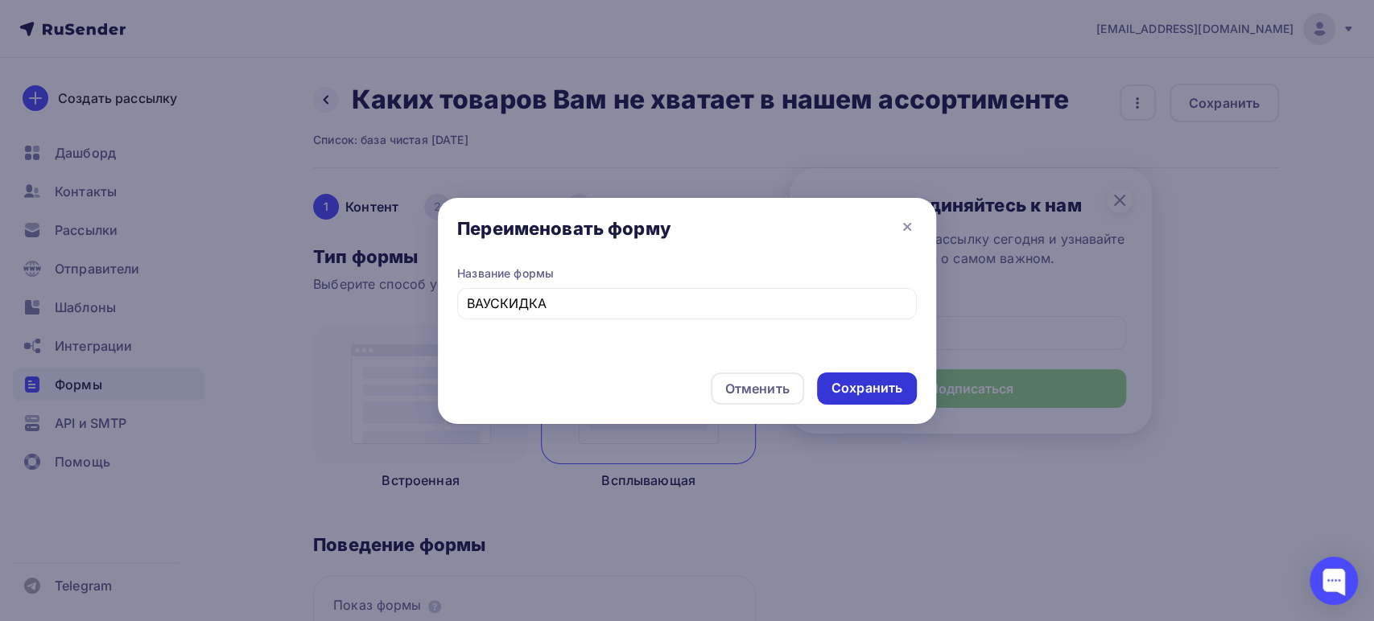
click at [832, 391] on div "Сохранить" at bounding box center [867, 388] width 71 height 19
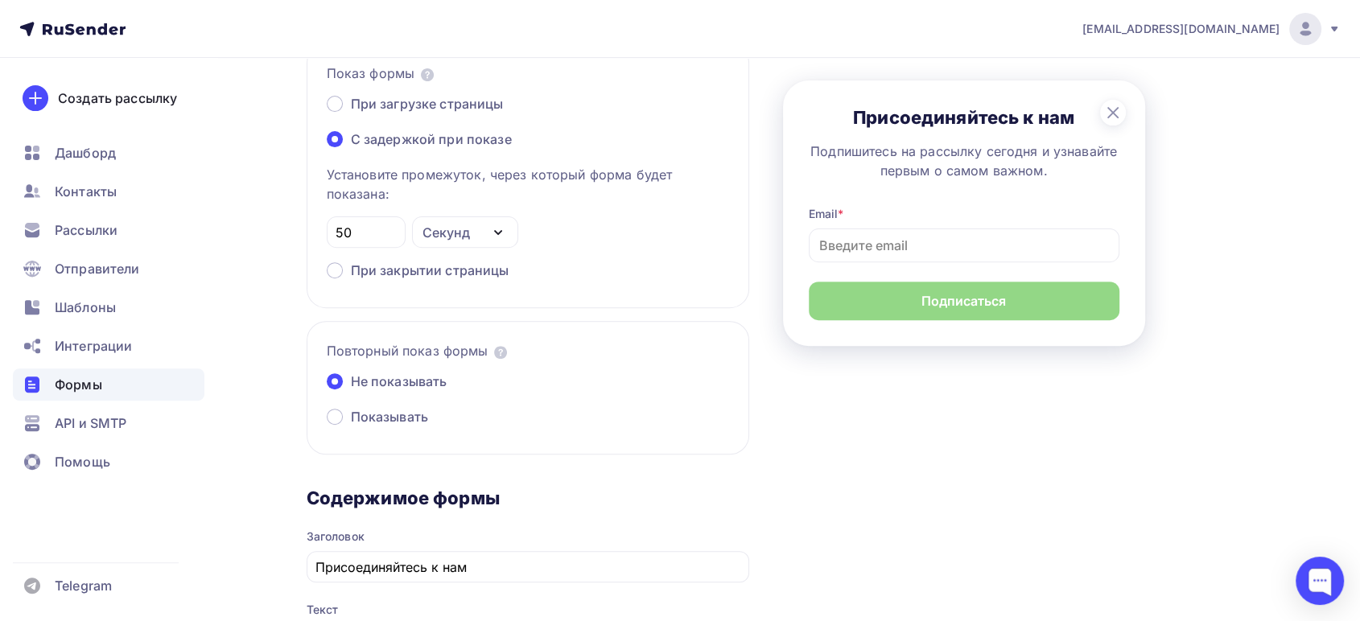
scroll to position [536, 0]
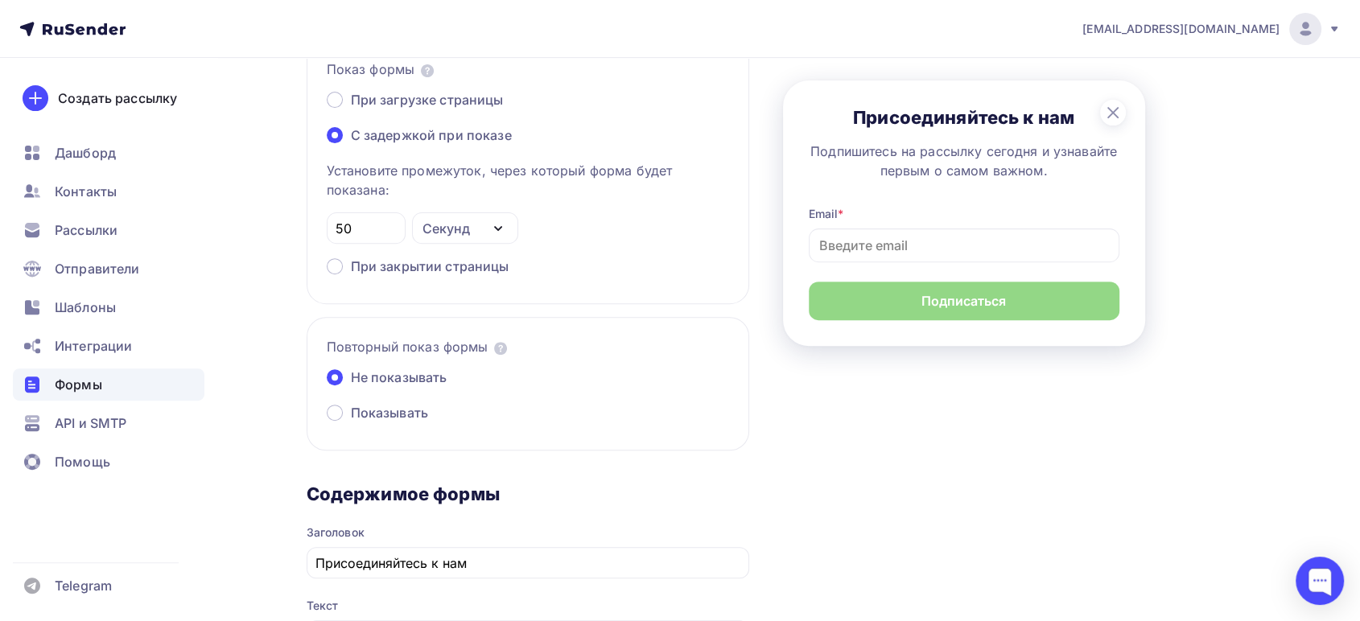
drag, startPoint x: 323, startPoint y: 224, endPoint x: 254, endPoint y: 229, distance: 68.7
click at [258, 225] on div "Назад ВАУСКИДКА ВАУСКИДКА Список: база чистая 09.09.25 Переименовать Удалить Со…" at bounding box center [680, 484] width 1319 height 1924
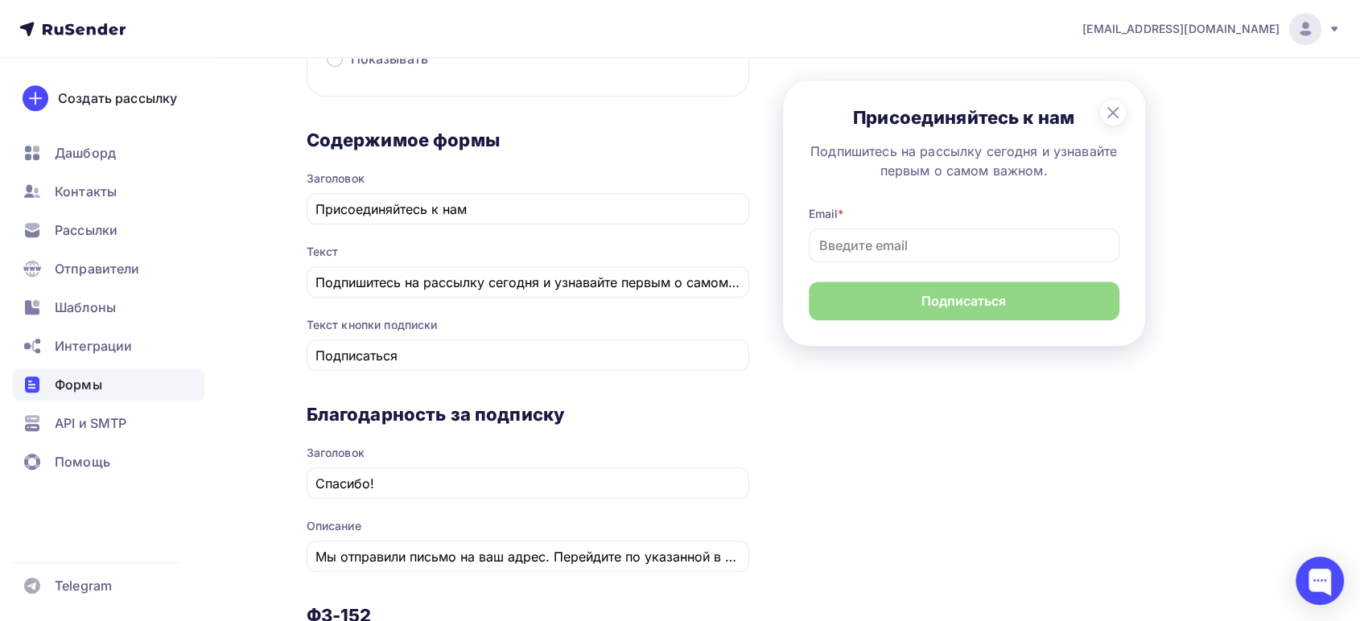
scroll to position [894, 0]
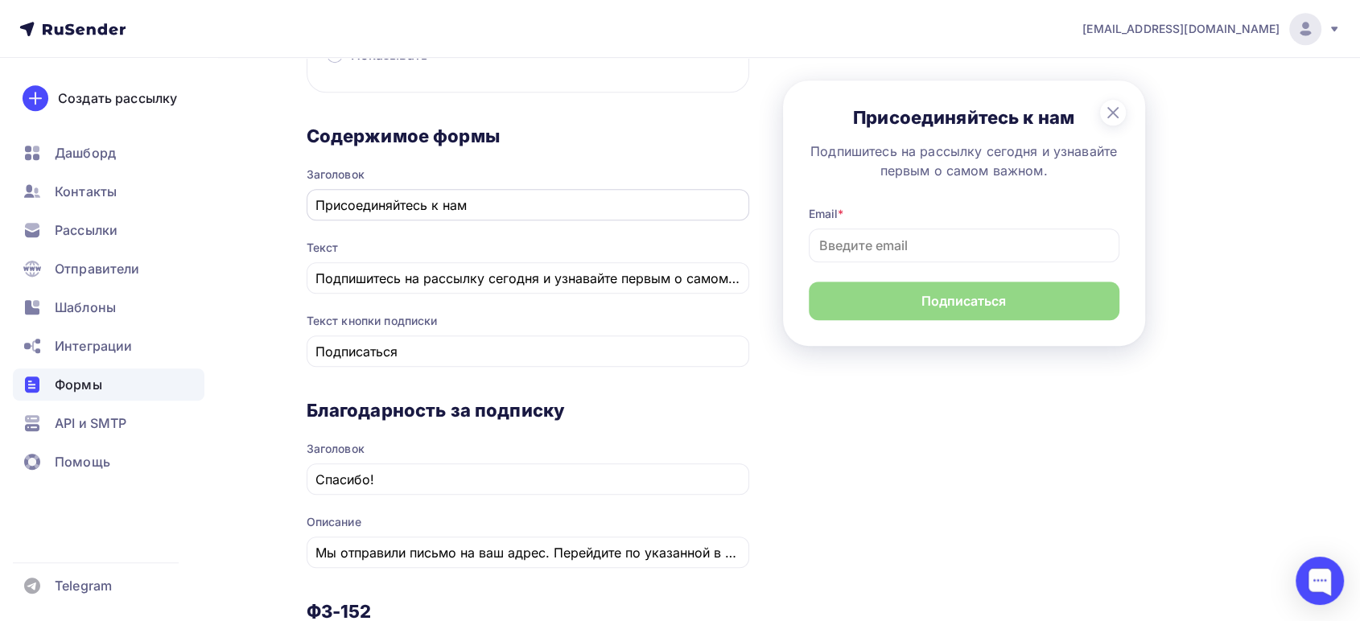
type input "30"
drag, startPoint x: 496, startPoint y: 209, endPoint x: 266, endPoint y: 189, distance: 231.1
click at [266, 189] on div "Назад ВАУСКИДКА ВАУСКИДКА Список: база чистая 09.09.25 Переименовать Удалить Со…" at bounding box center [680, 126] width 1319 height 1924
type input "Скидка 25% на Trec Nutrition"
click at [444, 273] on input "Подпишитесь на рассылку сегодня и узнавайте первым о самом важном." at bounding box center [528, 278] width 424 height 19
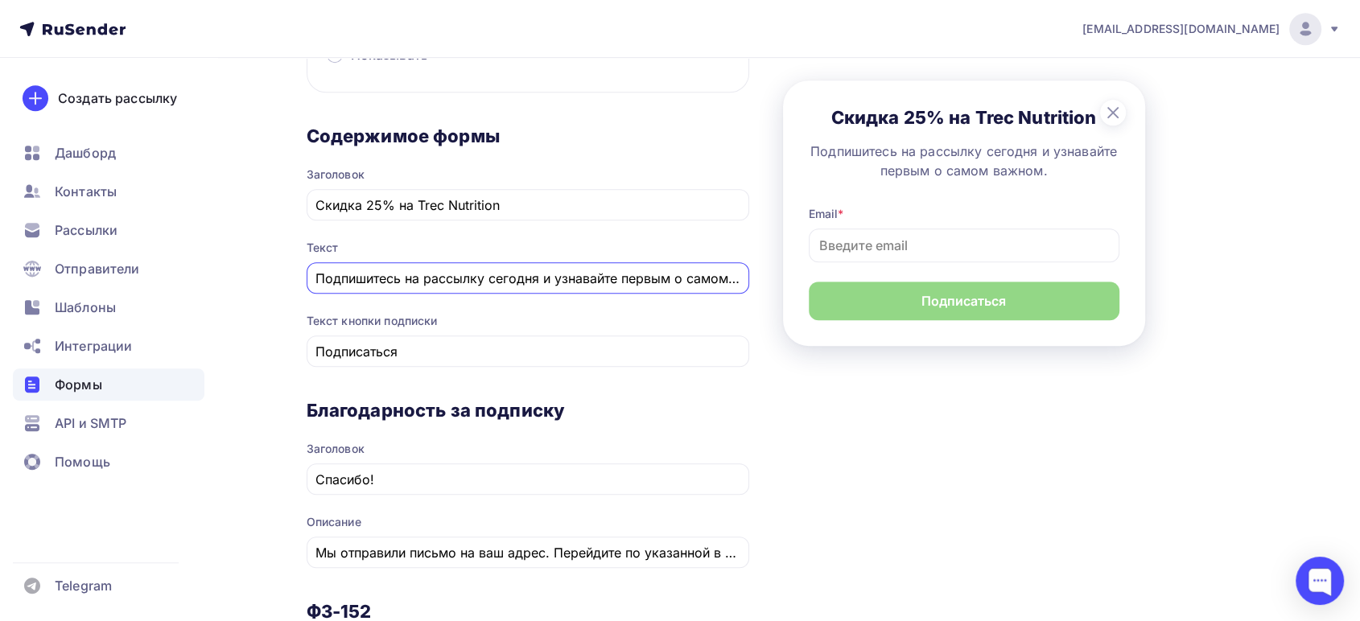
click at [444, 273] on input "Подпишитесь на рассылку сегодня и узнавайте первым о самом важном." at bounding box center [528, 278] width 424 height 19
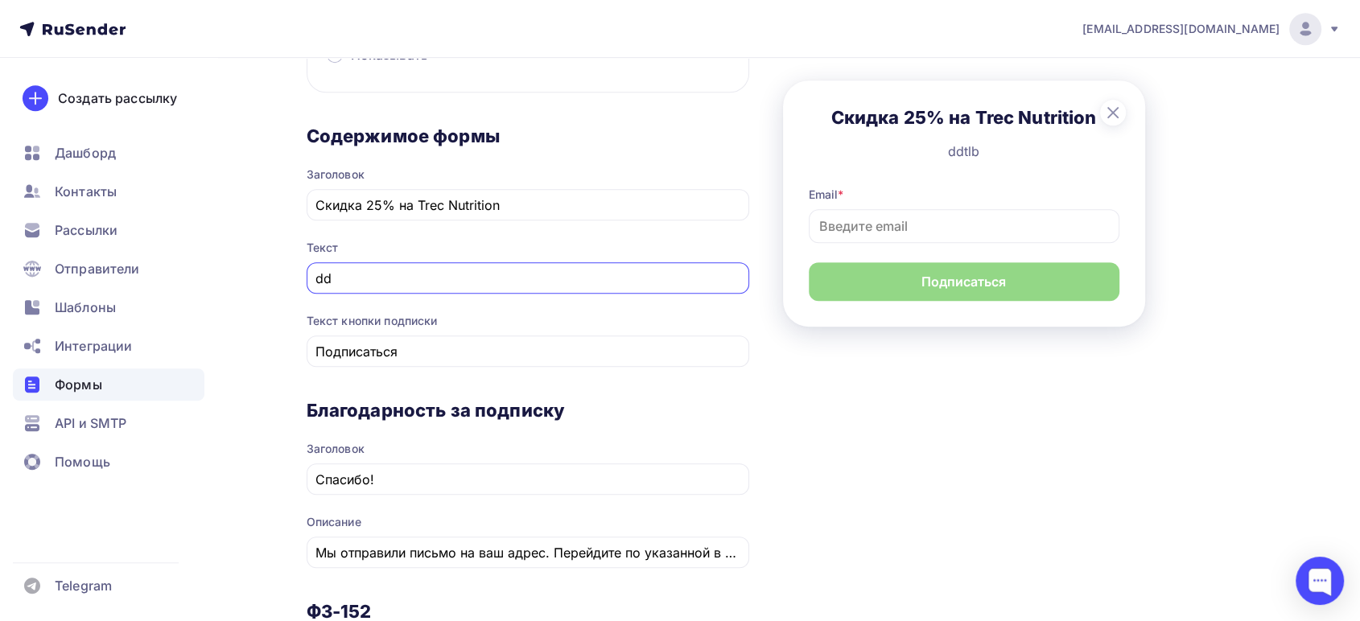
type input "d"
type input "В"
click at [442, 274] on input "по промокоду ваускидка" at bounding box center [528, 278] width 424 height 19
click at [442, 273] on input "по промокоду ваускидка" at bounding box center [528, 278] width 424 height 19
type input "по промокоду ваускидка"
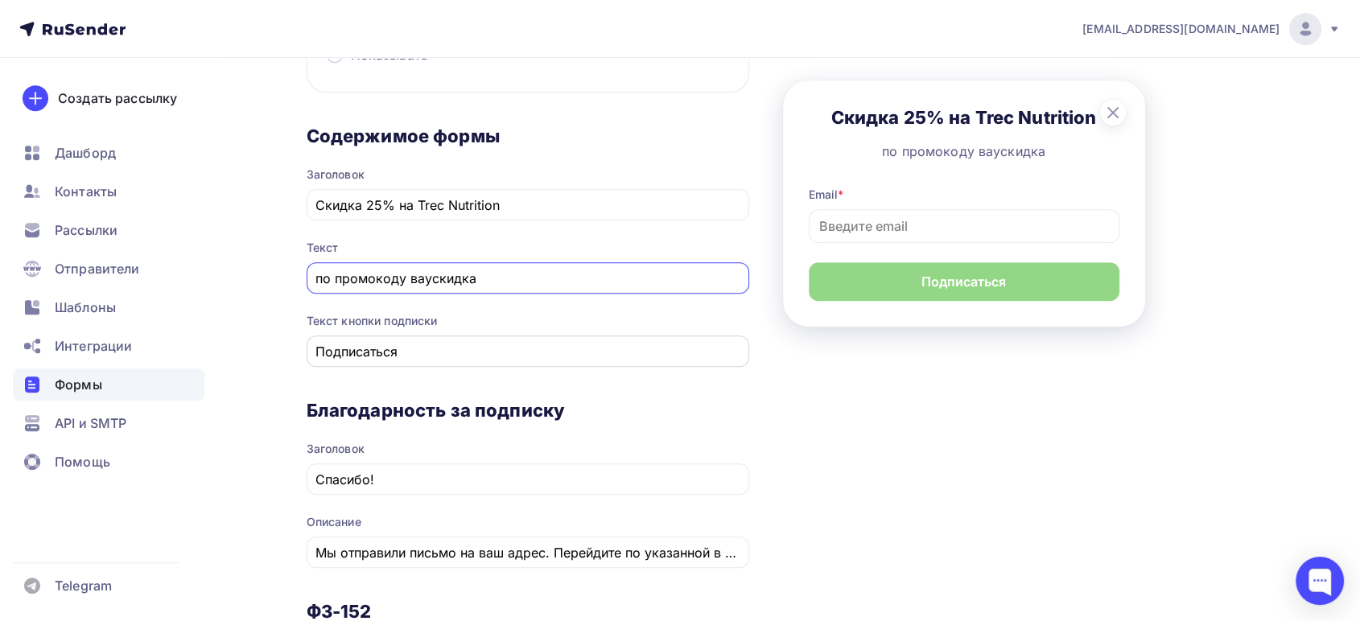
click at [433, 353] on input "Подписаться" at bounding box center [528, 351] width 424 height 19
drag, startPoint x: 433, startPoint y: 353, endPoint x: 291, endPoint y: 345, distance: 142.7
click at [291, 345] on div "Назад ВАУСКИДКА ВАУСКИДКА Список: база чистая 09.09.25 Переименовать Удалить Со…" at bounding box center [680, 126] width 1319 height 1924
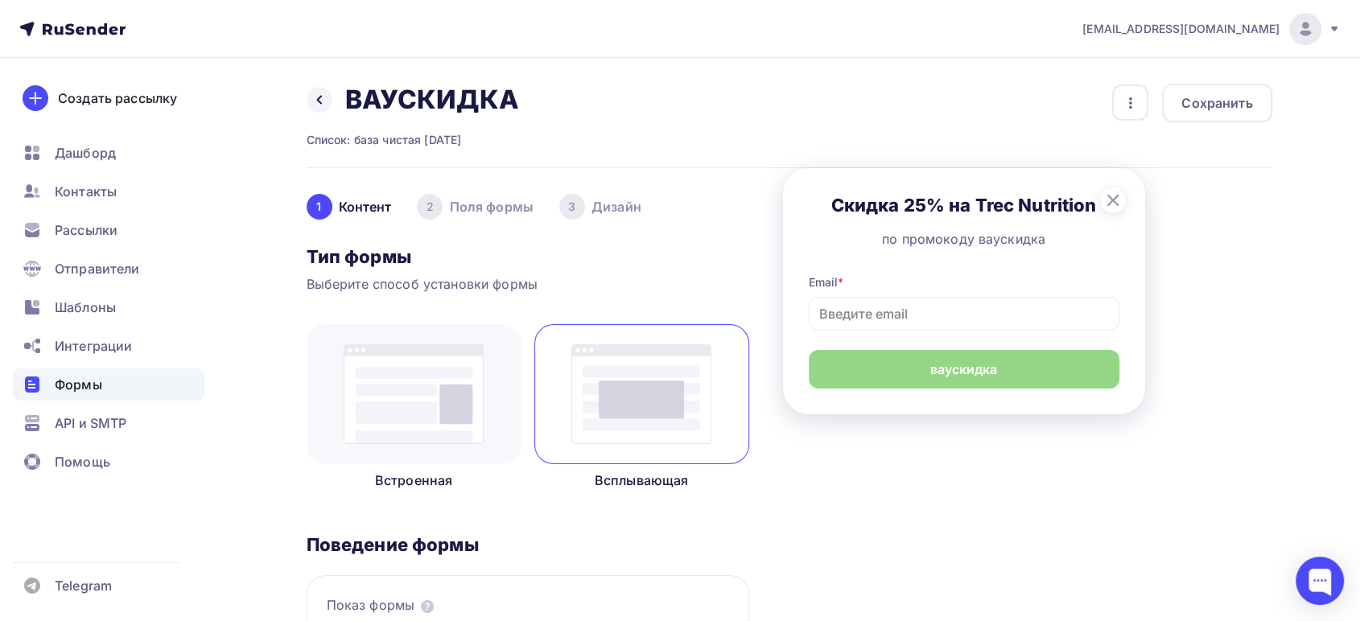
scroll to position [0, 0]
type input "ваускидка"
click at [469, 212] on div "2 Поля формы" at bounding box center [475, 207] width 116 height 26
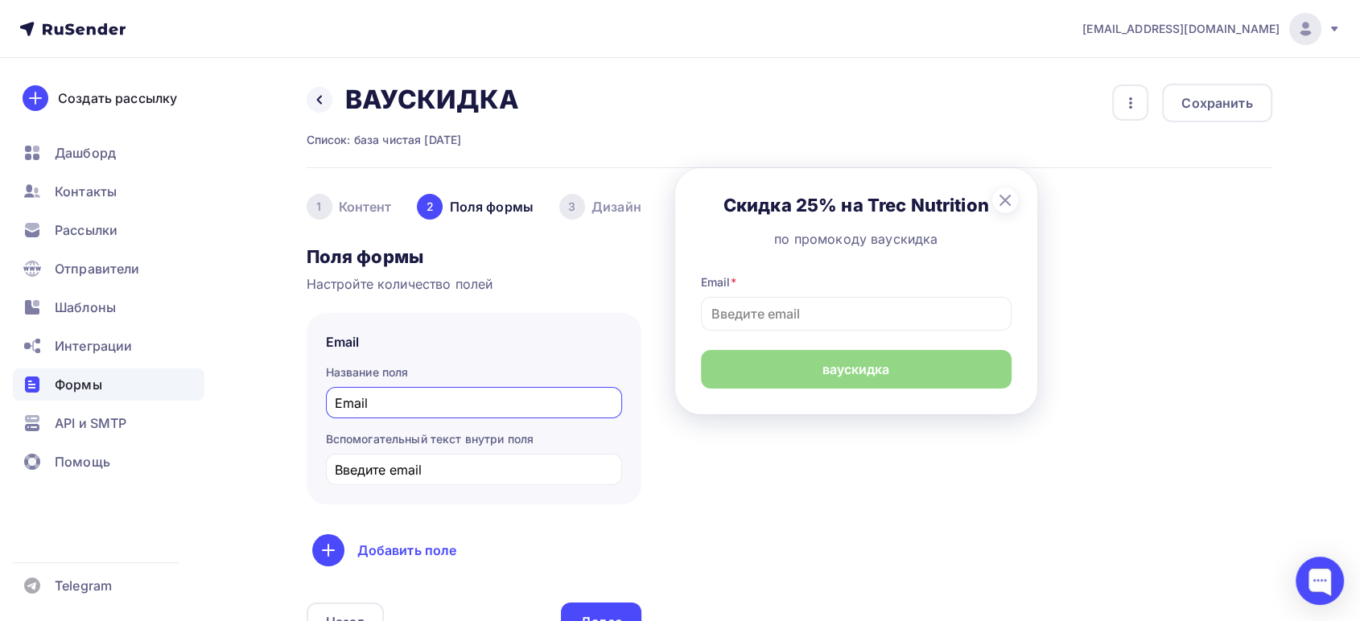
drag, startPoint x: 384, startPoint y: 398, endPoint x: 233, endPoint y: 374, distance: 152.5
click at [237, 375] on div "Назад ВАУСКИДКА ВАУСКИДКА Список: база чистая 09.09.25 Переименовать Удалить Со…" at bounding box center [680, 427] width 1319 height 738
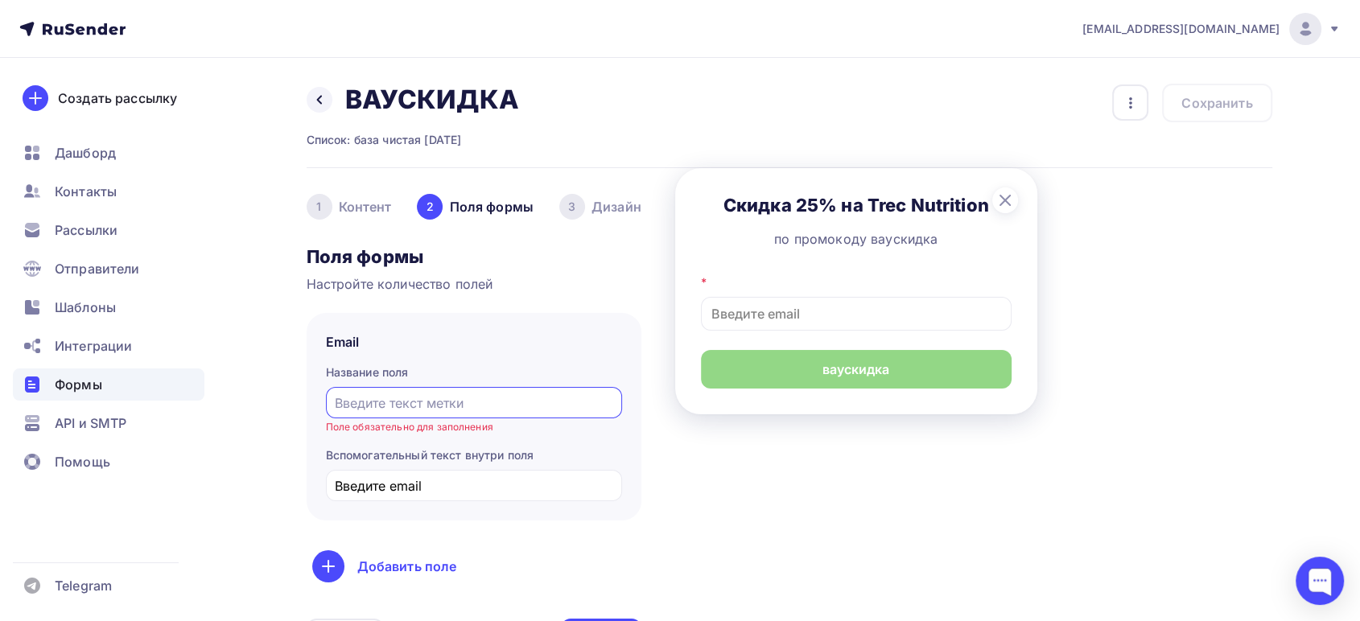
click at [444, 326] on div "Email Название поля Поле обязательно для заполнения Вспомогательный текст внутр…" at bounding box center [474, 417] width 335 height 208
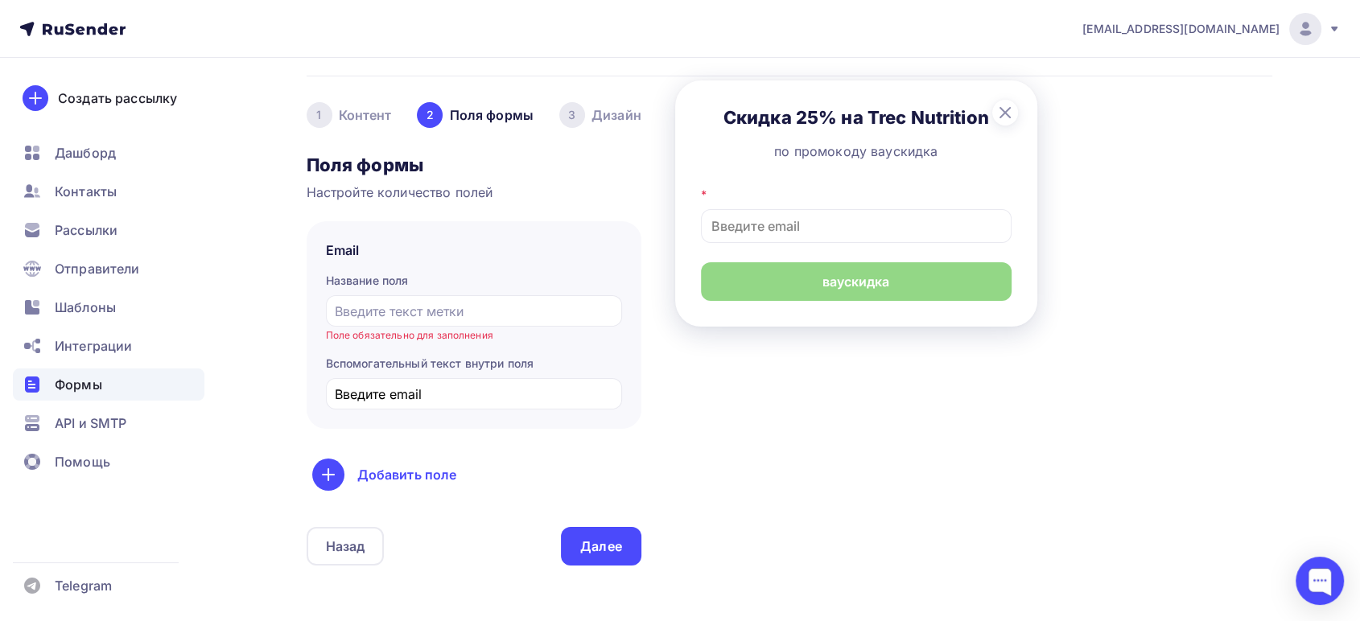
scroll to position [89, 0]
click at [369, 118] on div "1 Контент" at bounding box center [349, 118] width 85 height 26
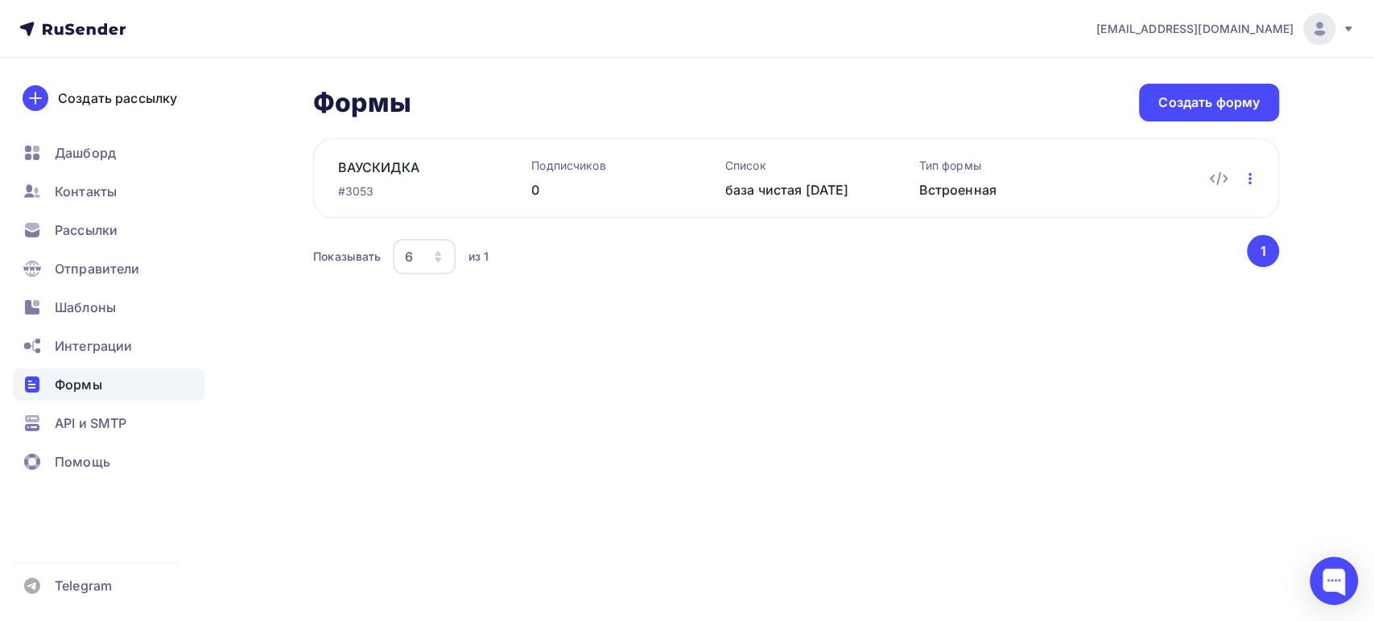
click at [1254, 175] on icon "button" at bounding box center [1250, 178] width 19 height 19
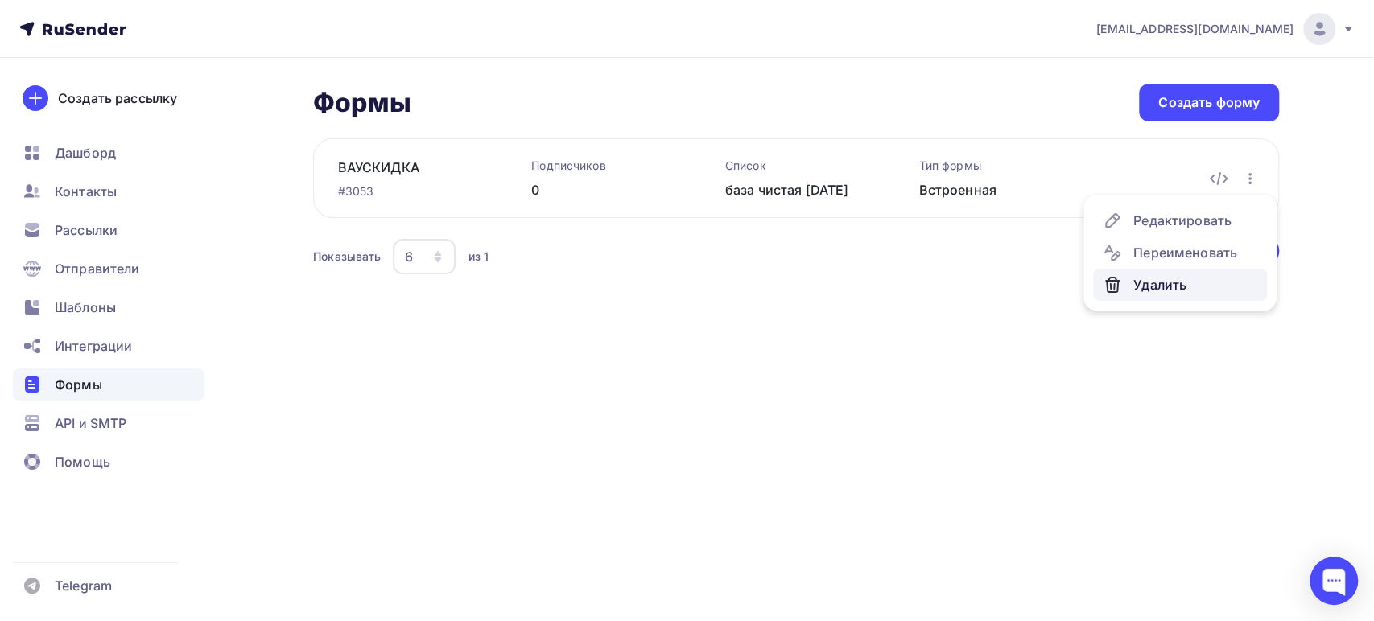
click at [1170, 278] on div "Удалить" at bounding box center [1180, 284] width 155 height 19
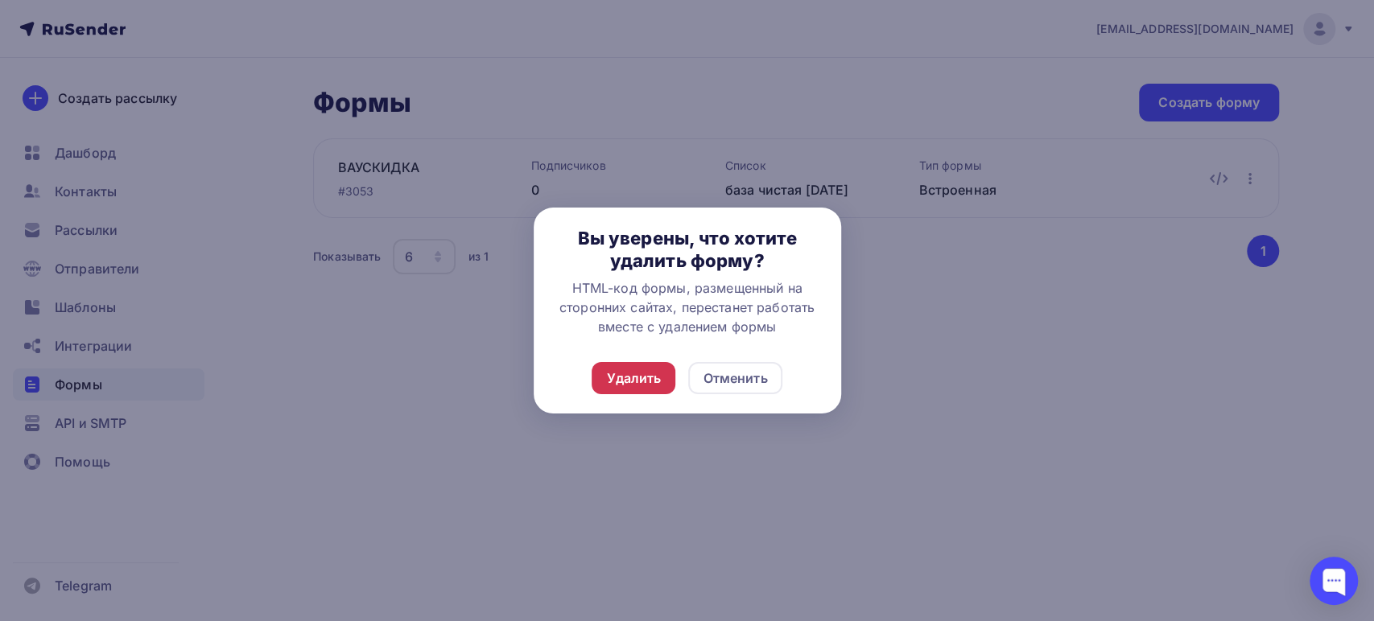
click at [617, 374] on div "Удалить" at bounding box center [633, 378] width 55 height 19
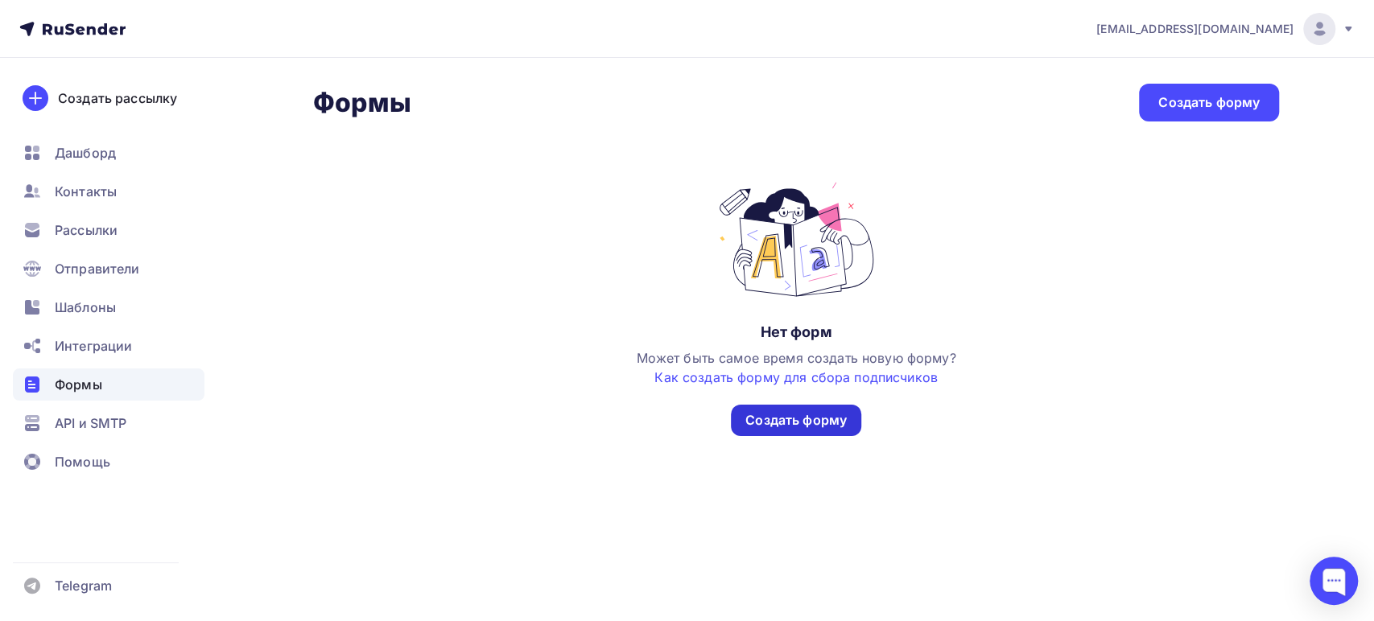
click at [807, 414] on div "Создать форму" at bounding box center [795, 420] width 101 height 19
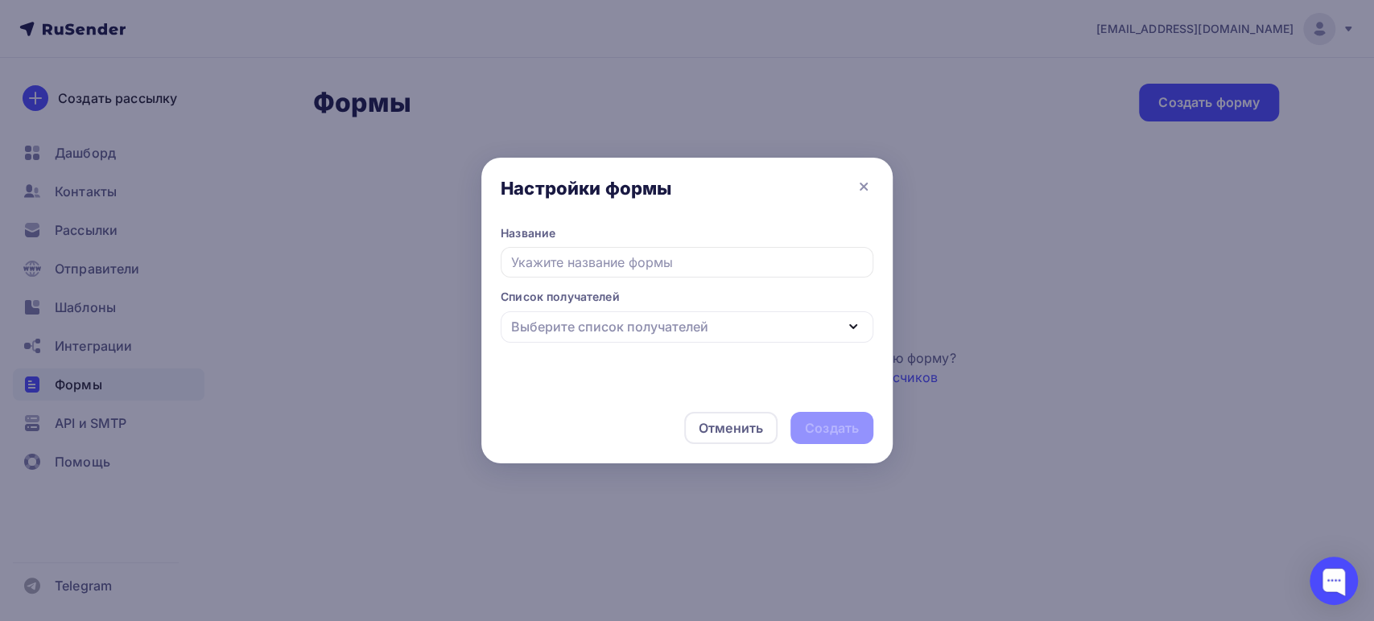
click at [598, 266] on input "text" at bounding box center [687, 262] width 373 height 31
click at [581, 332] on div "Выберите список получателей" at bounding box center [609, 326] width 197 height 19
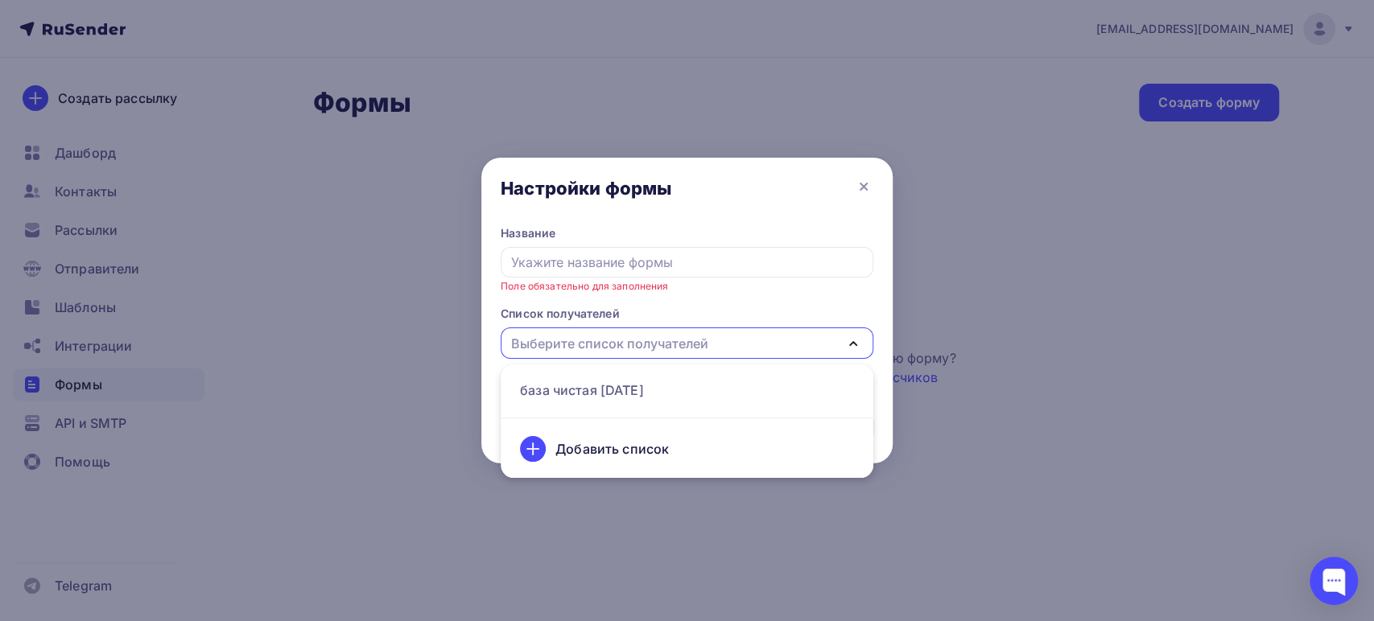
click at [697, 196] on div "Настройки формы" at bounding box center [686, 192] width 411 height 68
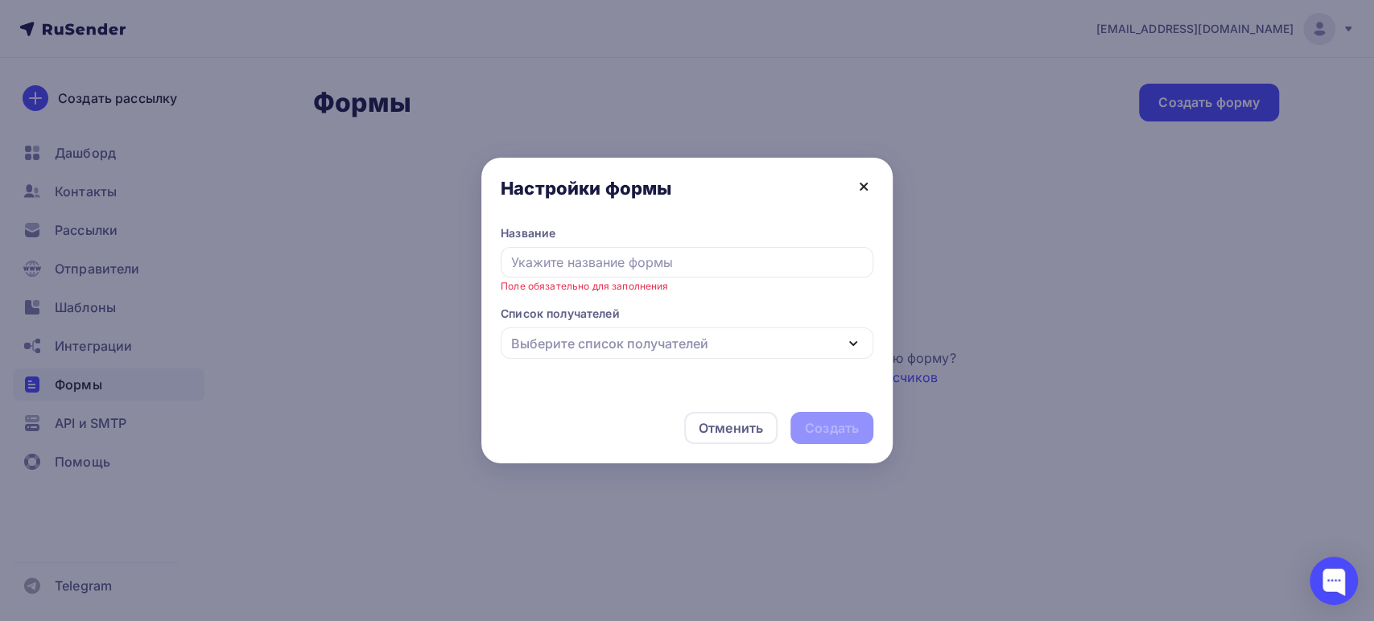
click at [863, 187] on icon at bounding box center [863, 186] width 19 height 19
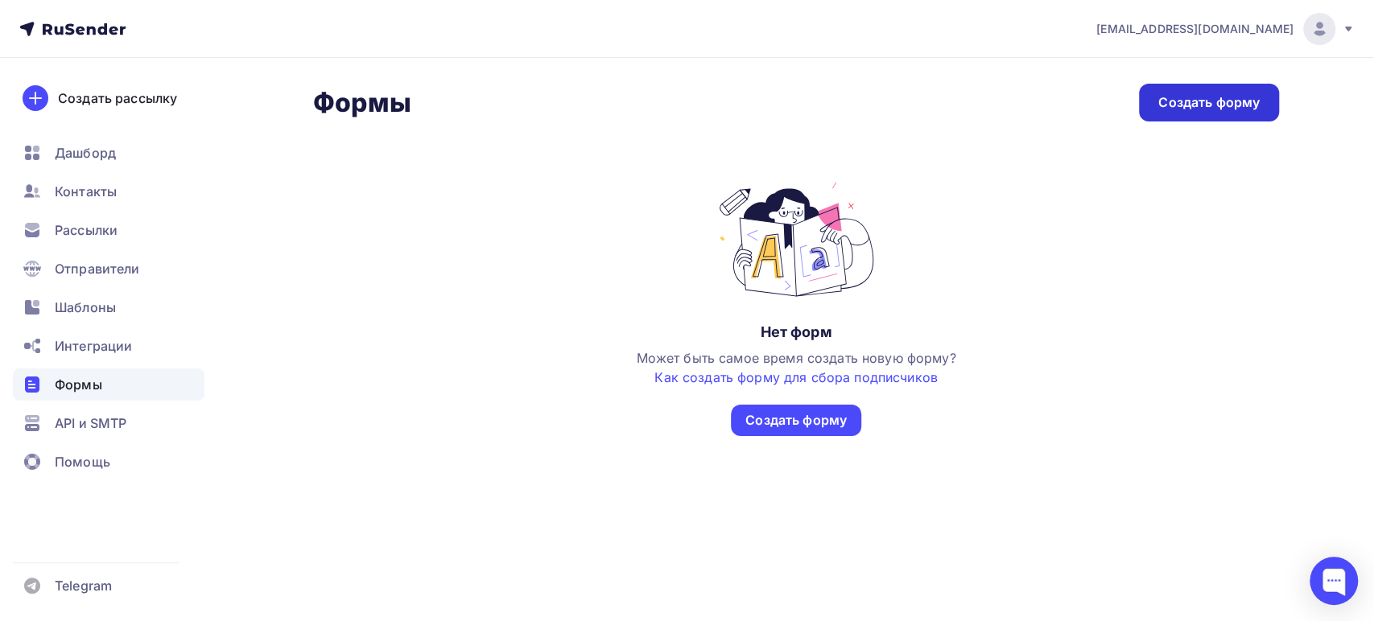
click at [1160, 111] on div "Создать форму" at bounding box center [1209, 103] width 140 height 38
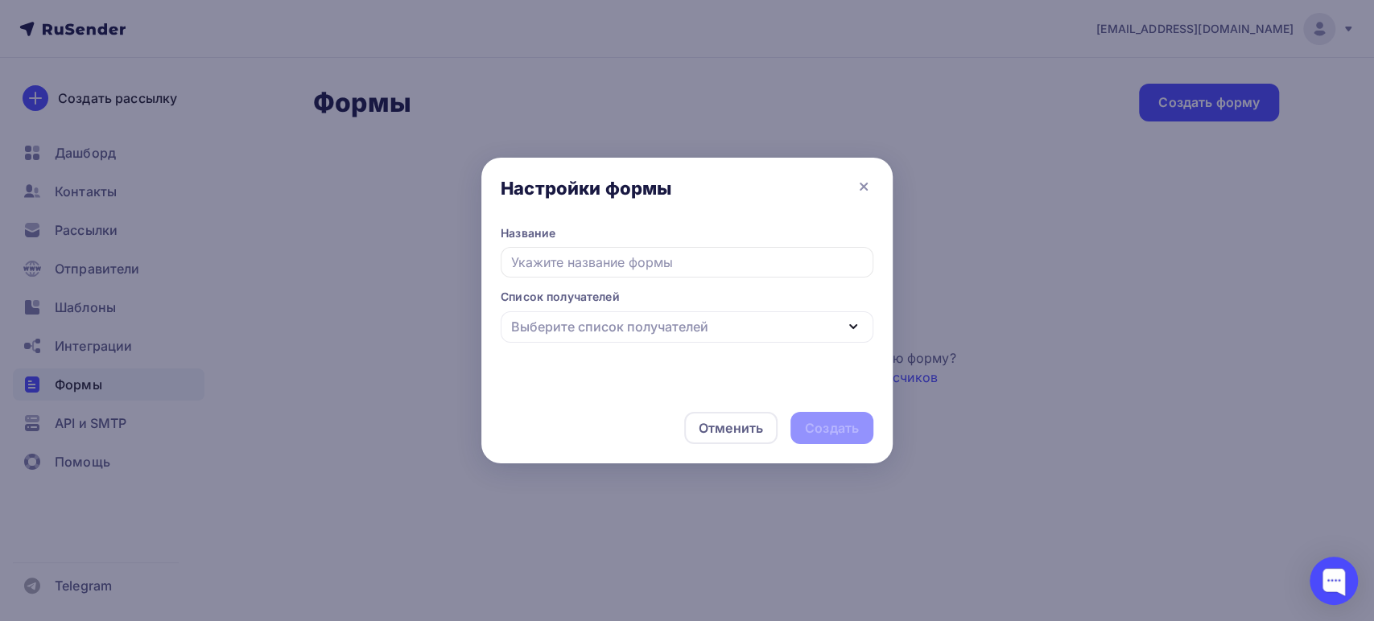
click at [593, 337] on div "Выберите список получателей" at bounding box center [687, 327] width 373 height 31
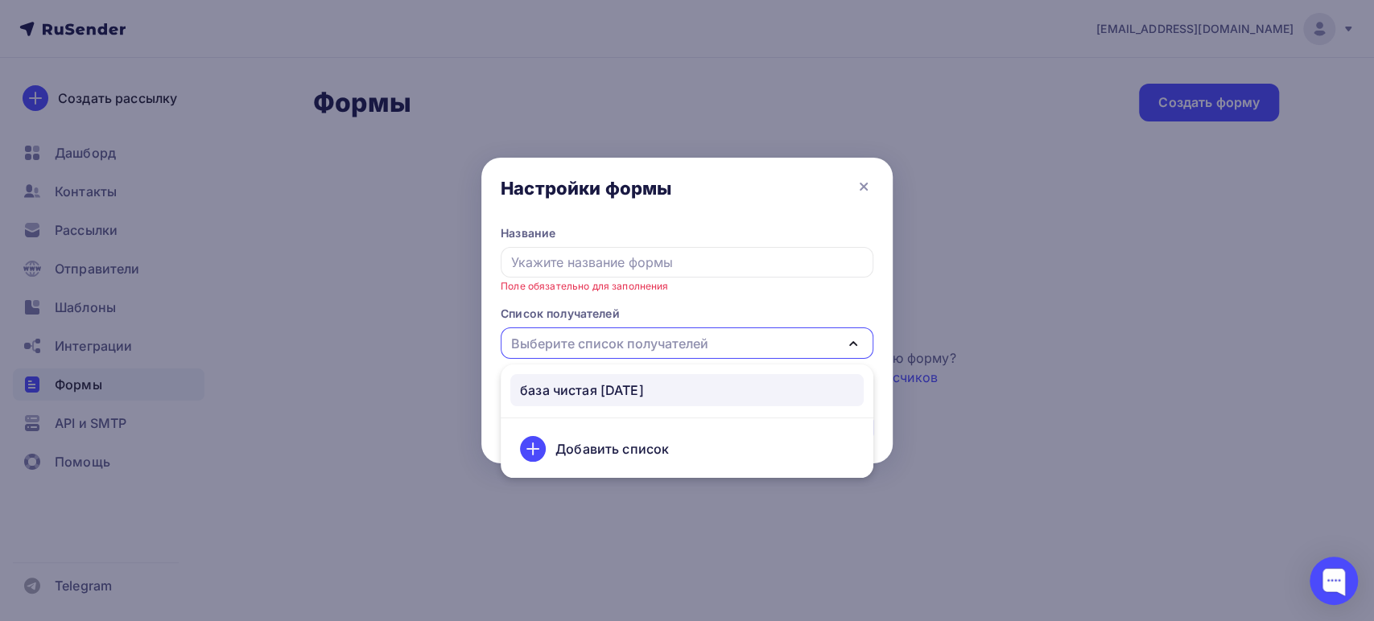
click at [587, 385] on div "база чистая [DATE]" at bounding box center [582, 390] width 124 height 19
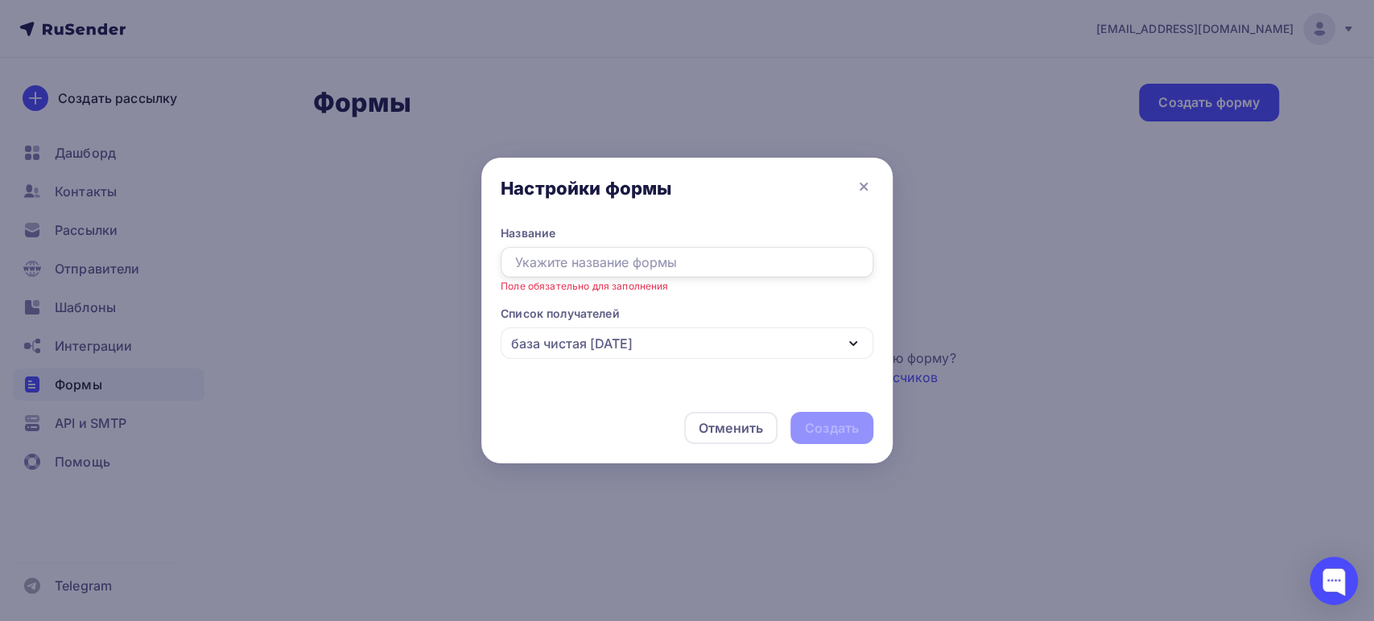
click at [576, 265] on input "text" at bounding box center [687, 262] width 373 height 31
click at [717, 443] on div "Отменить" at bounding box center [730, 428] width 93 height 32
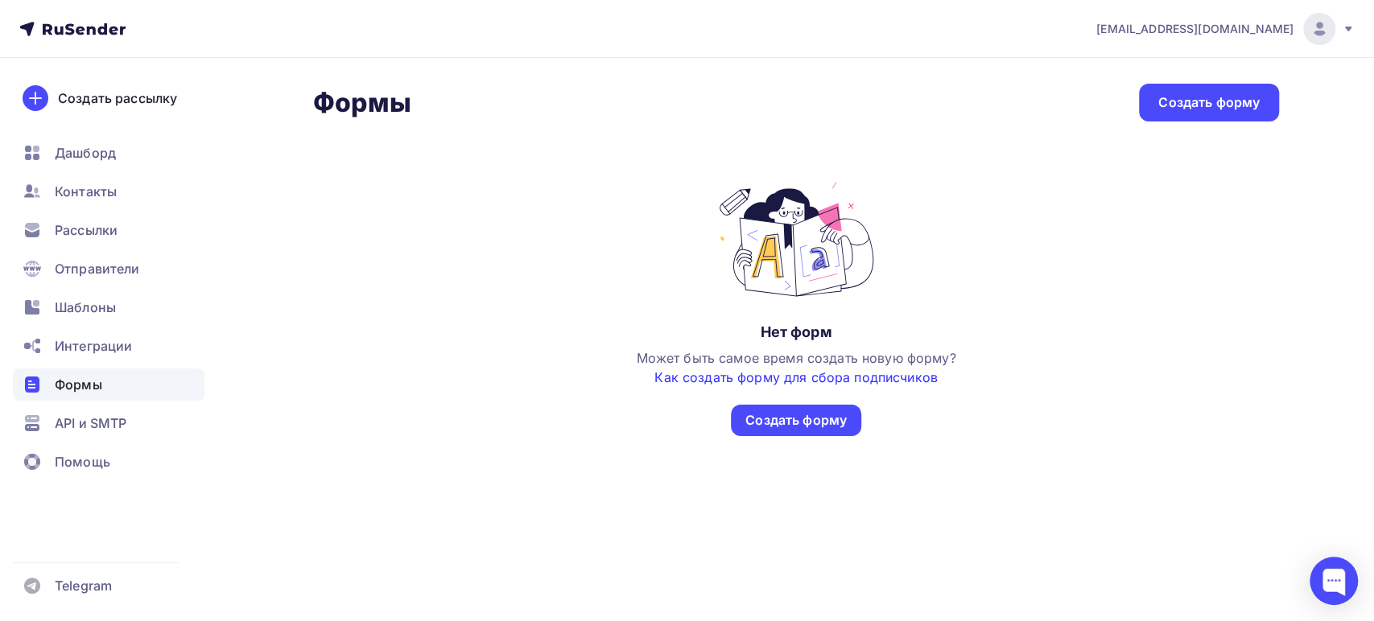
click at [720, 372] on link "Как создать форму для сбора подписчиков" at bounding box center [795, 378] width 283 height 16
click at [68, 189] on span "Контакты" at bounding box center [86, 191] width 62 height 19
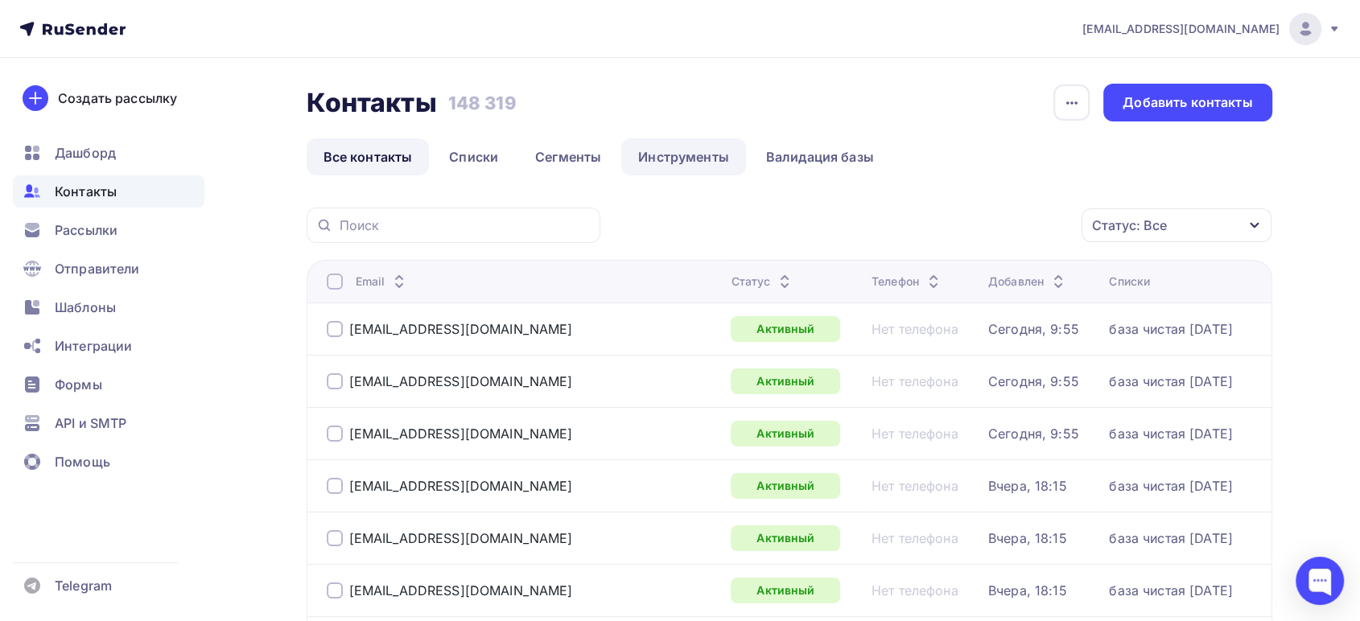
click at [681, 157] on link "Инструменты" at bounding box center [683, 156] width 125 height 37
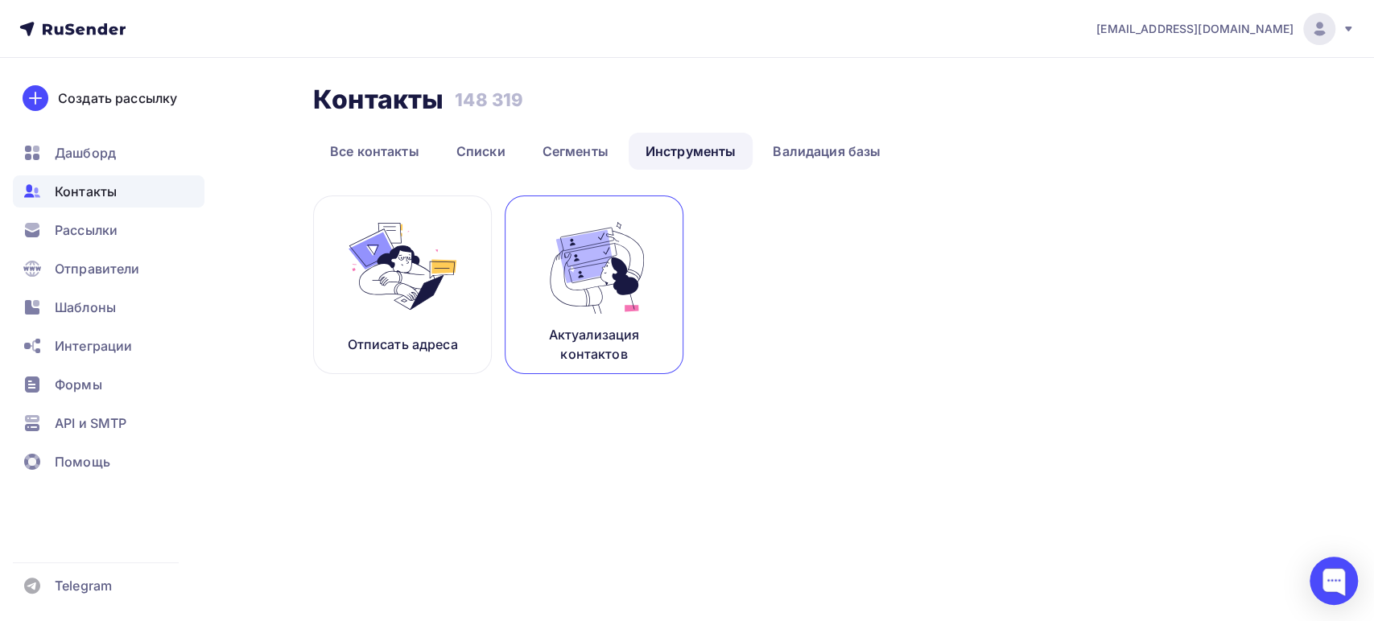
click at [582, 279] on img at bounding box center [594, 266] width 108 height 101
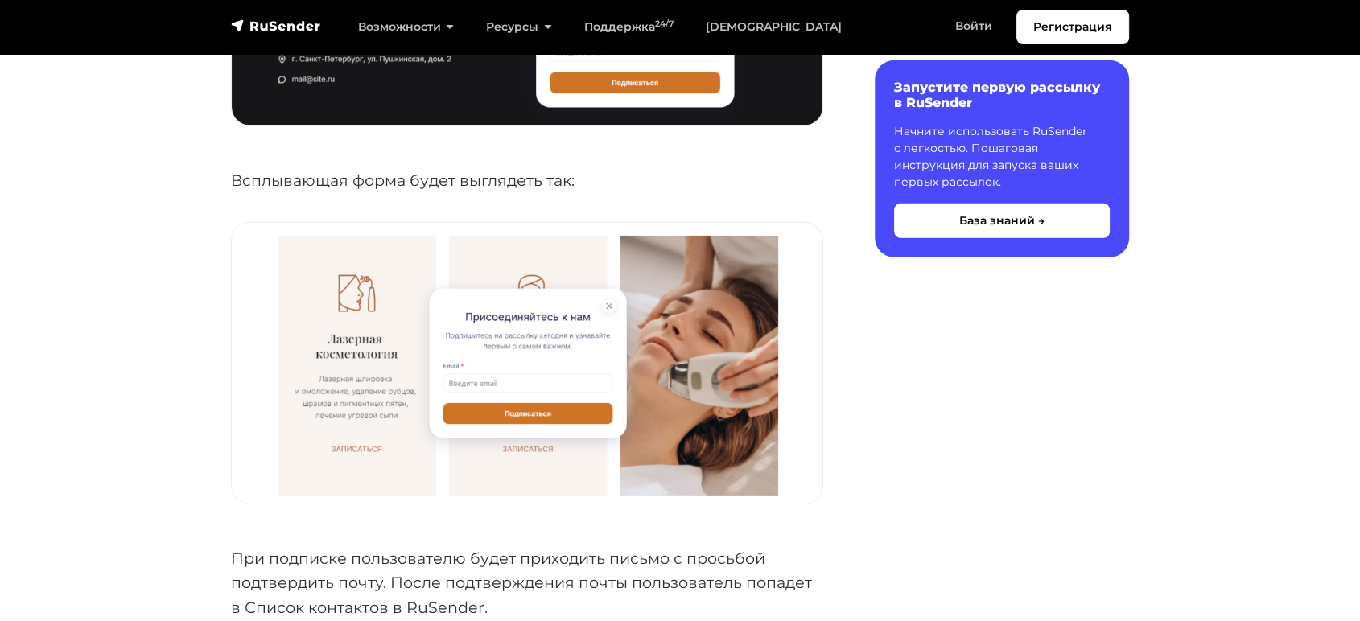
scroll to position [5009, 0]
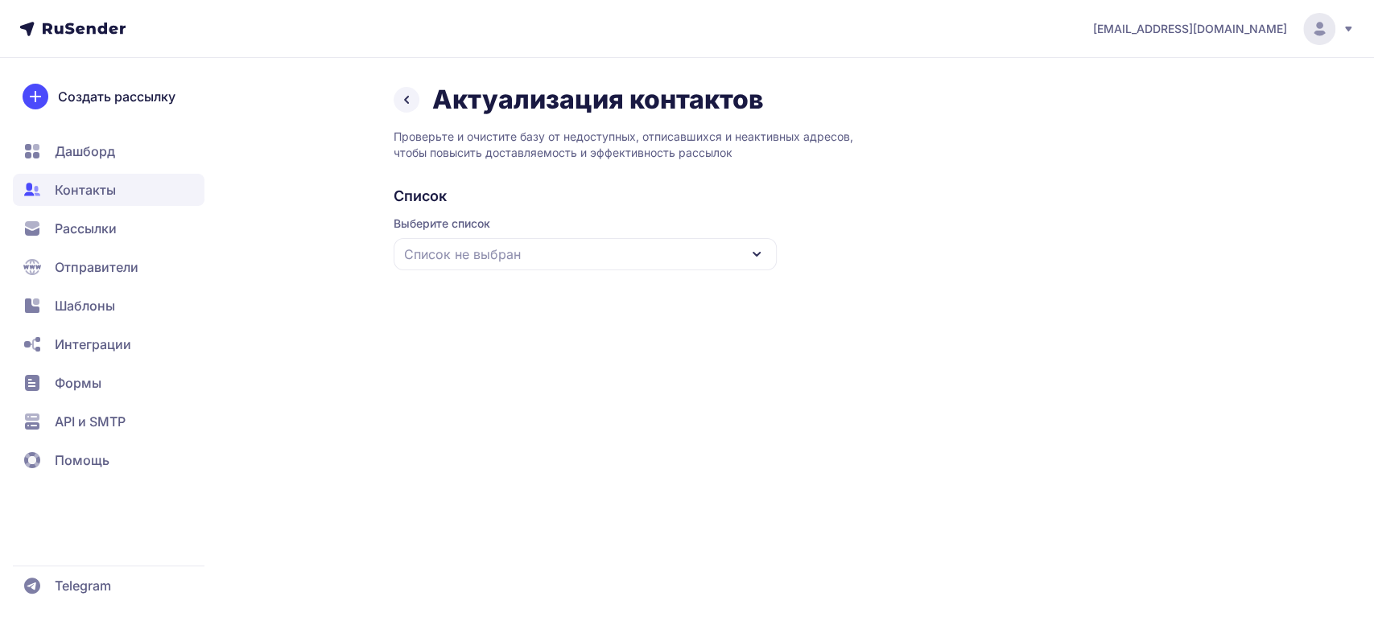
click at [547, 254] on div "Список не выбран" at bounding box center [585, 254] width 383 height 32
click at [511, 353] on div "база чистая [DATE]" at bounding box center [585, 353] width 364 height 39
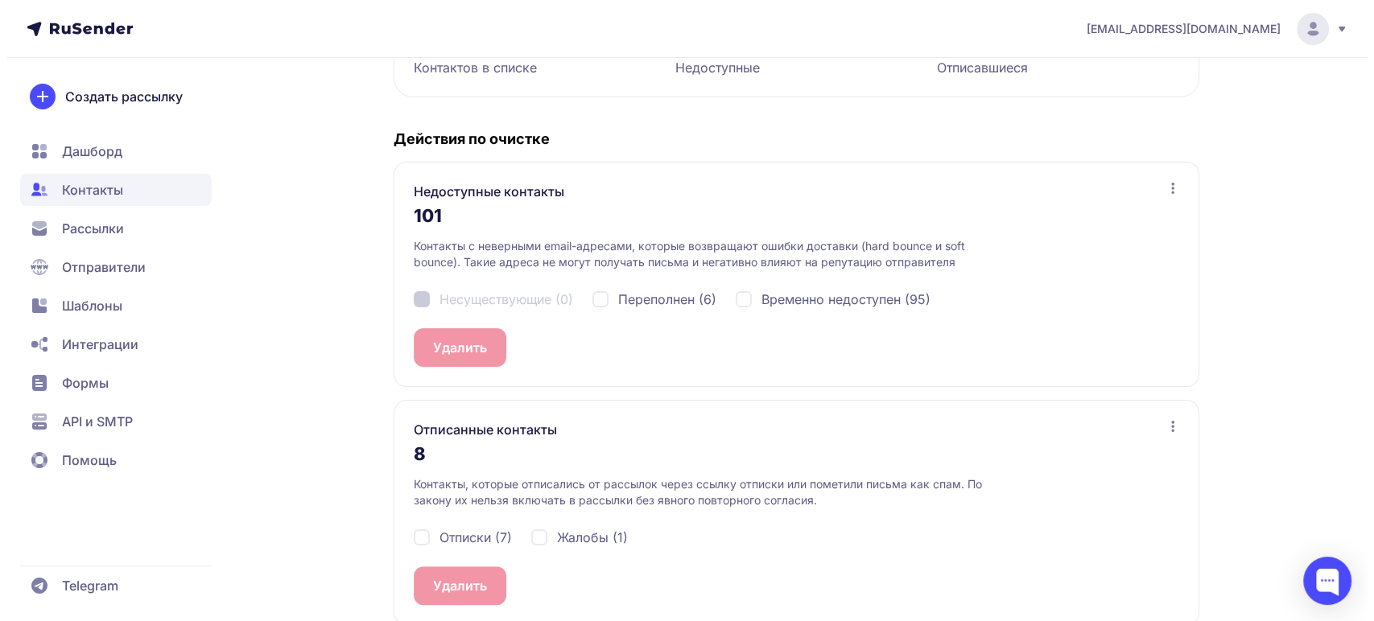
scroll to position [290, 0]
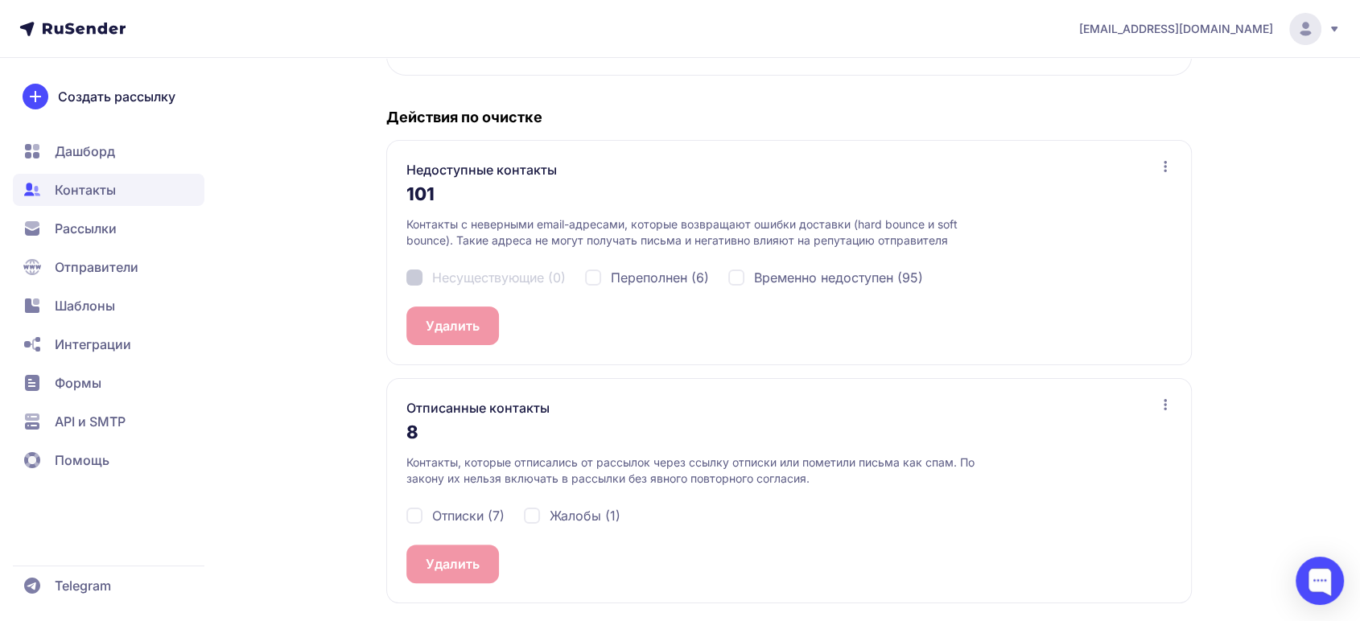
click at [417, 513] on div "Отписки (7)" at bounding box center [456, 515] width 98 height 19
checkbox input "true"
click at [534, 514] on div "Жалобы (1)" at bounding box center [572, 515] width 97 height 19
checkbox input "true"
click at [469, 559] on button "Удалить 8" at bounding box center [457, 564] width 101 height 39
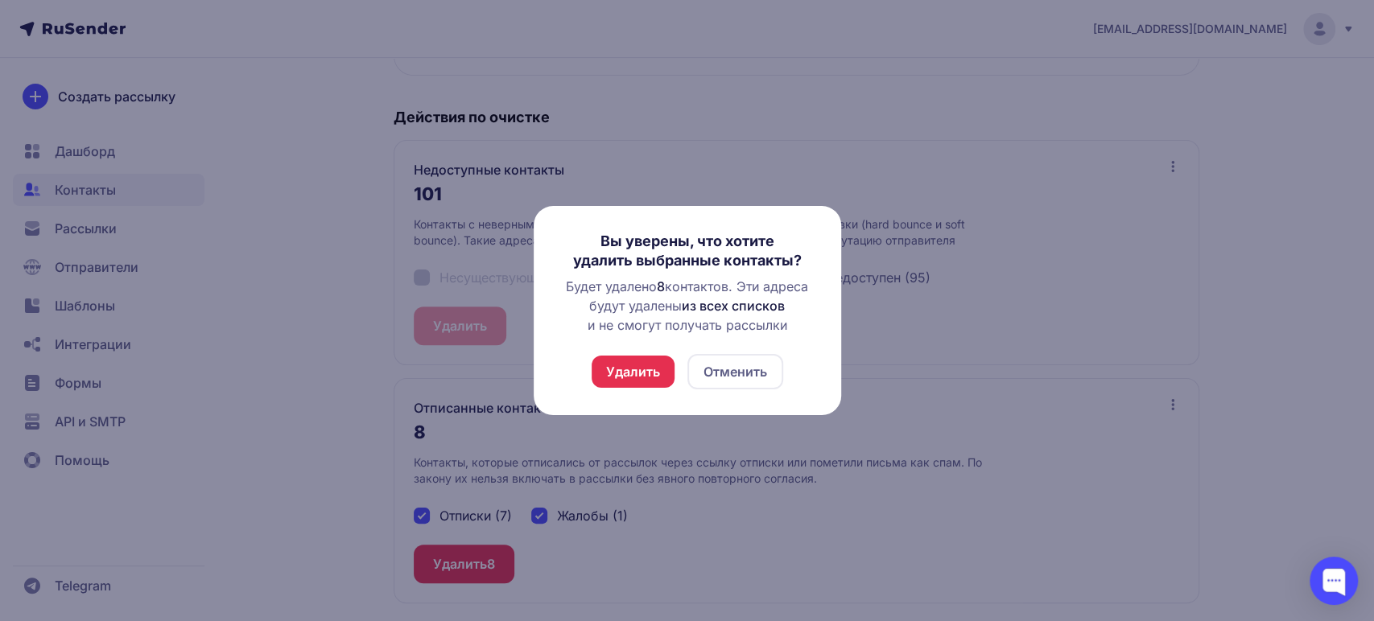
click at [611, 378] on button "Удалить" at bounding box center [633, 372] width 83 height 32
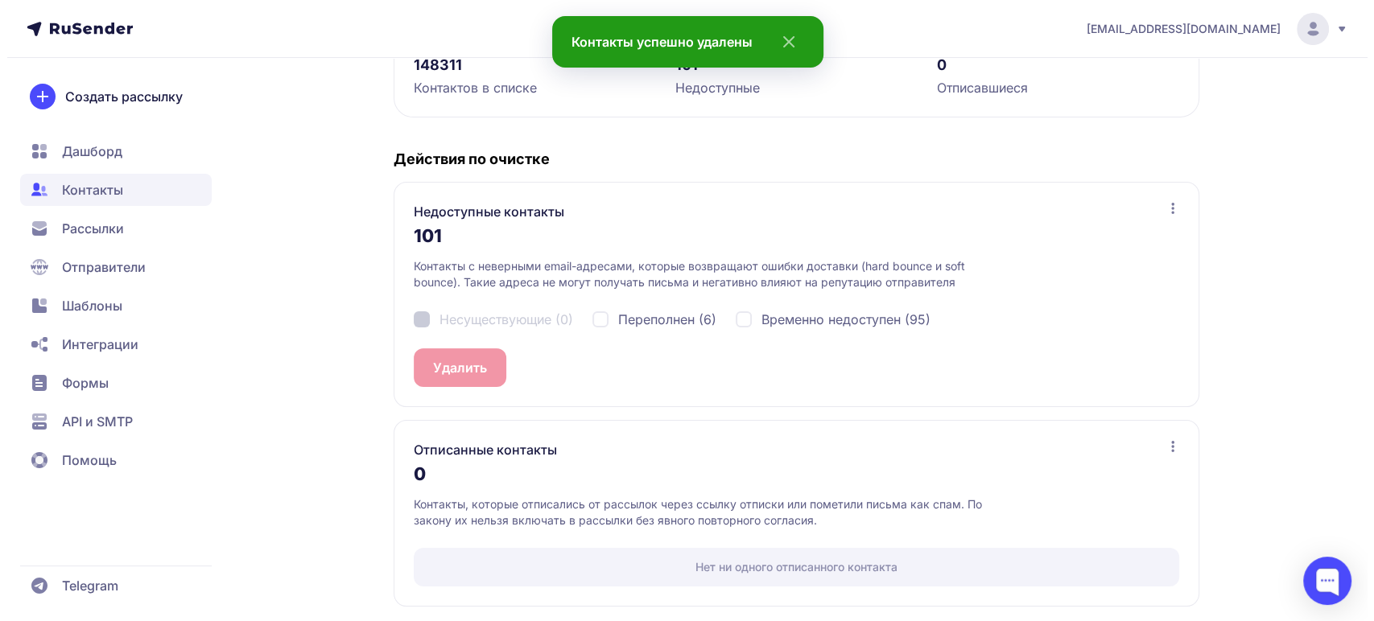
scroll to position [251, 0]
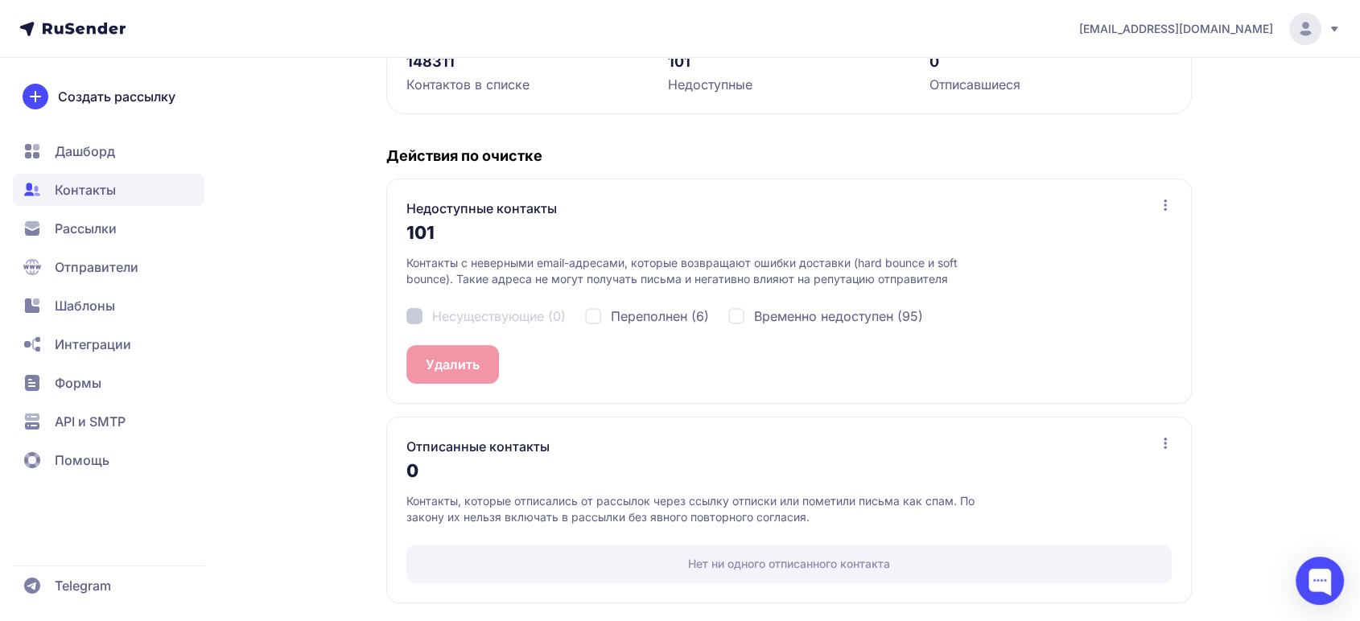
click at [598, 308] on div "Переполнен (6)" at bounding box center [647, 316] width 124 height 19
checkbox input "true"
click at [437, 370] on button "Удалить 6" at bounding box center [457, 364] width 101 height 39
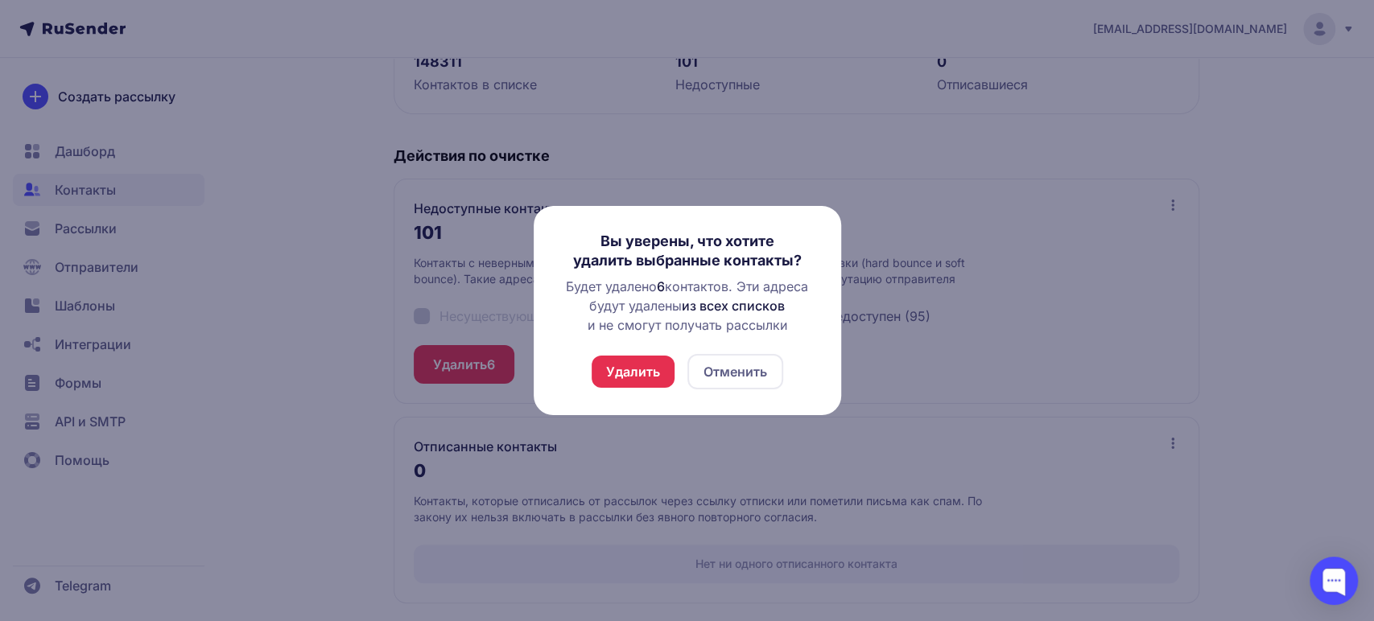
click at [615, 373] on button "Удалить" at bounding box center [633, 372] width 83 height 32
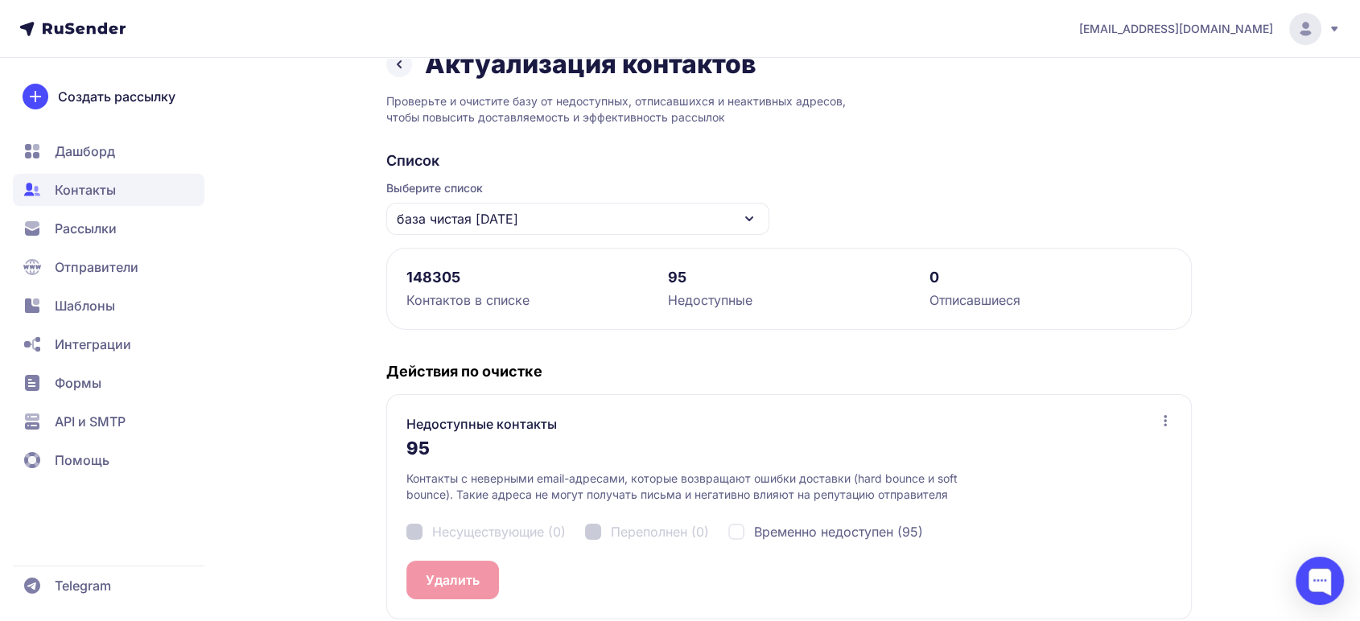
scroll to position [0, 0]
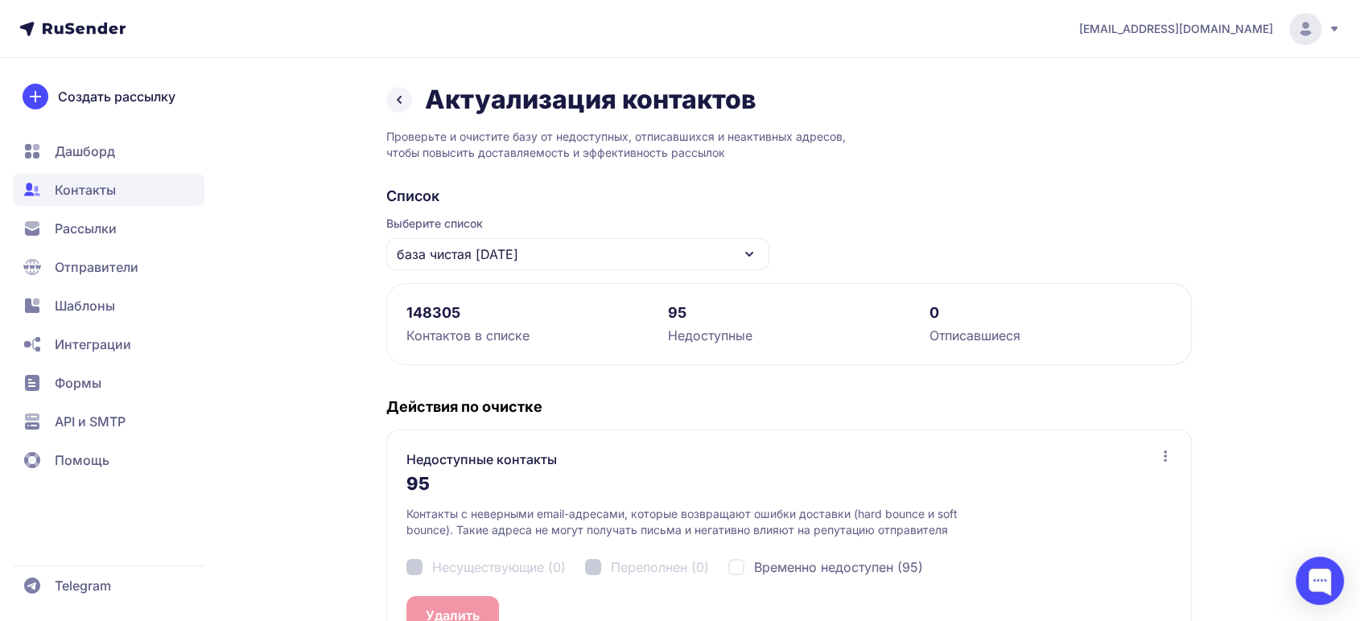
click at [90, 153] on span "Дашборд" at bounding box center [85, 151] width 60 height 19
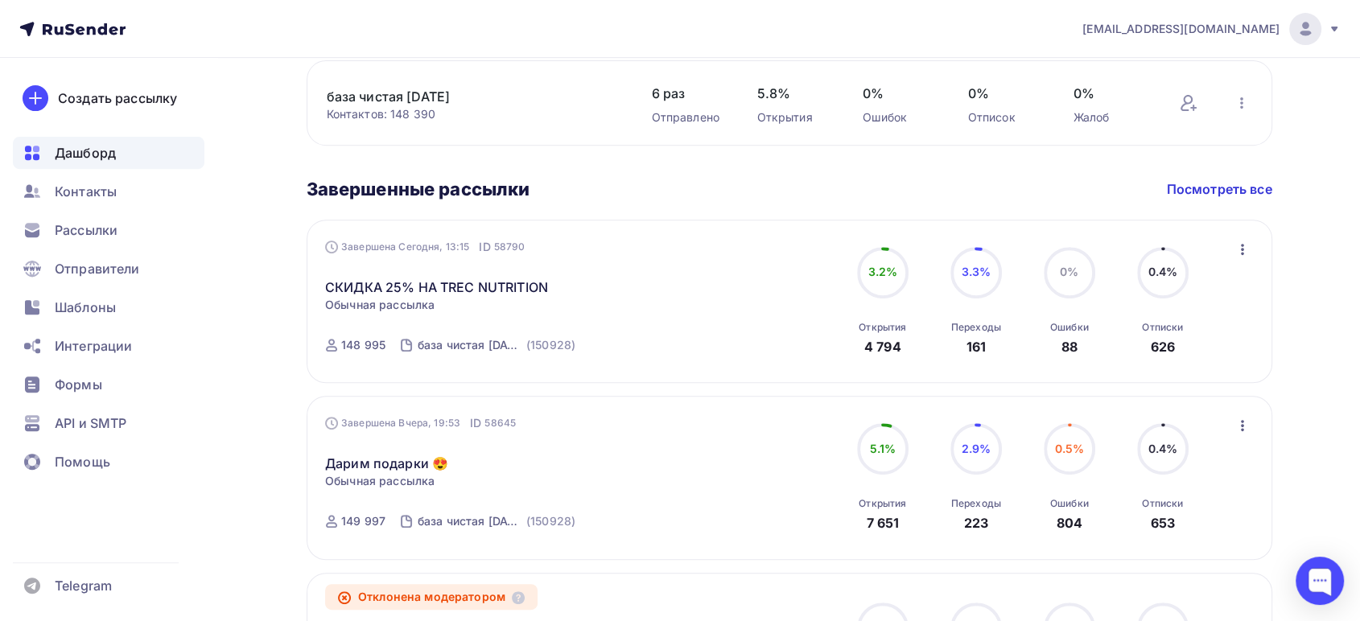
scroll to position [626, 0]
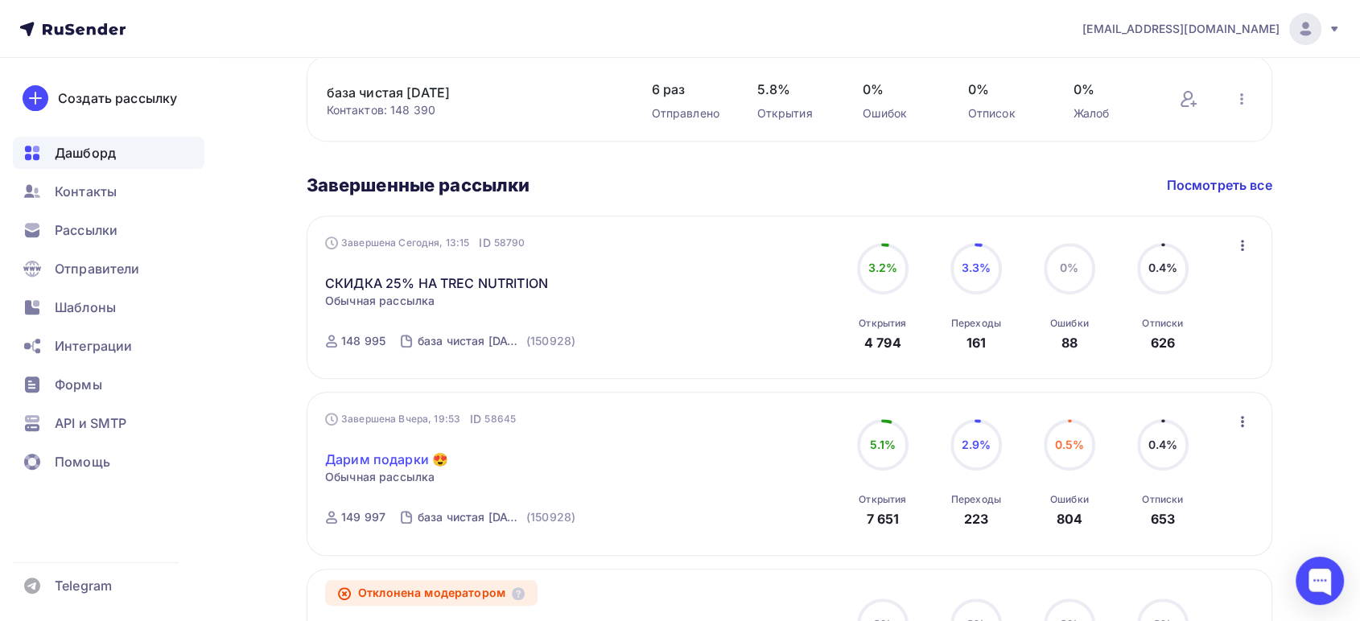
click at [411, 457] on link "Дарим подарки 😍" at bounding box center [386, 459] width 123 height 19
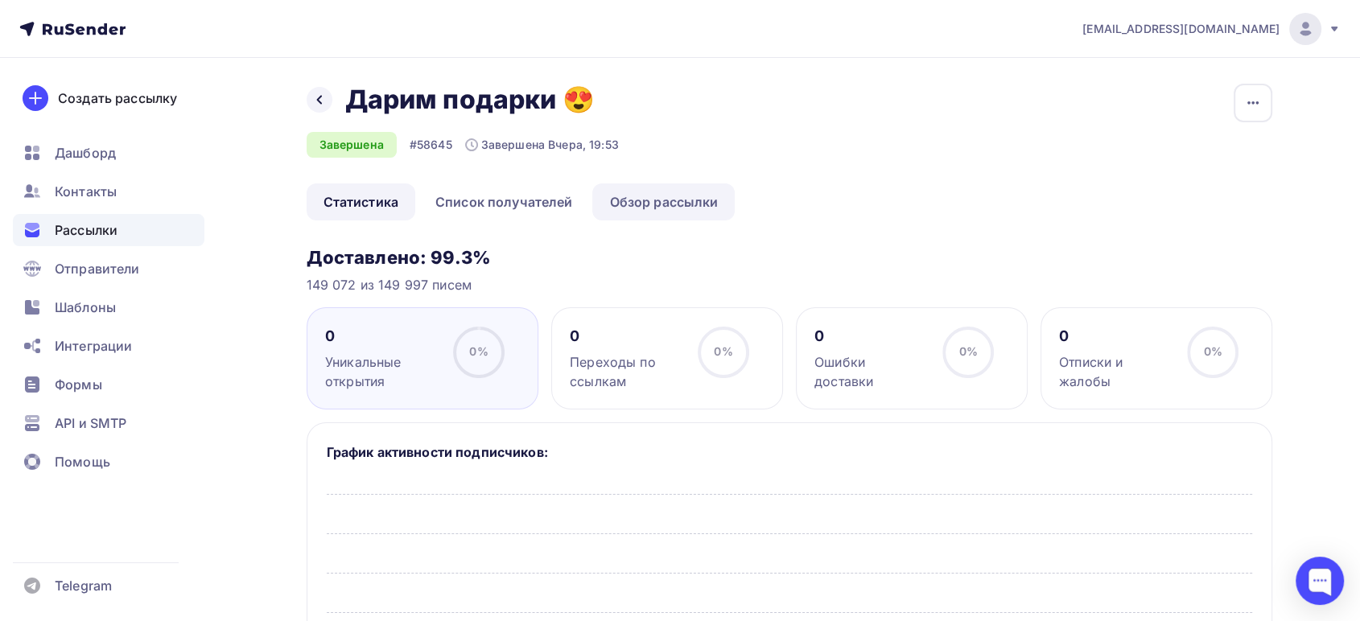
click at [639, 206] on link "Обзор рассылки" at bounding box center [663, 202] width 142 height 37
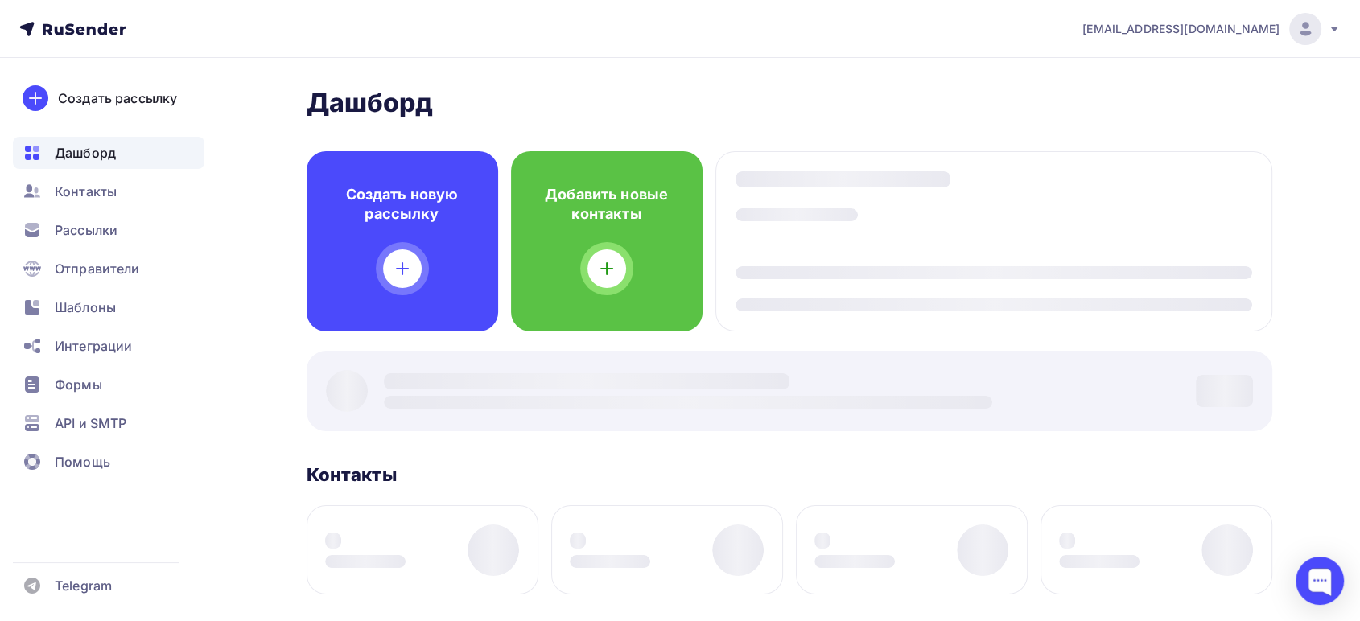
scroll to position [638, 0]
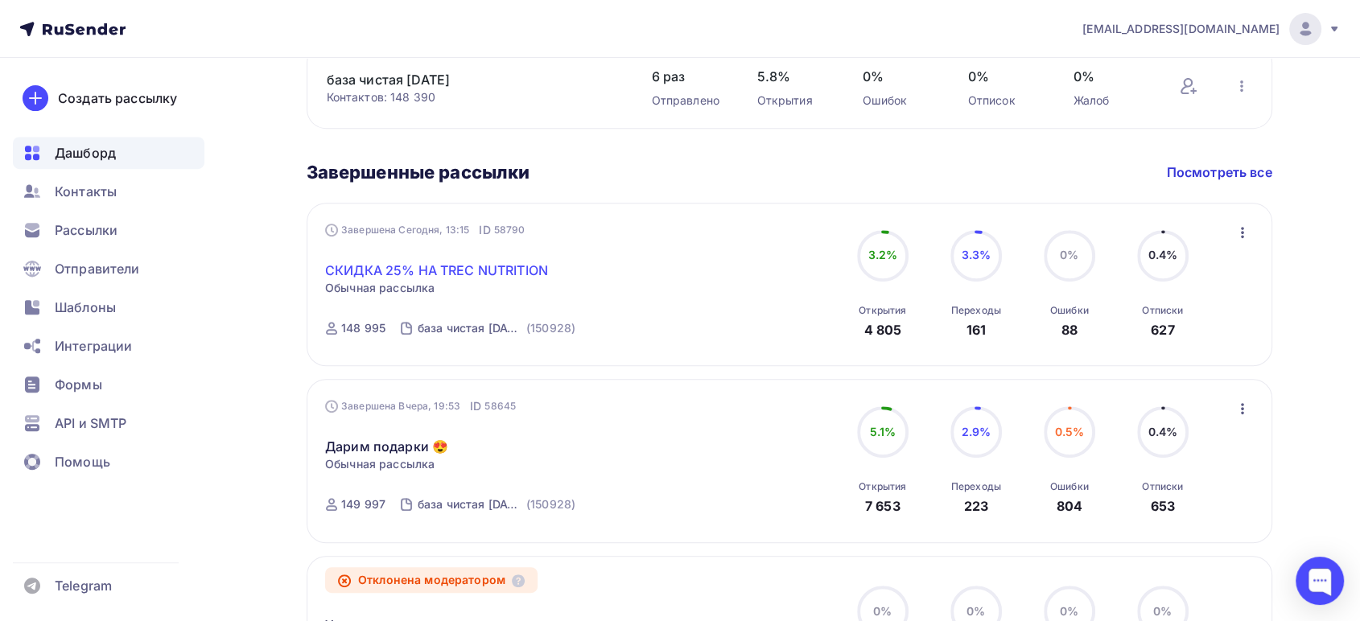
click at [480, 265] on link "СКИДКА 25% НА TREC NUTRITION" at bounding box center [436, 270] width 223 height 19
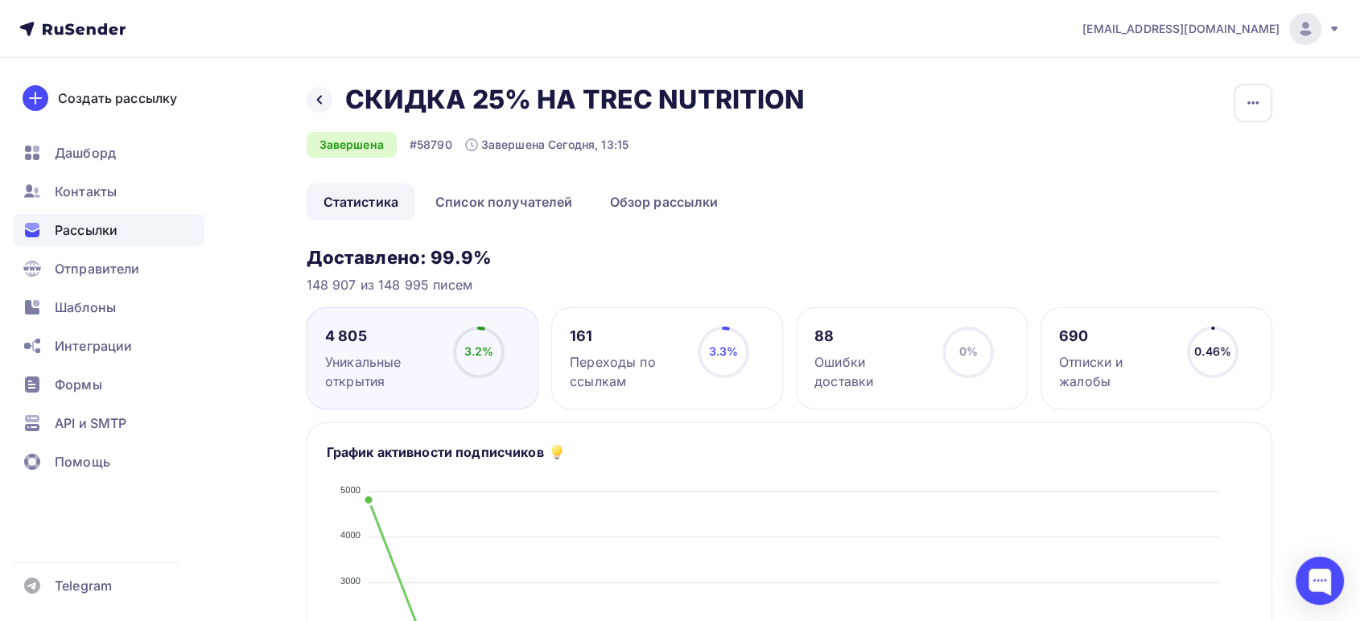
click at [78, 233] on span "Рассылки" at bounding box center [86, 230] width 63 height 19
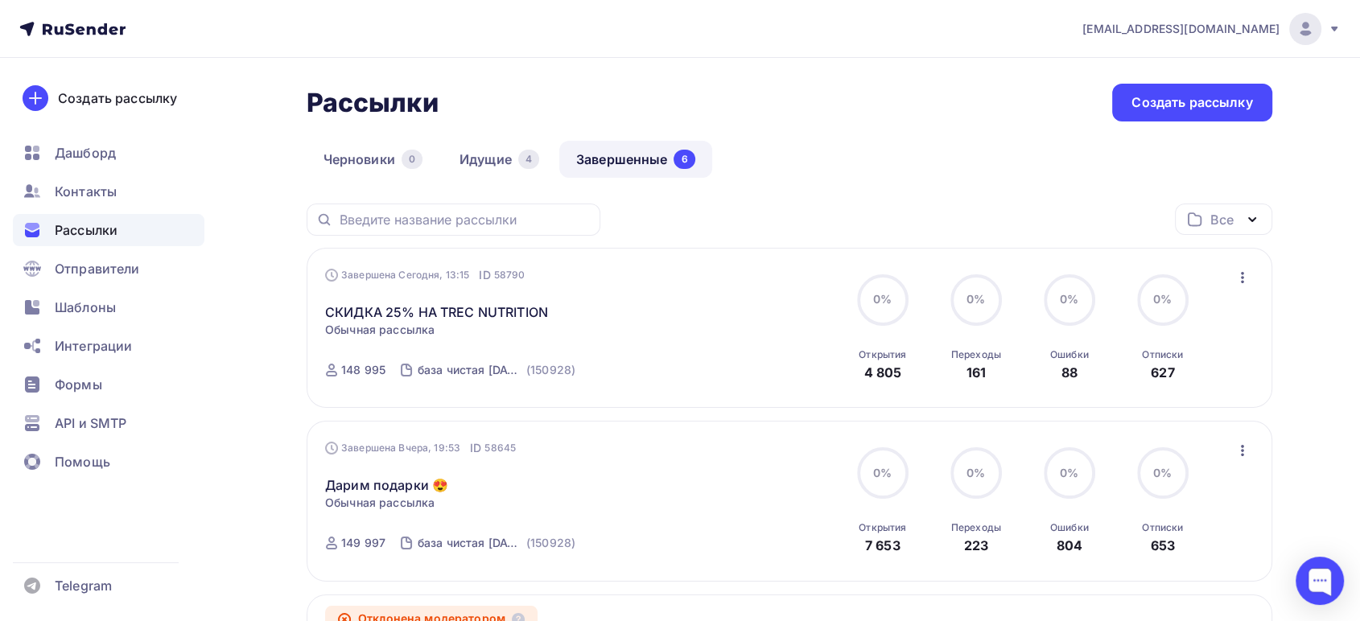
scroll to position [89, 0]
